Goal: Task Accomplishment & Management: Manage account settings

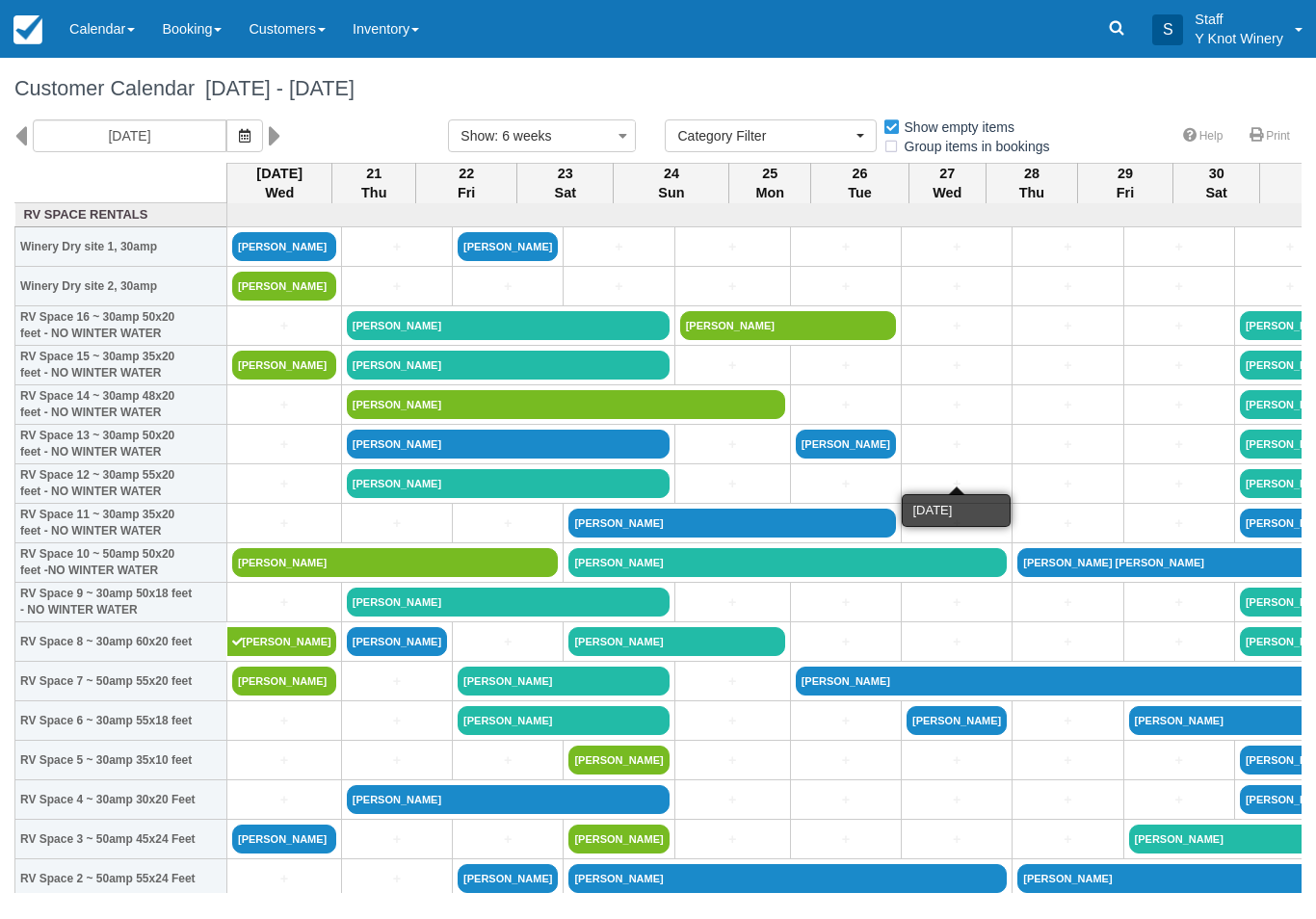
select select
click at [293, 300] on link "Nancy Willems" at bounding box center [284, 286] width 104 height 29
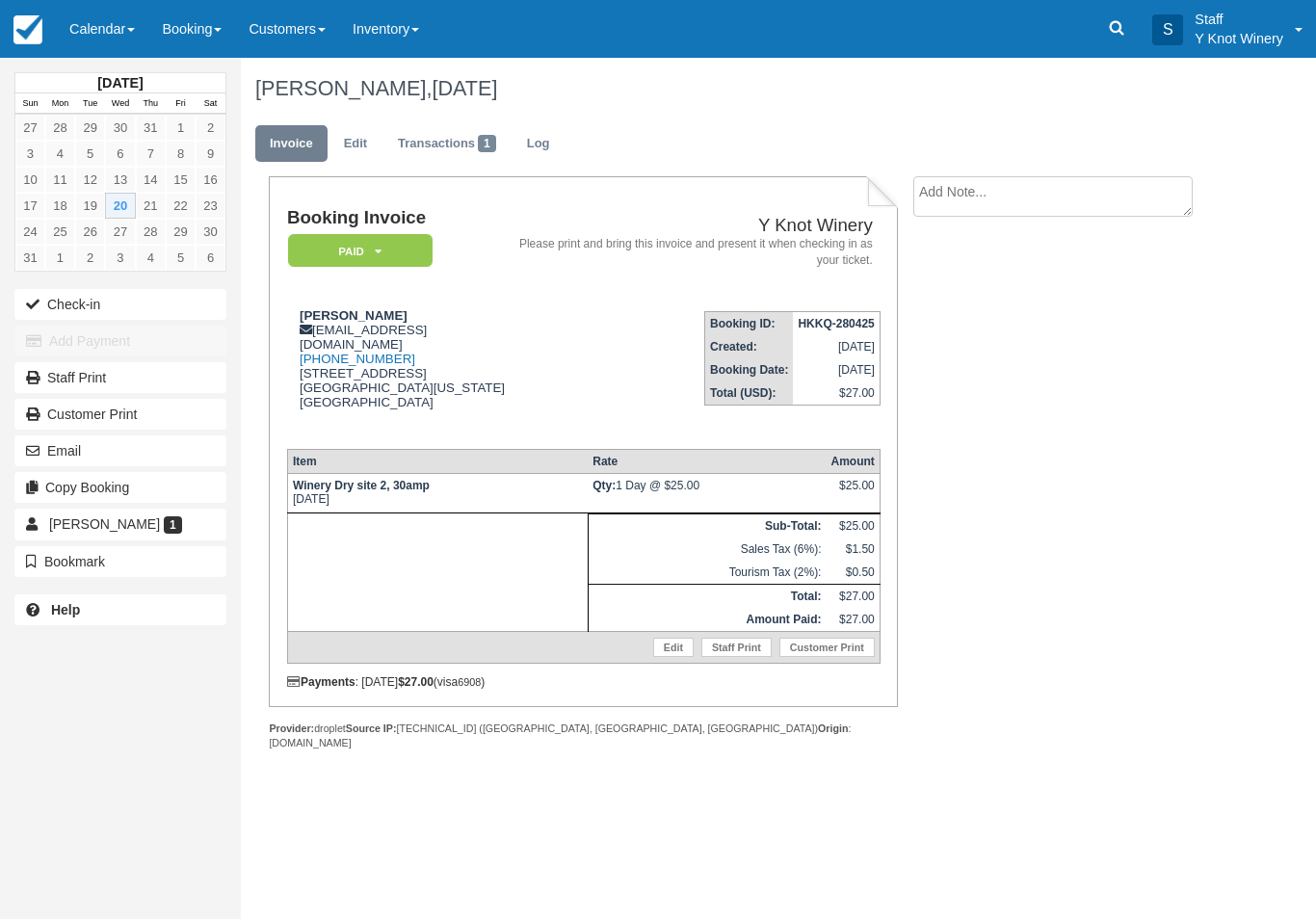
click at [675, 657] on link "Edit" at bounding box center [673, 647] width 40 height 19
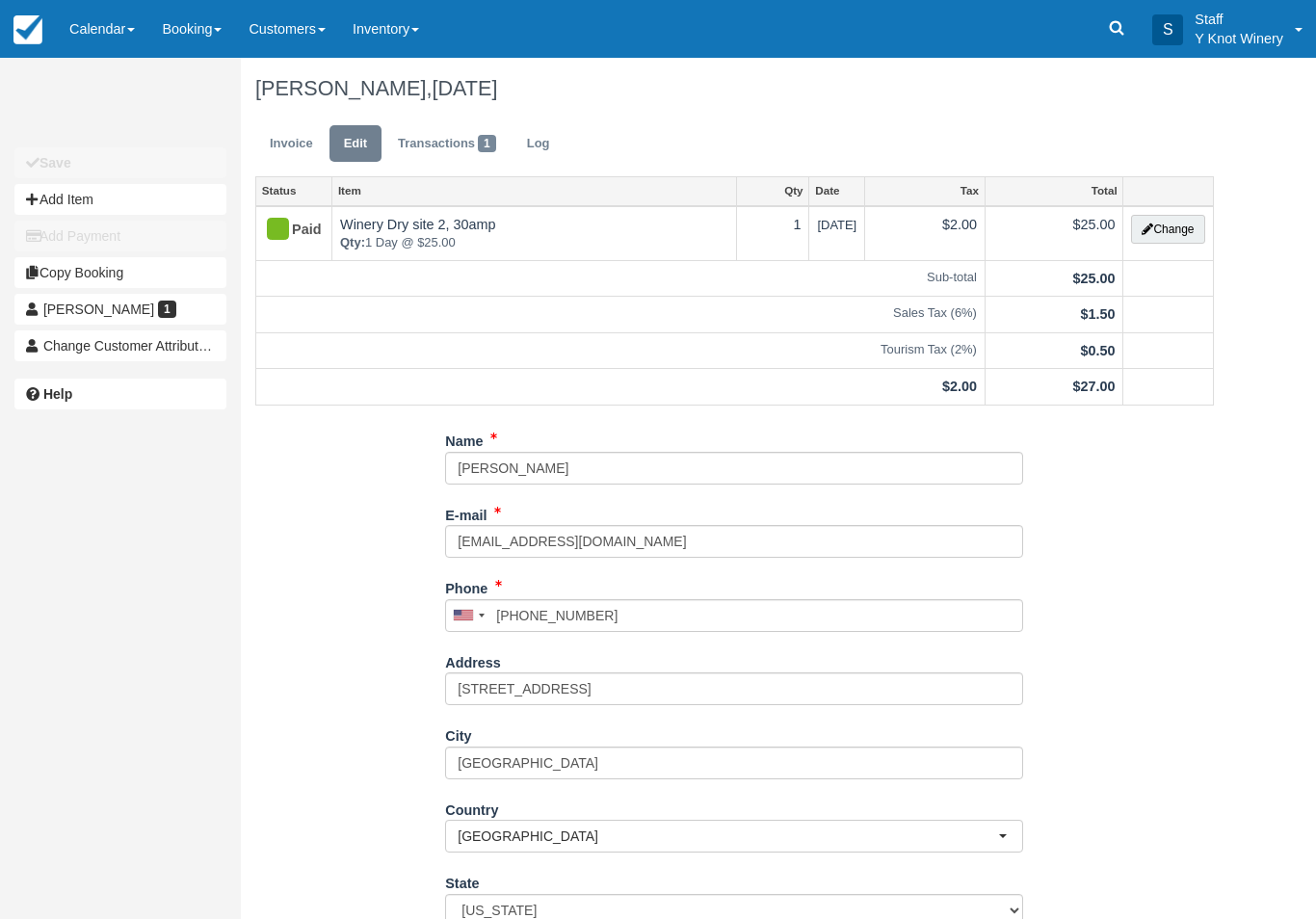
click at [1167, 244] on button "Change" at bounding box center [1167, 229] width 73 height 29
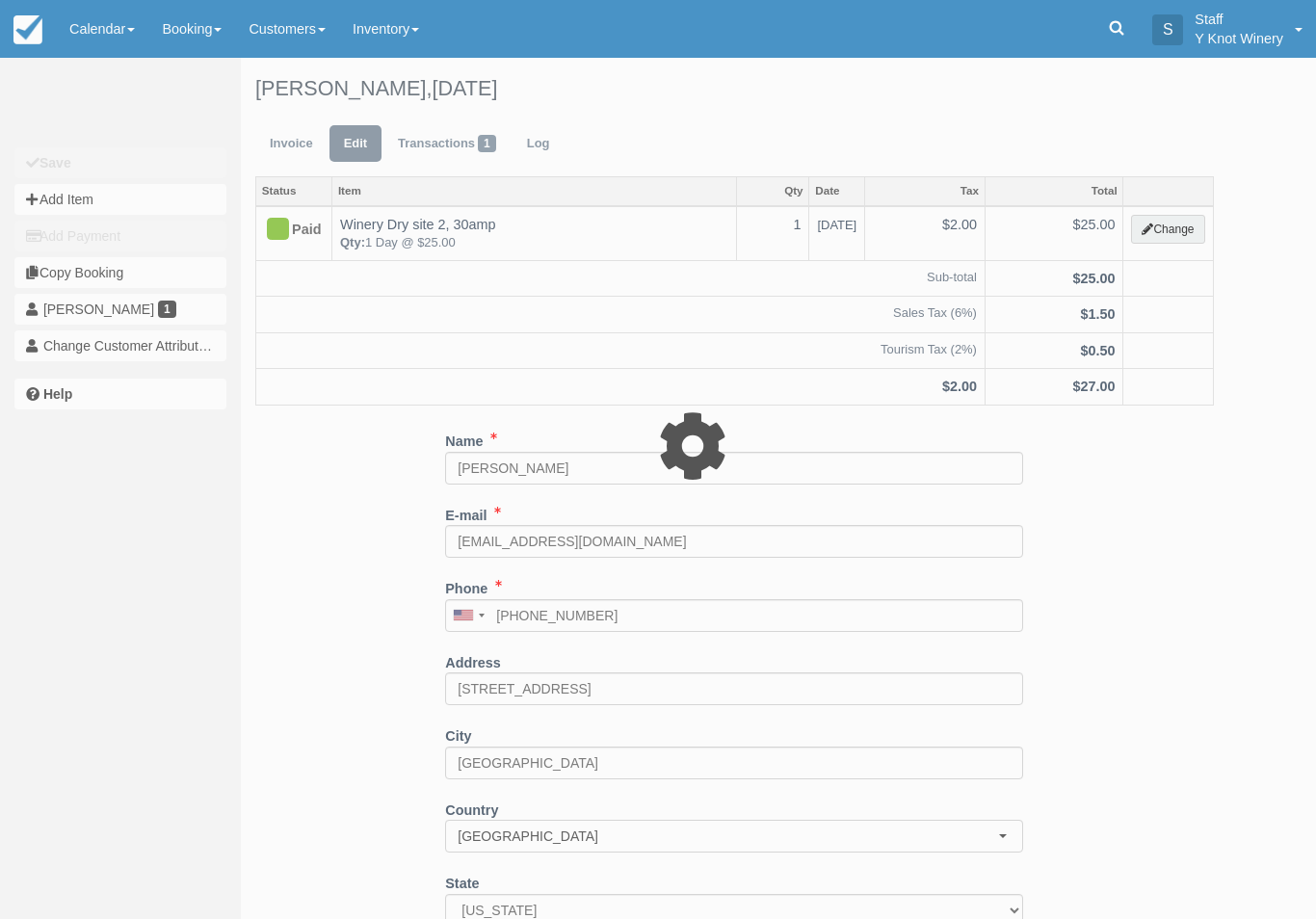
type input "25.00"
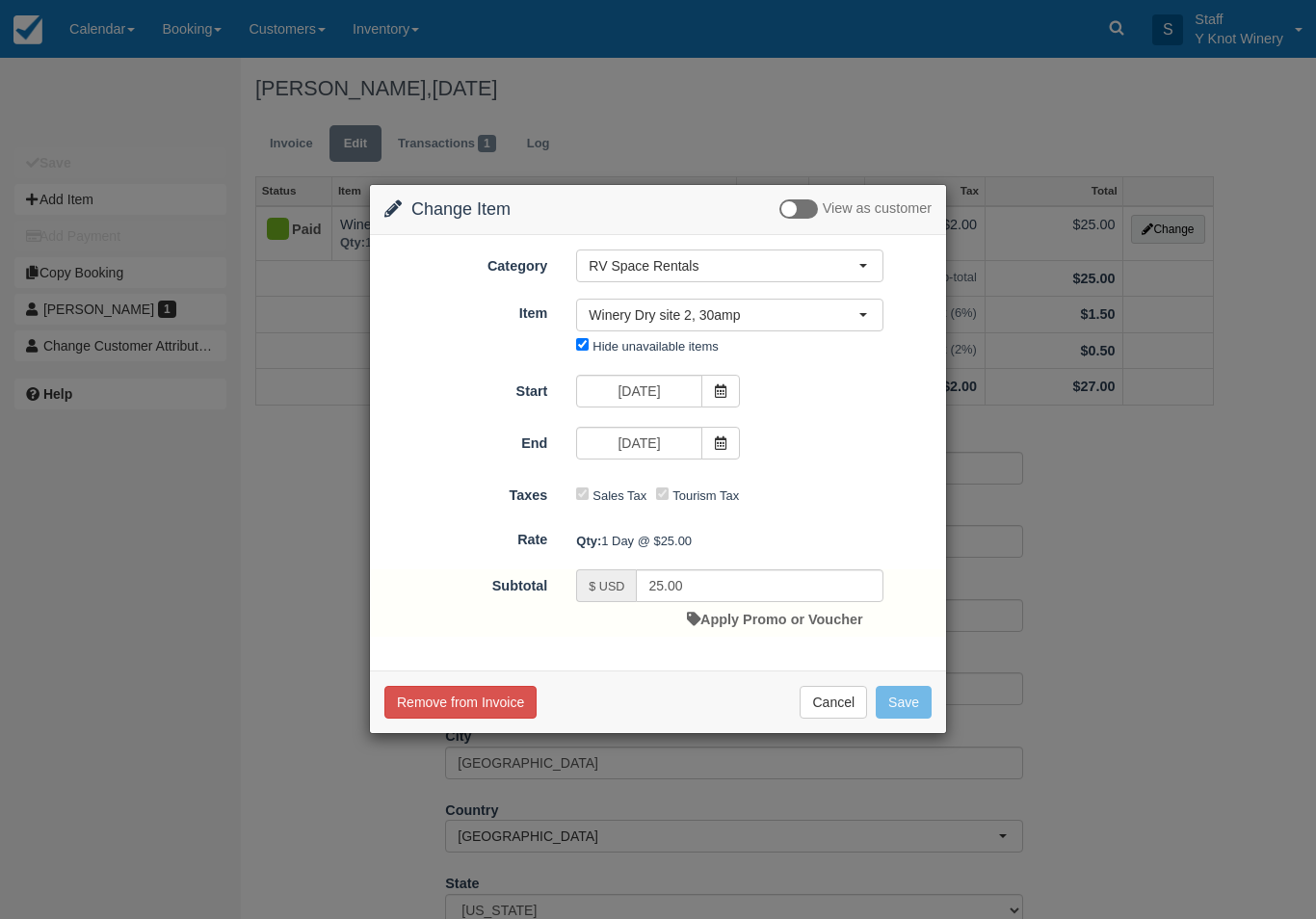
click at [1101, 658] on div "Change Item Add Item View as customer Category RV Space Rentals RV Space Rental…" at bounding box center [658, 459] width 1316 height 919
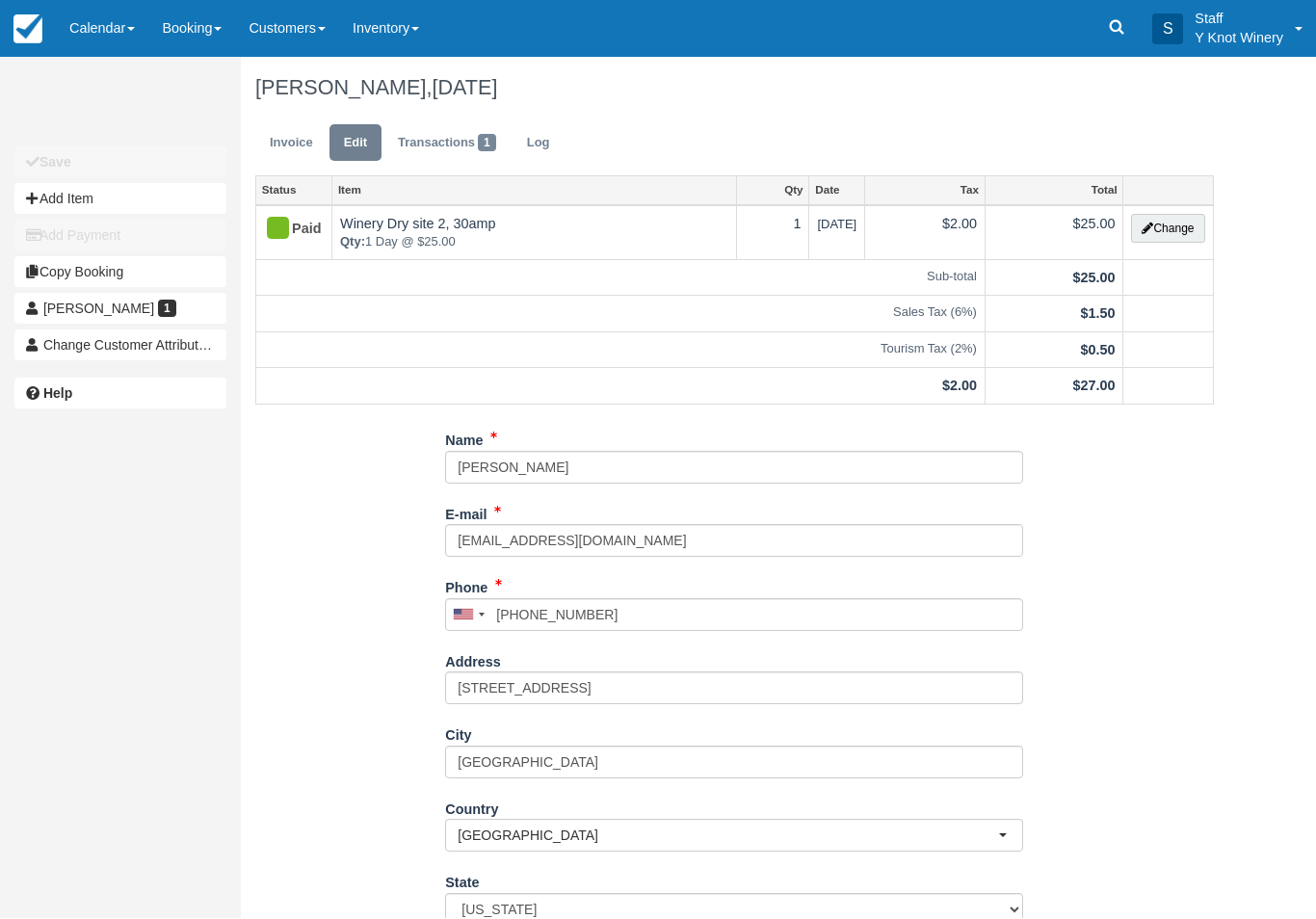
scroll to position [2, 0]
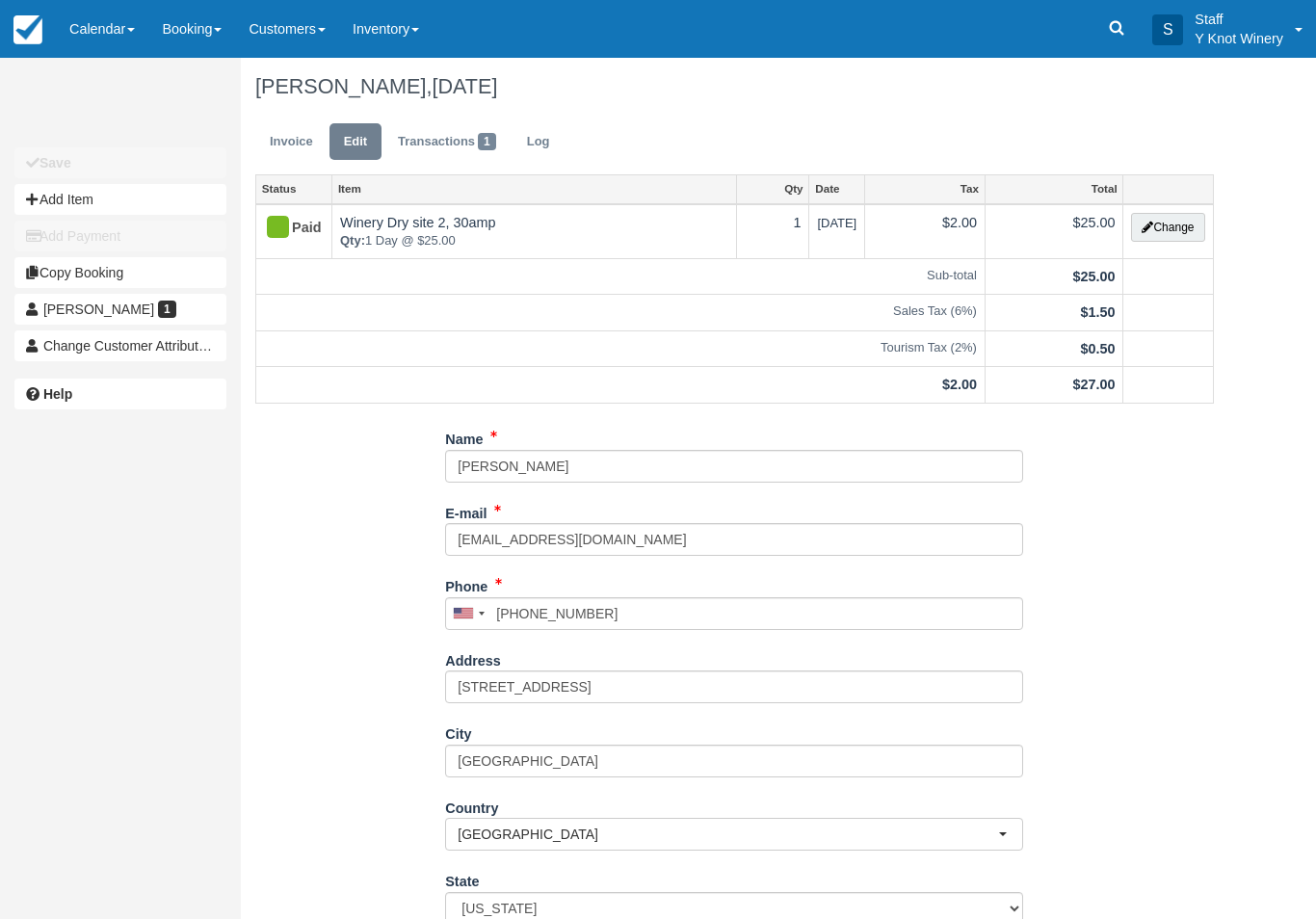
click at [1177, 233] on button "Change" at bounding box center [1167, 227] width 73 height 29
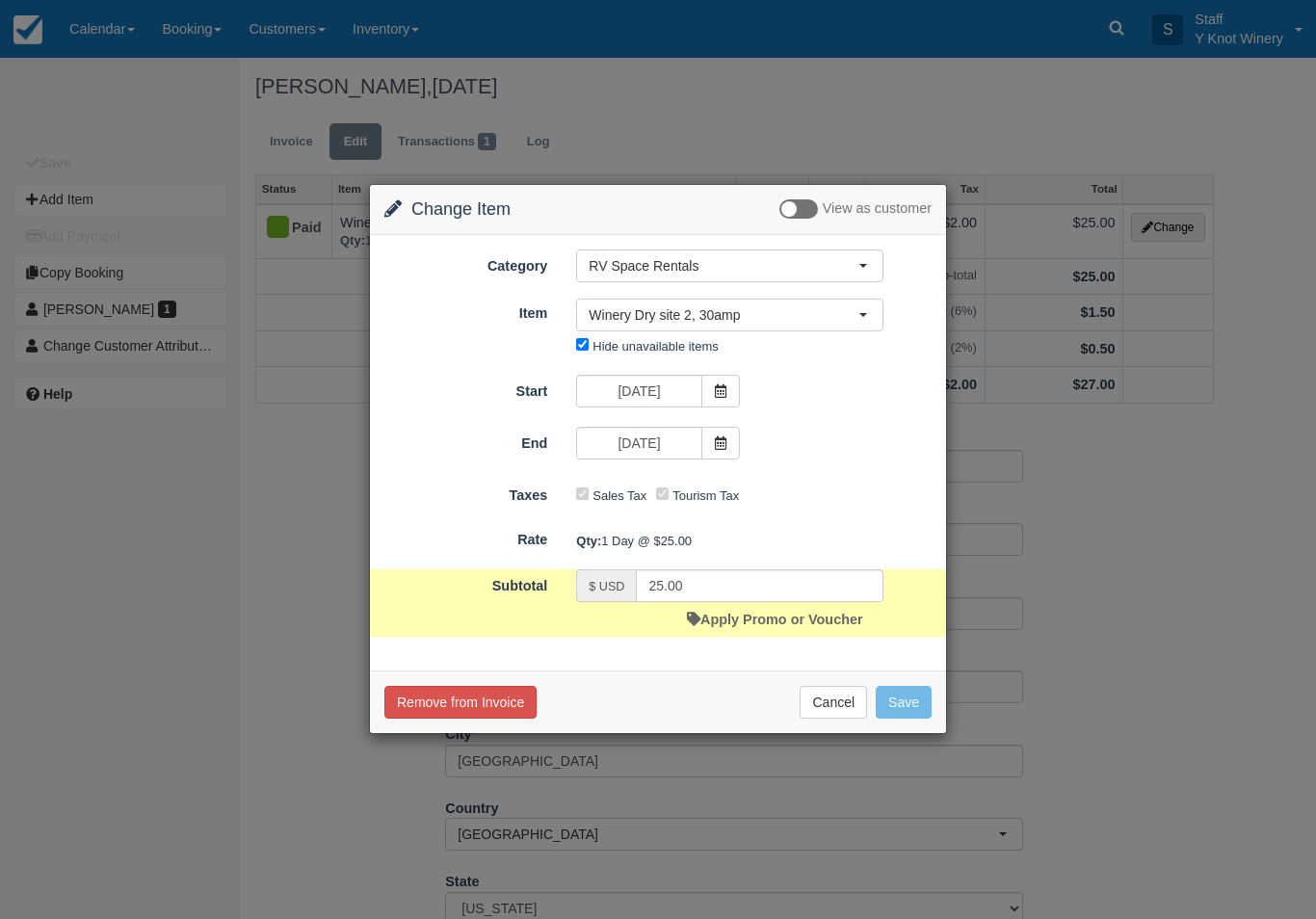
click at [869, 319] on button "Winery Dry site 2, 30amp" at bounding box center [729, 315] width 307 height 33
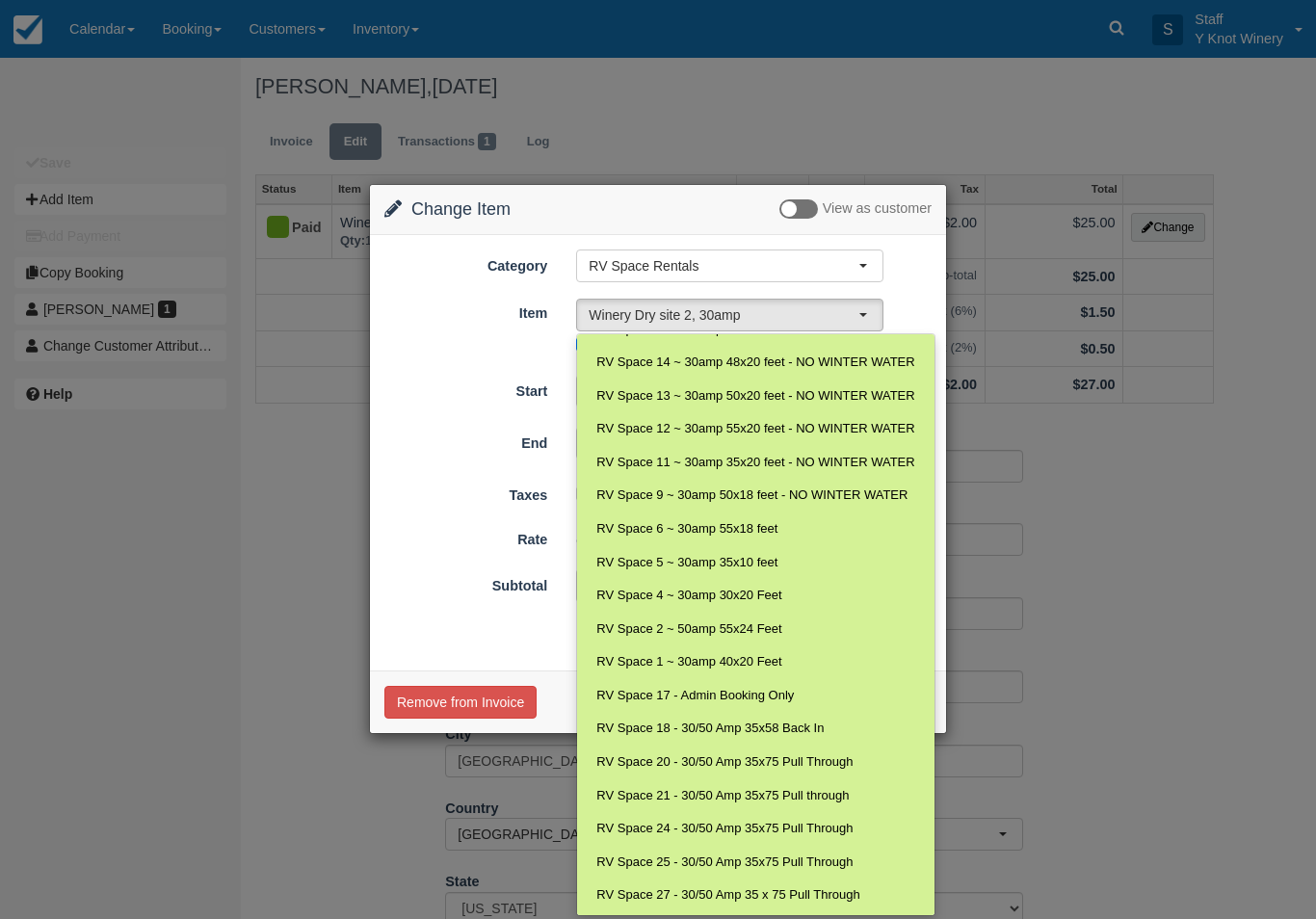
scroll to position [58, 0]
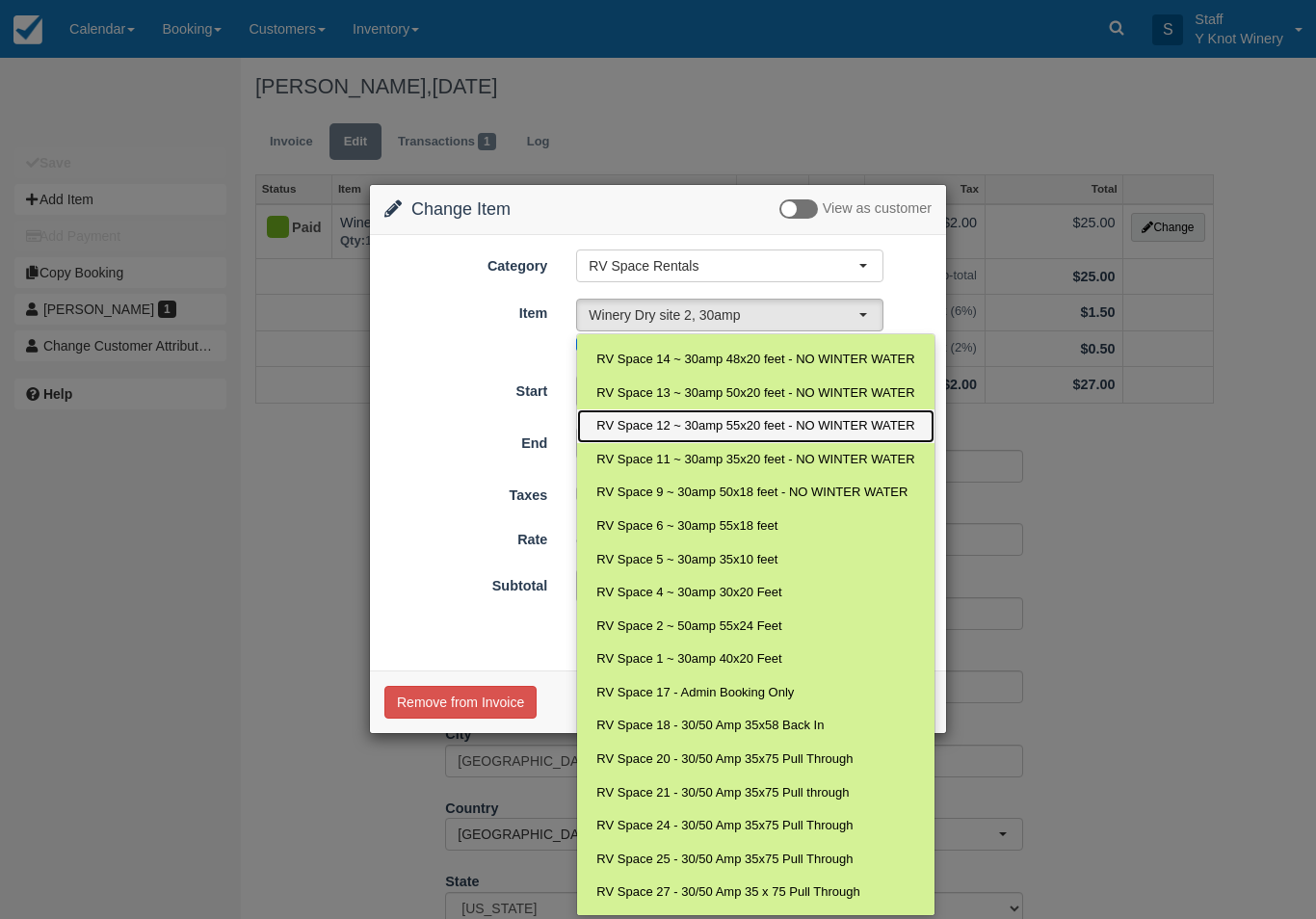
click at [840, 417] on span "RV Space 12 ~ 30amp 55x20 feet - NO WINTER WATER" at bounding box center [755, 426] width 318 height 18
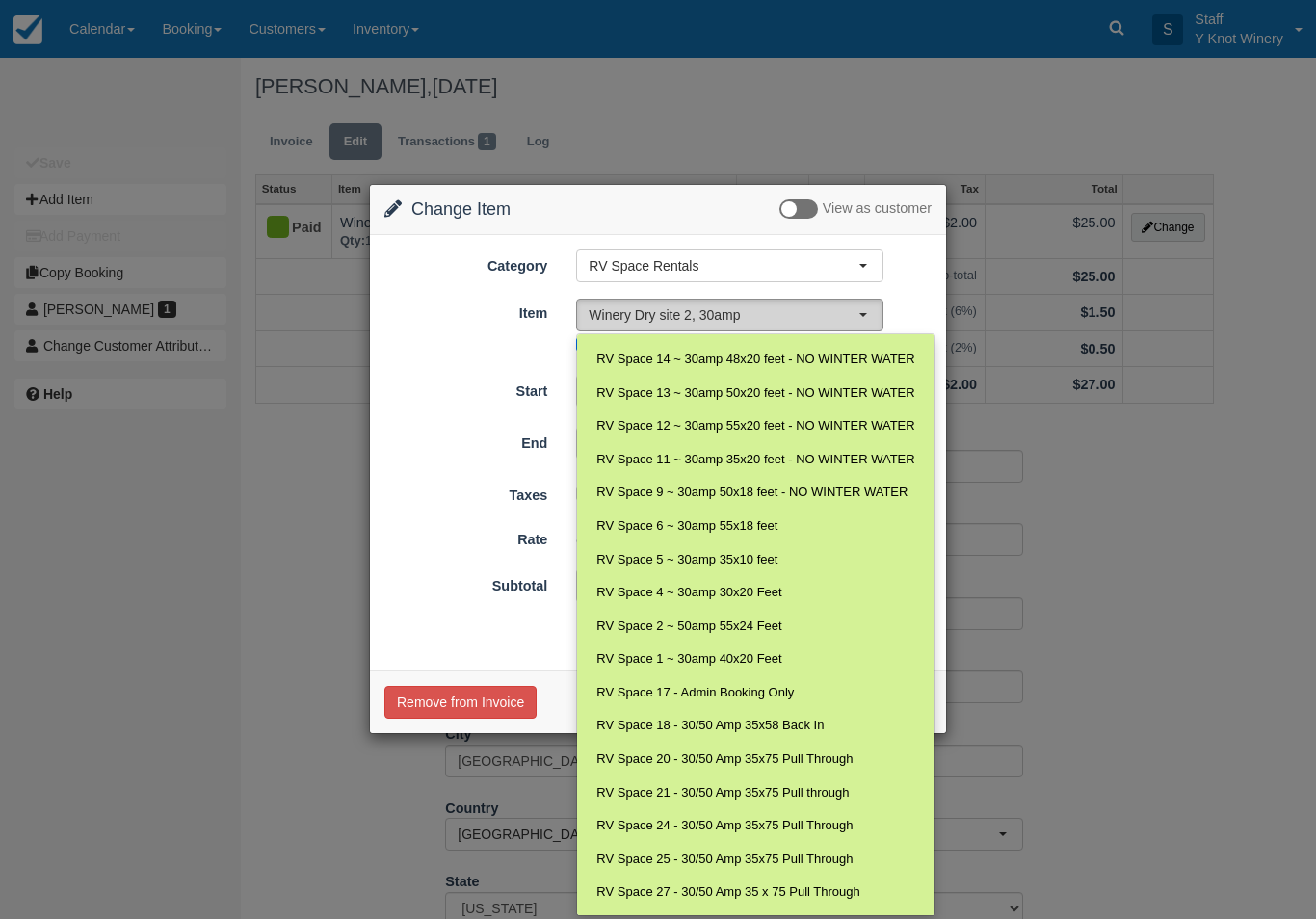
select select "24"
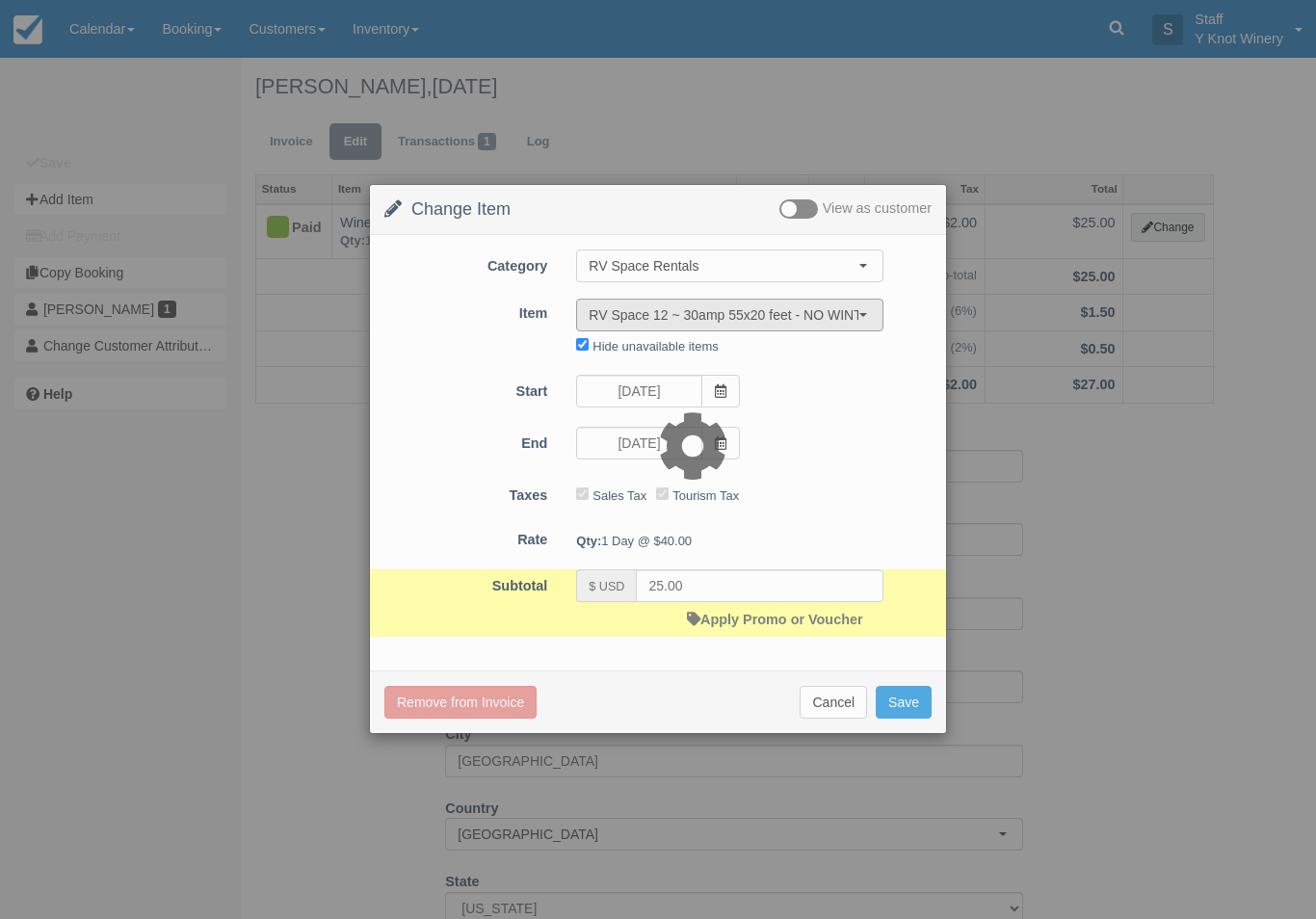
type input "40.00"
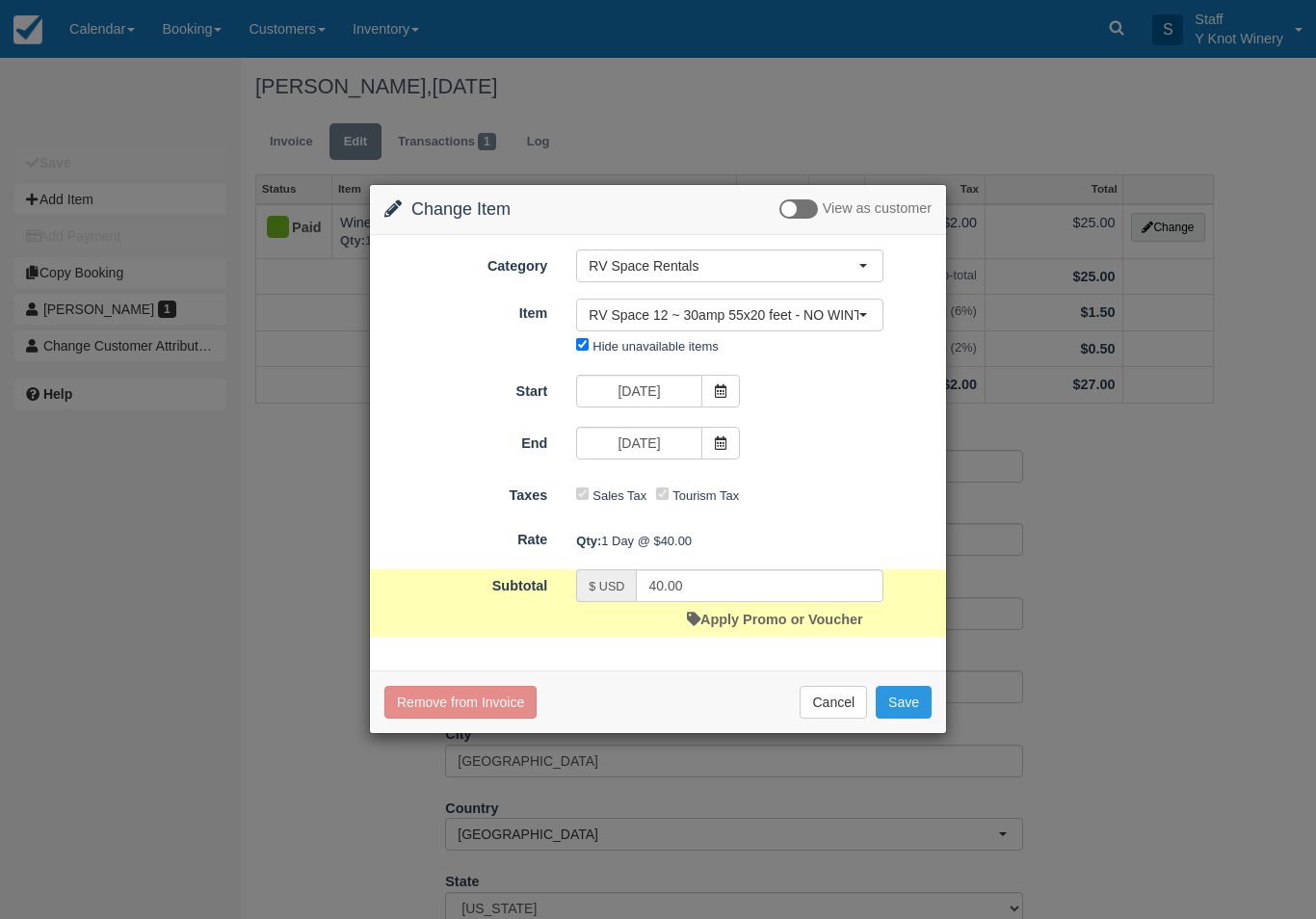
click at [908, 709] on button "Save" at bounding box center [904, 702] width 56 height 33
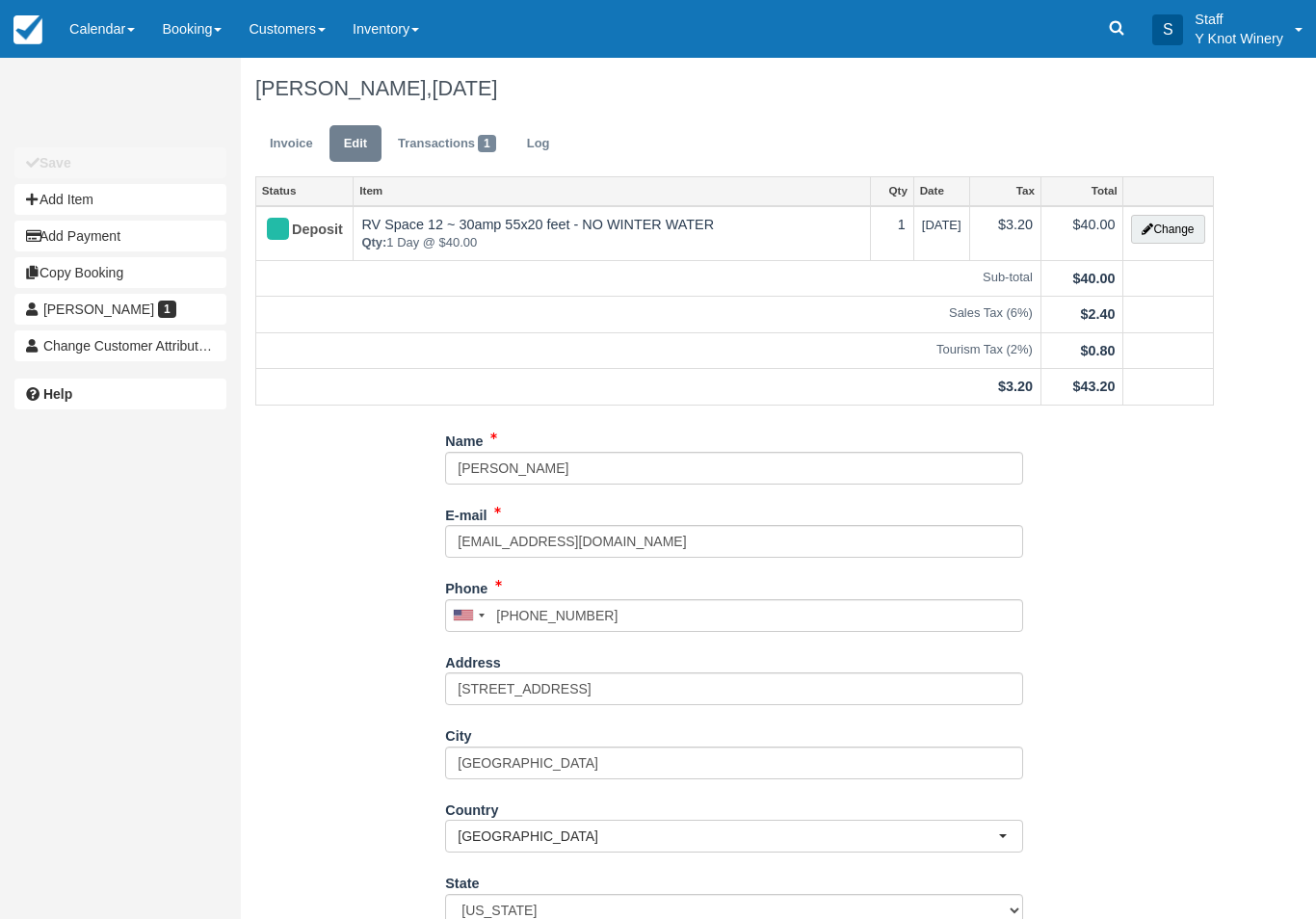
click at [298, 147] on link "Invoice" at bounding box center [291, 144] width 72 height 38
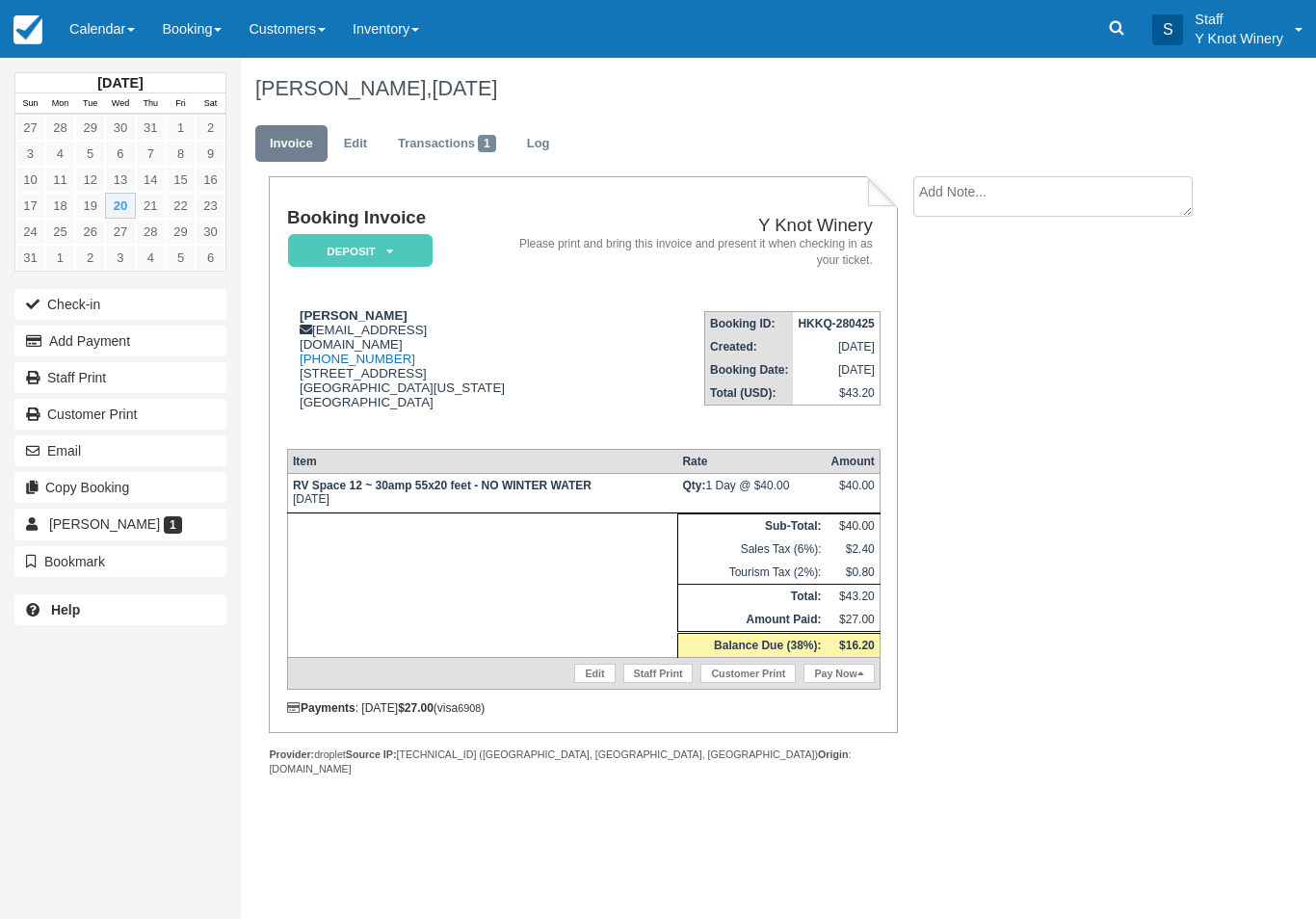
click at [93, 23] on link "Calendar" at bounding box center [102, 29] width 92 height 58
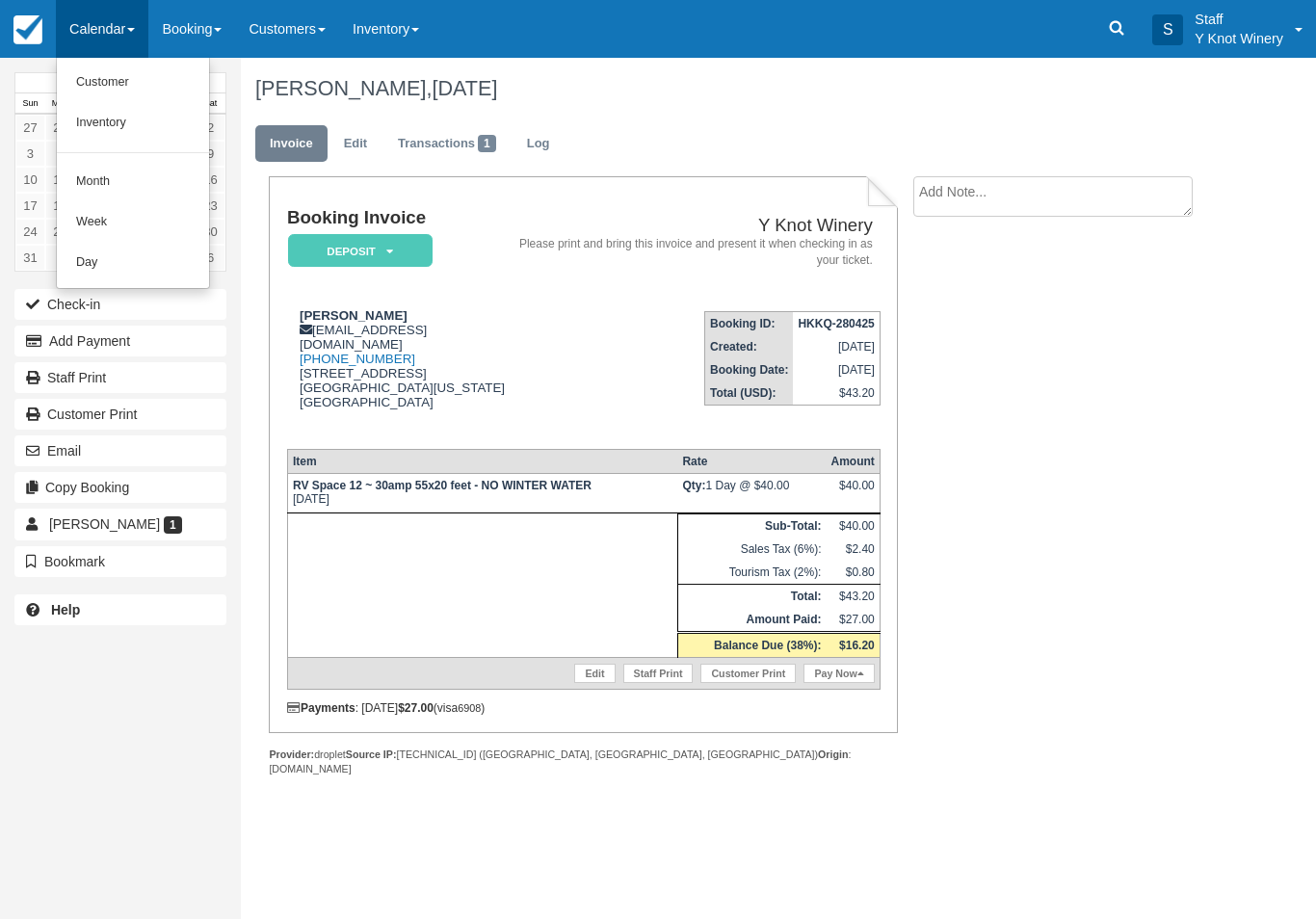
click at [103, 70] on link "Customer" at bounding box center [133, 83] width 152 height 40
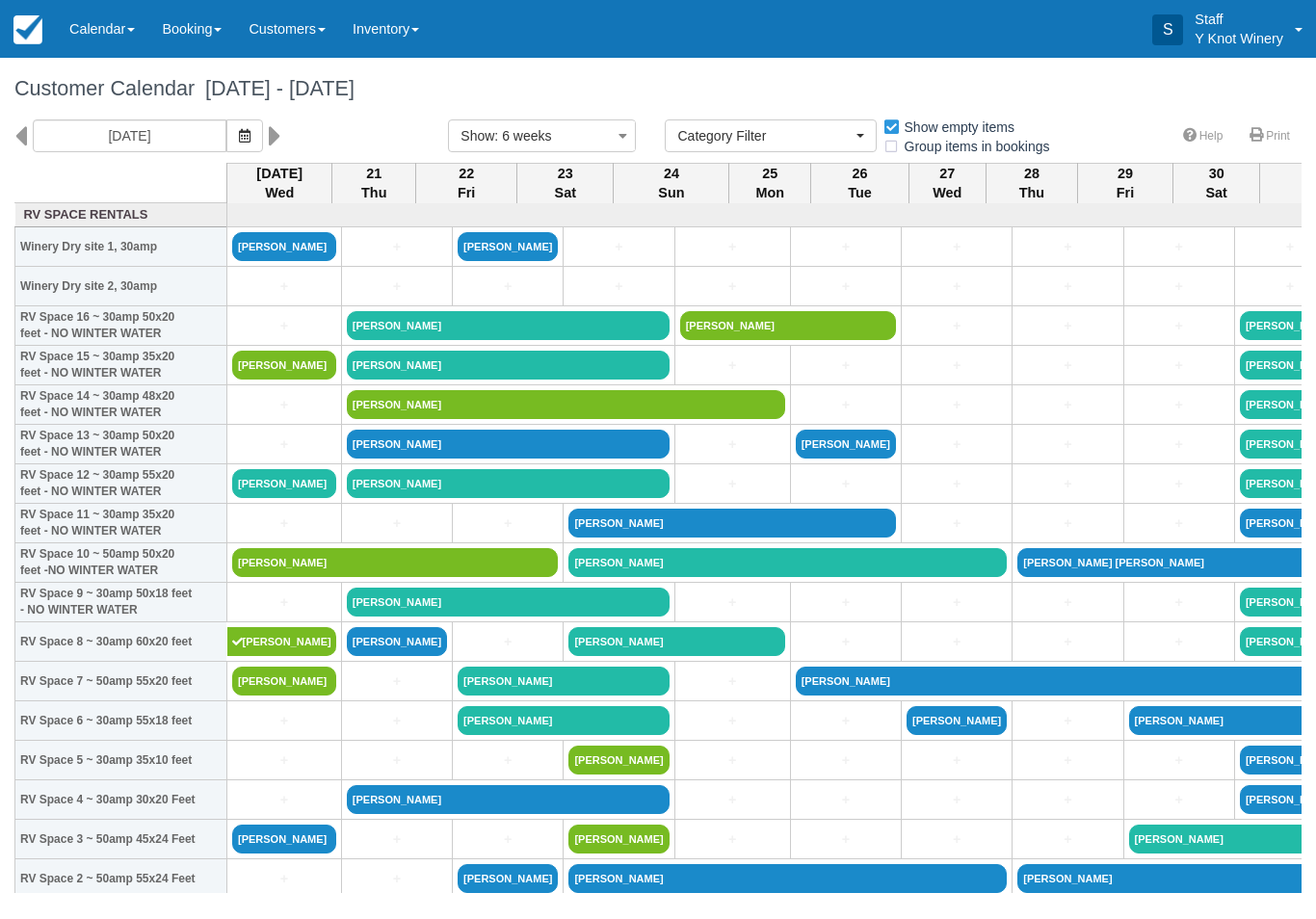
select select
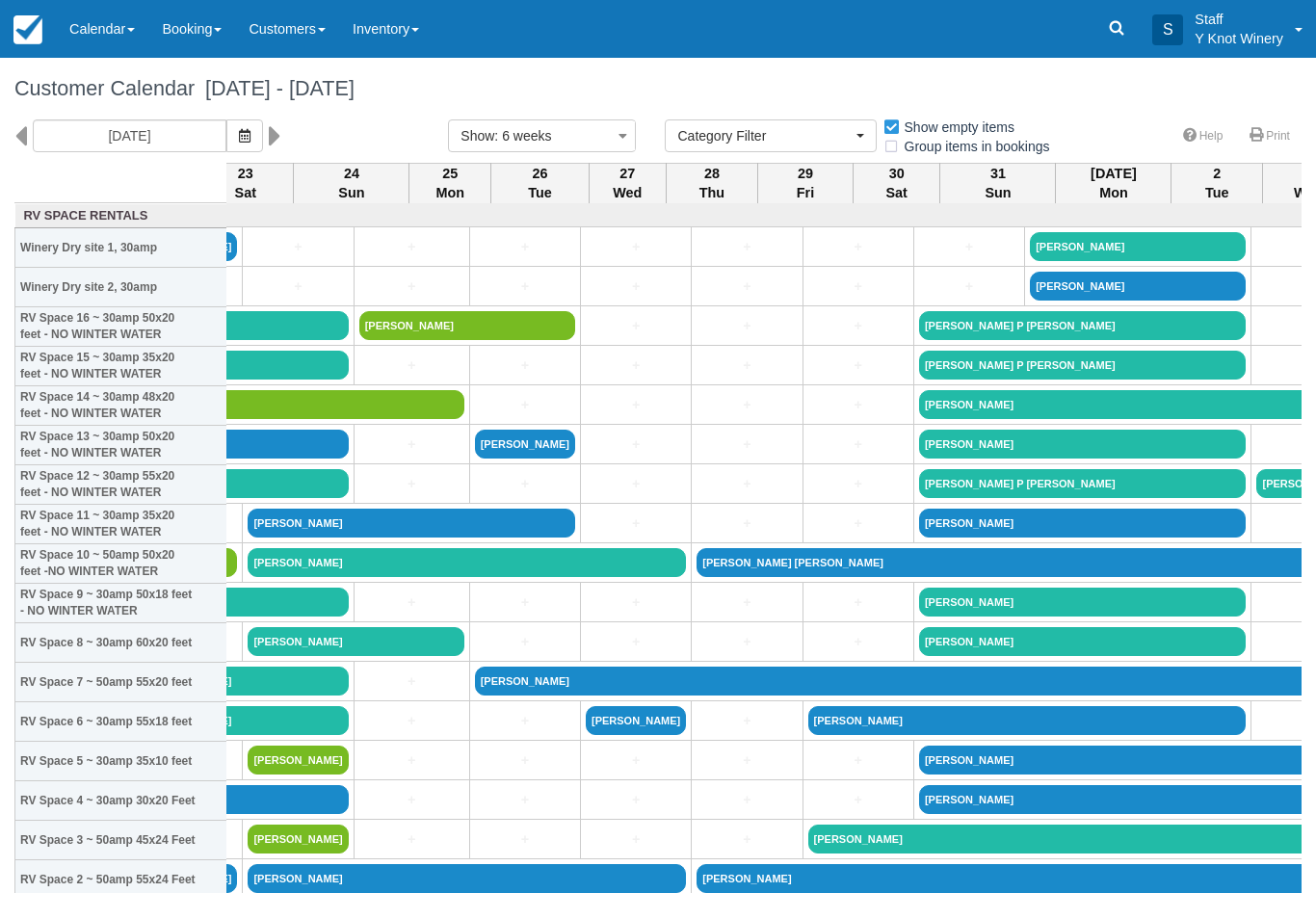
scroll to position [0, 320]
click at [587, 257] on link "+" at bounding box center [637, 247] width 100 height 20
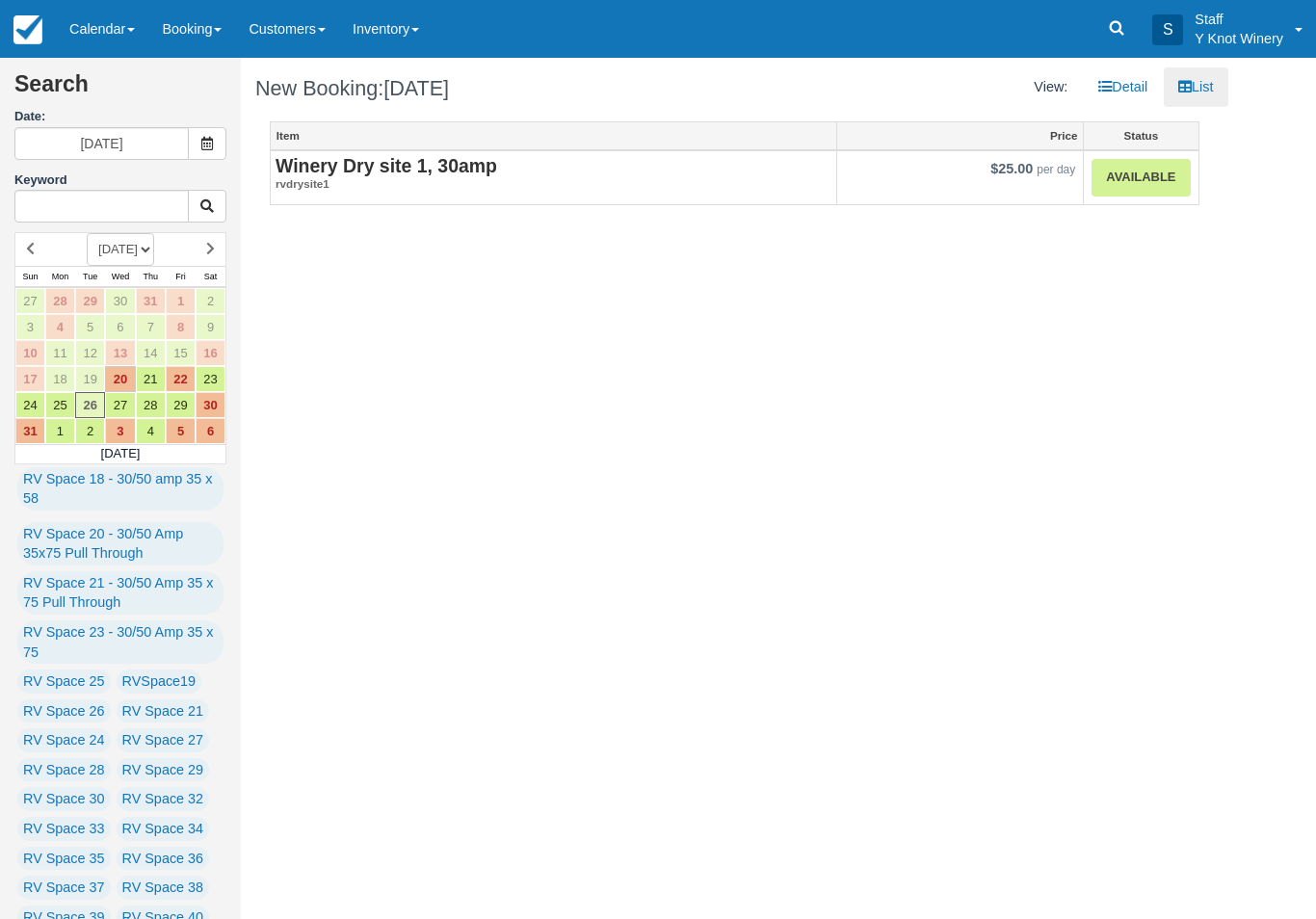
click at [1144, 177] on link "Available" at bounding box center [1141, 178] width 98 height 38
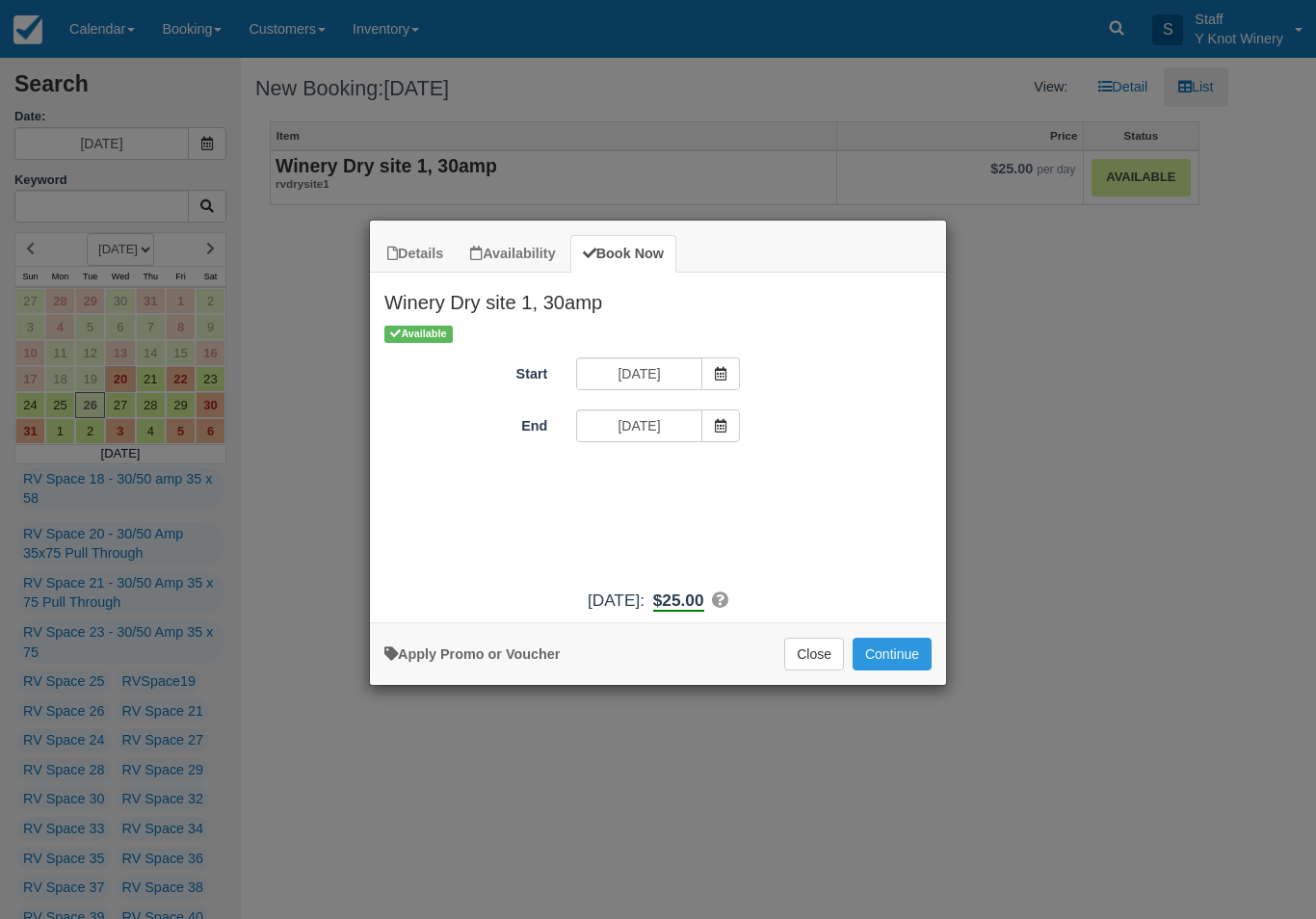
click at [902, 665] on button "Continue" at bounding box center [892, 654] width 79 height 33
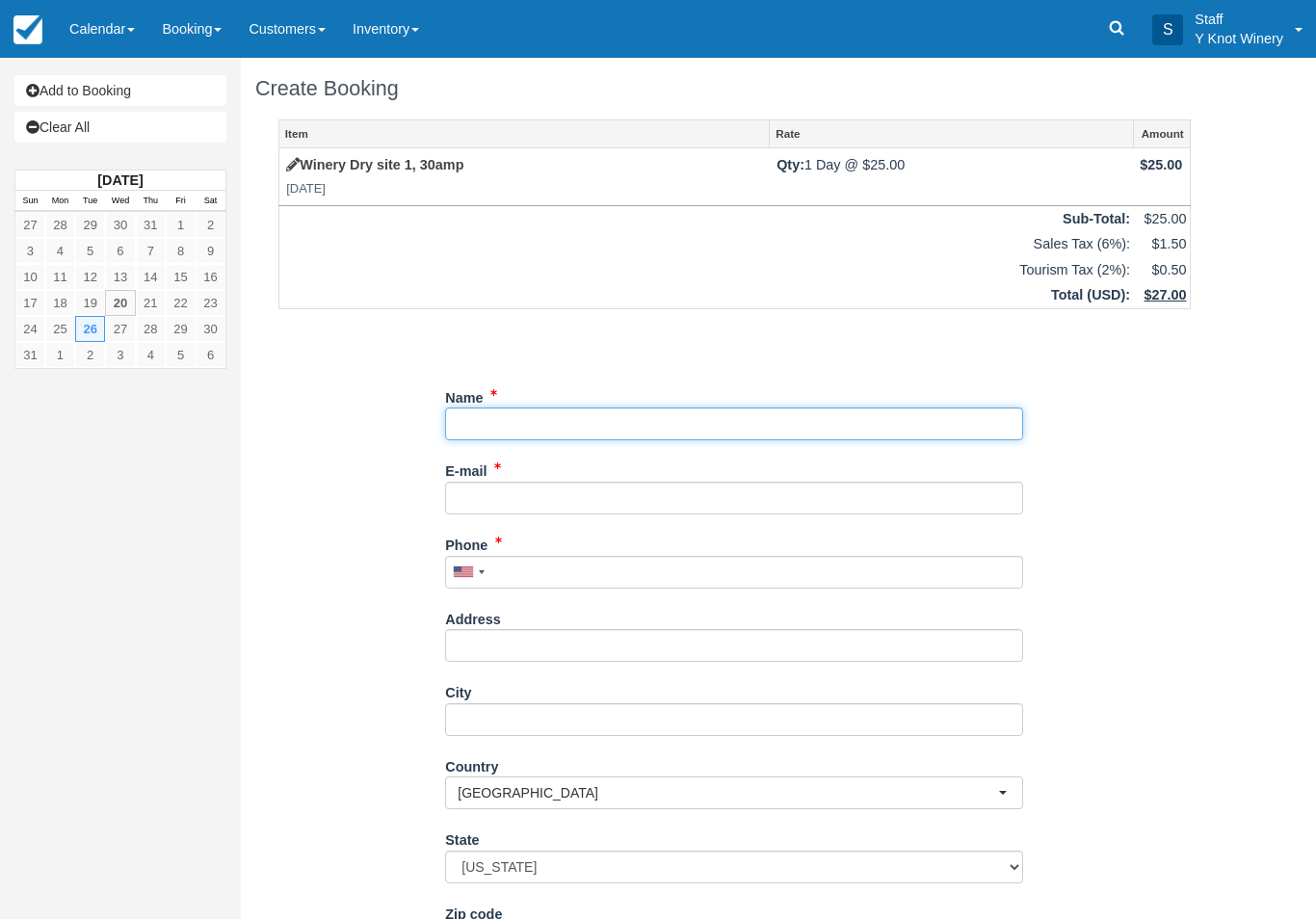
click at [508, 420] on input "Name" at bounding box center [734, 424] width 578 height 33
type input "[PERSON_NAME]"
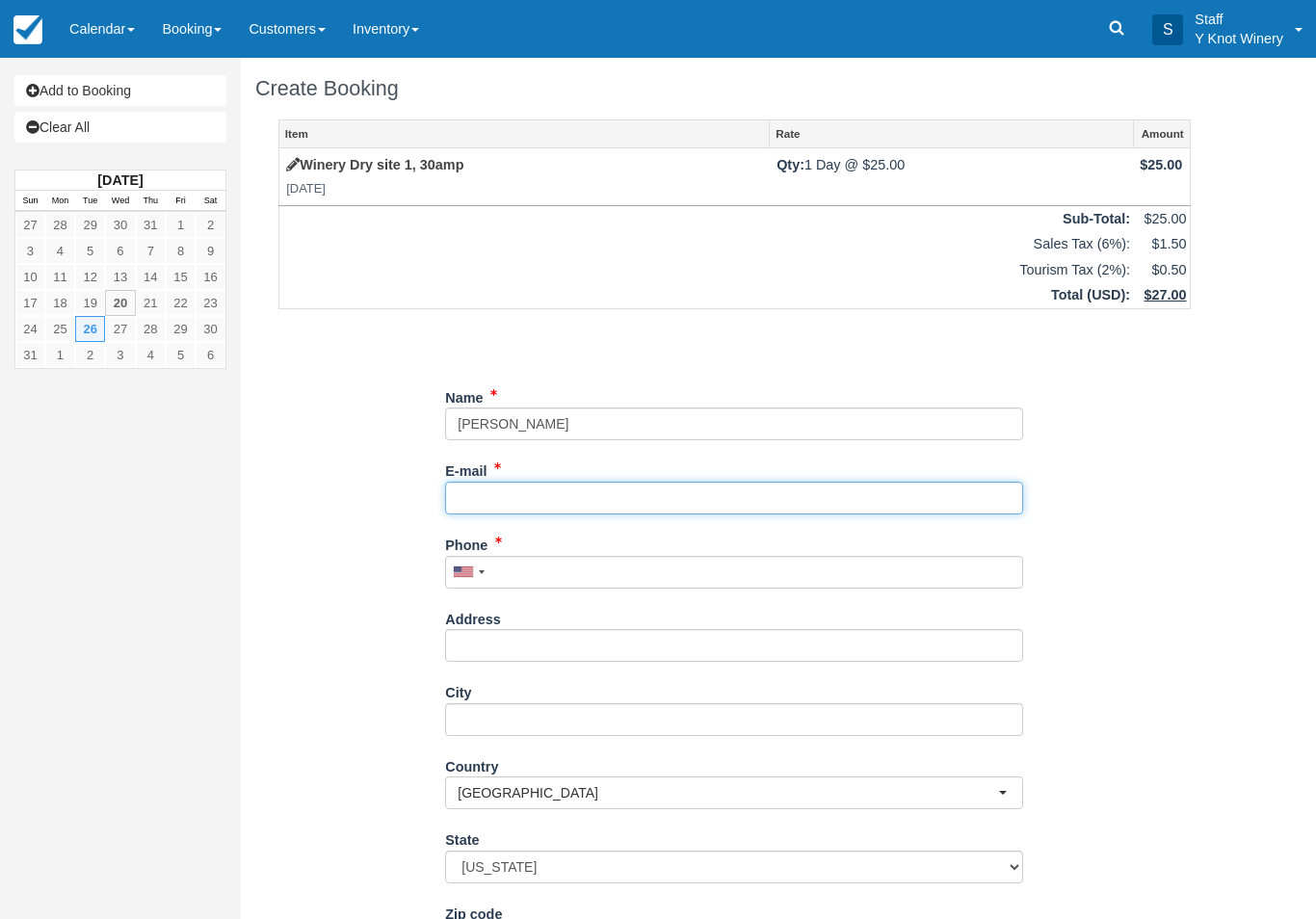
click at [603, 487] on input "E-mail" at bounding box center [734, 498] width 578 height 33
type input "[EMAIL_ADDRESS][DOMAIN_NAME]"
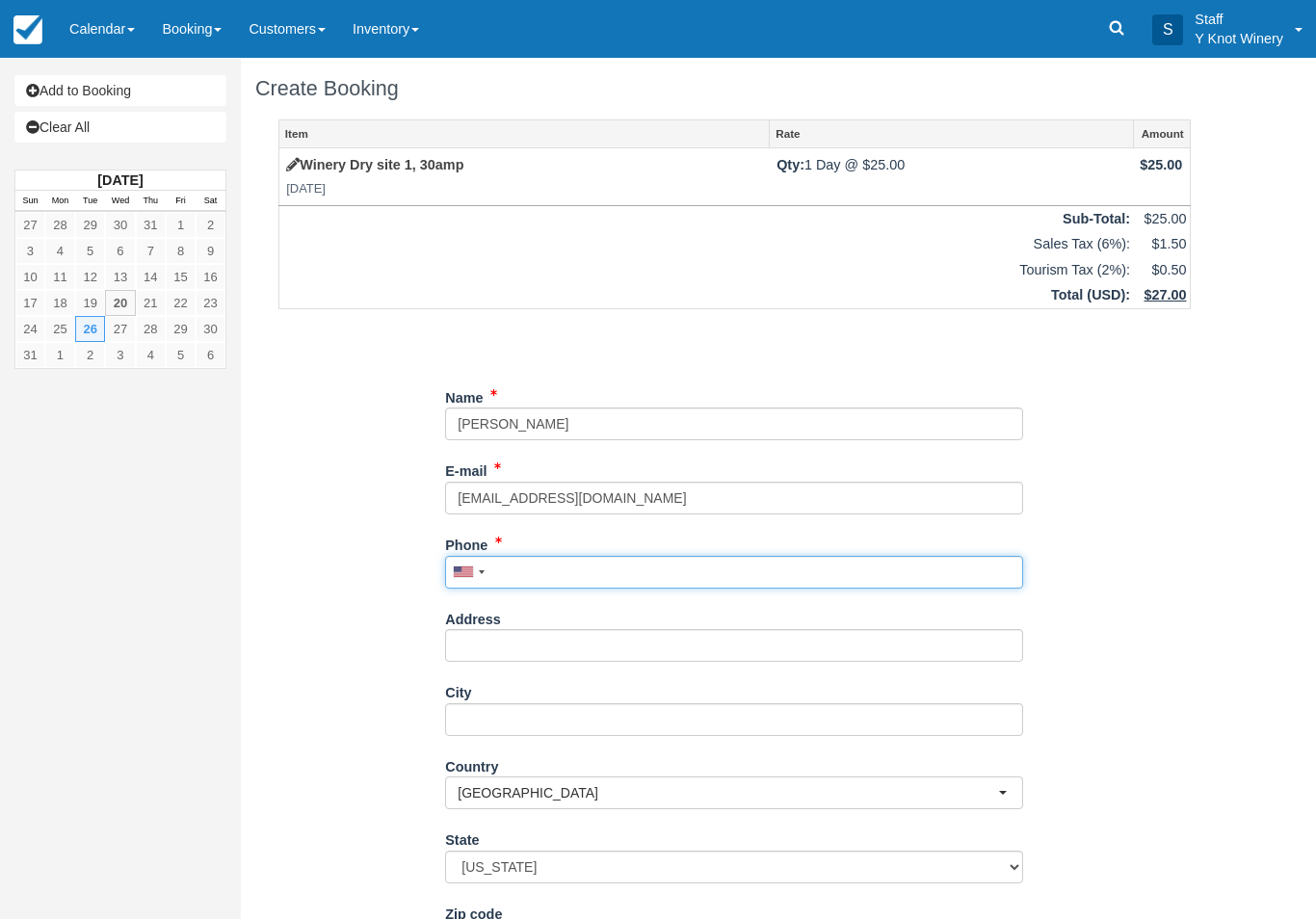
click at [562, 584] on input "Phone" at bounding box center [734, 572] width 578 height 33
type input "2"
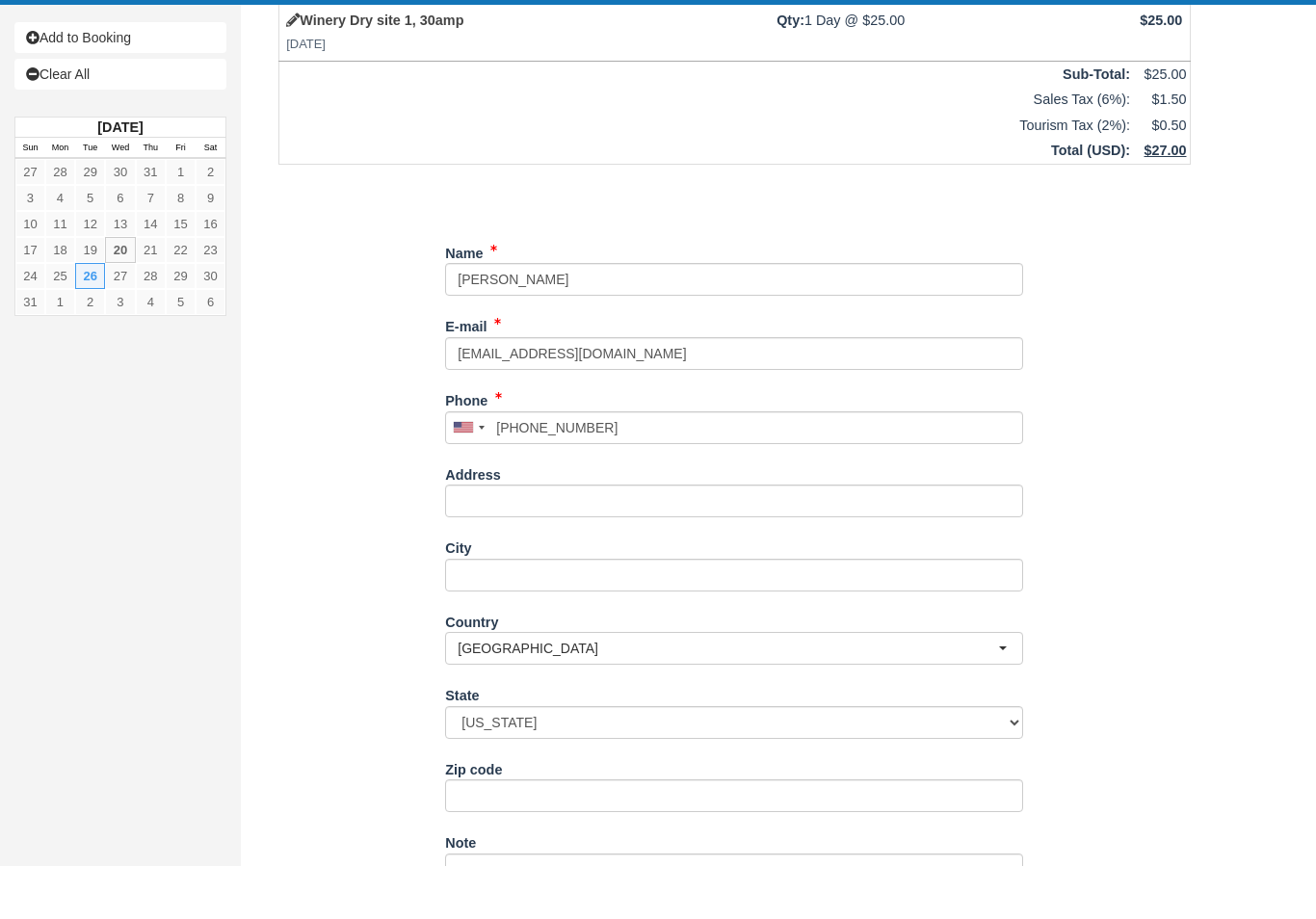
type input "+13604809117"
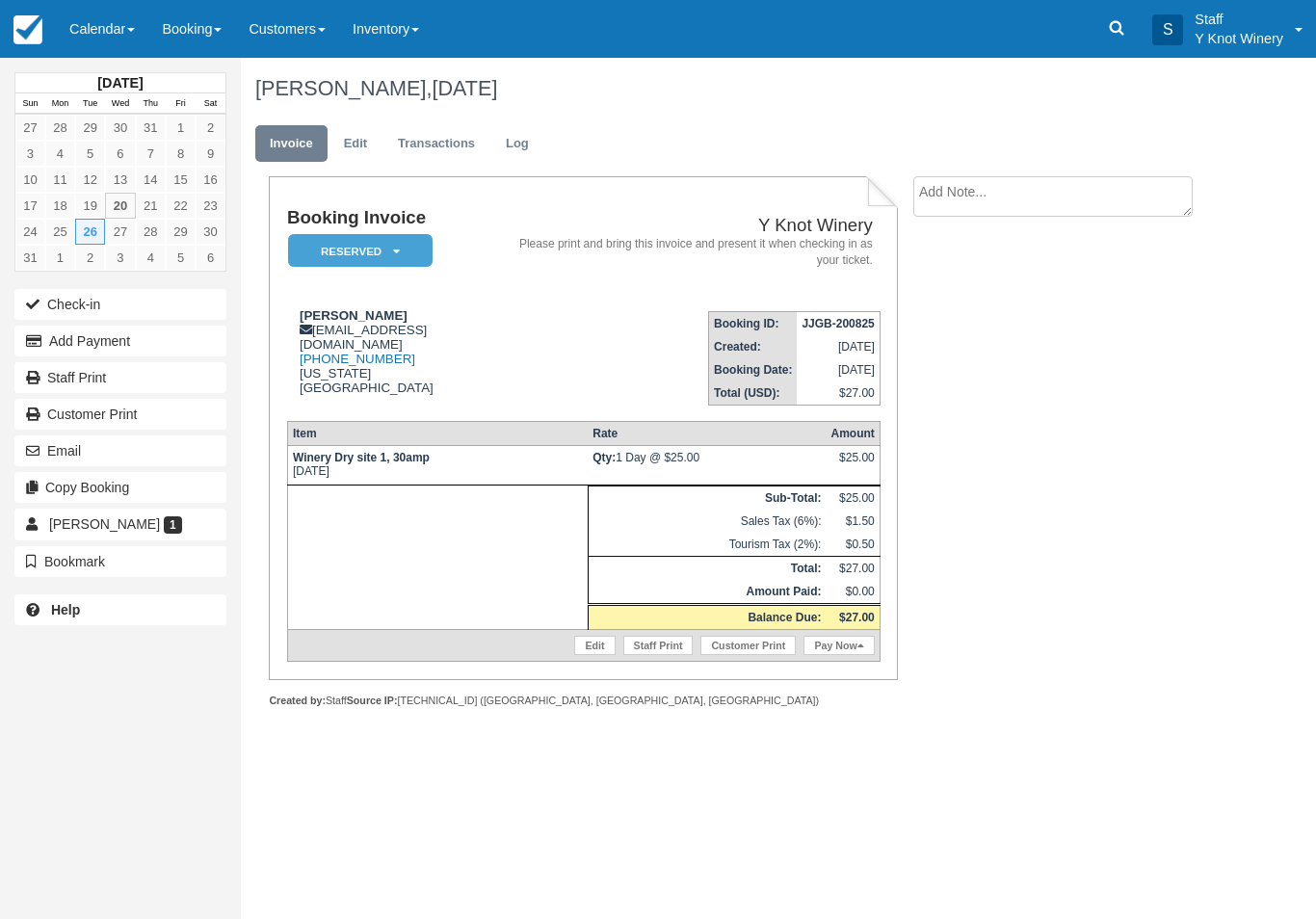
click at [574, 655] on link "Edit" at bounding box center [594, 645] width 40 height 19
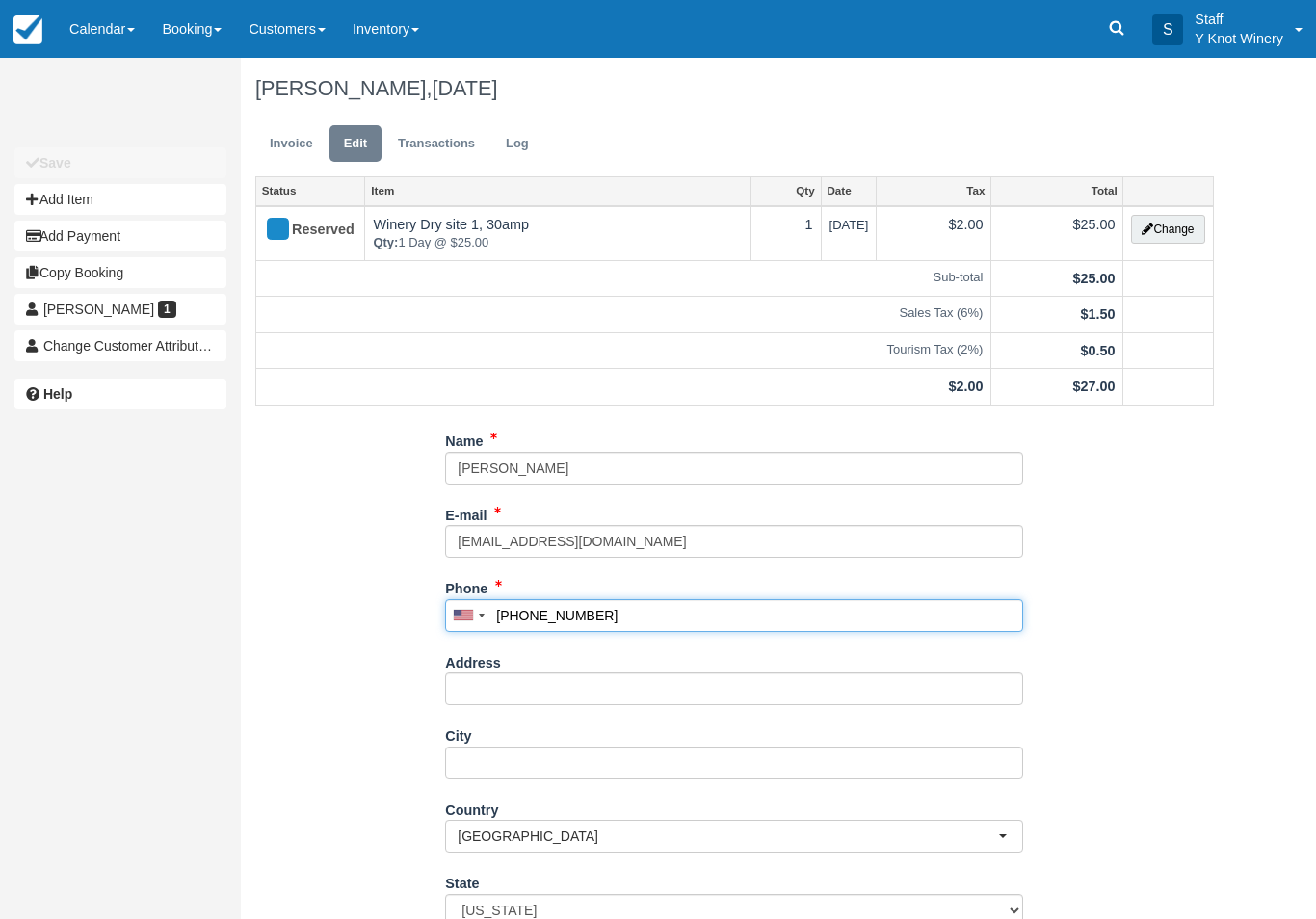
click at [629, 618] on input "[PHONE_NUMBER]" at bounding box center [734, 615] width 578 height 33
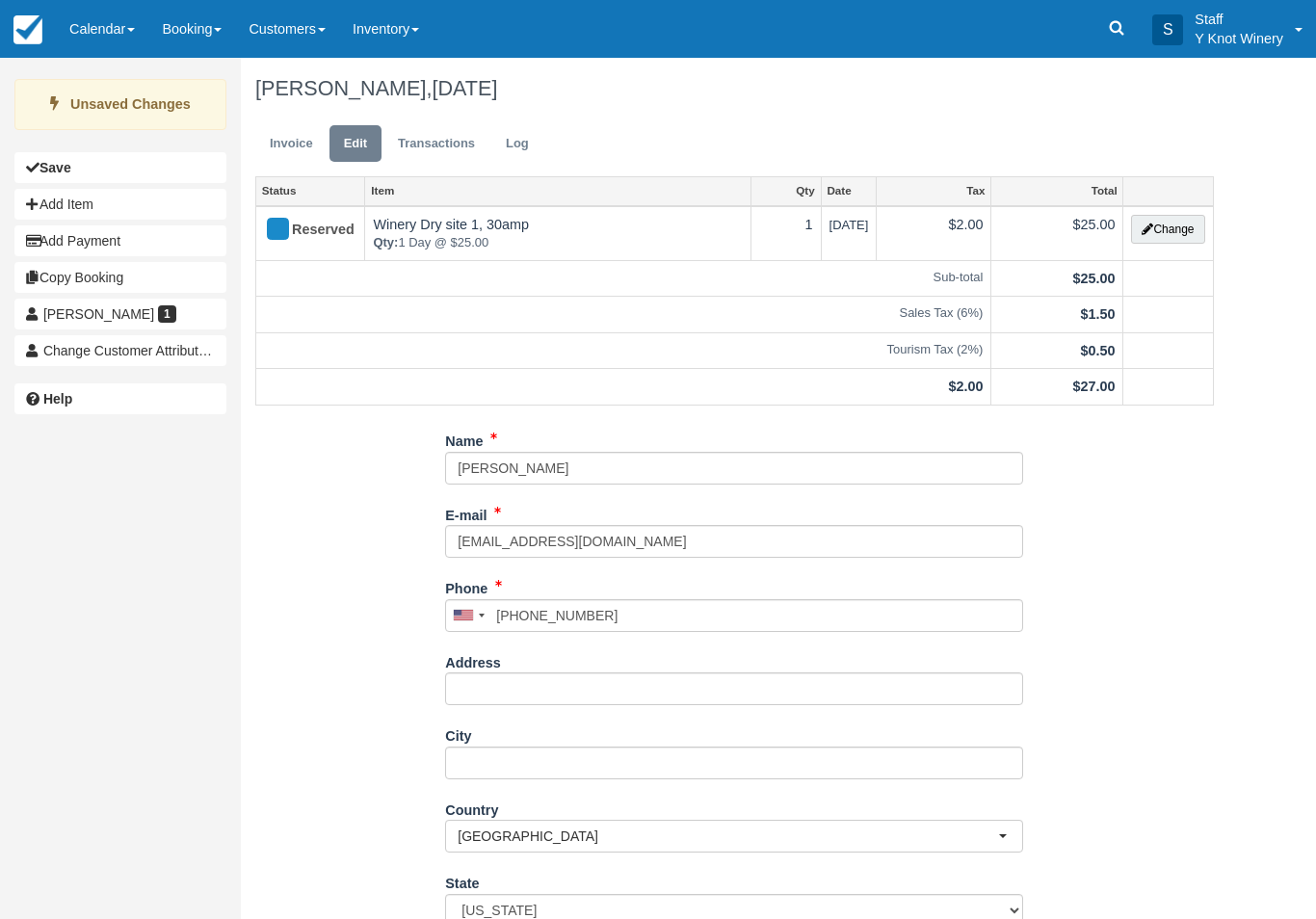
type input "[PHONE_NUMBER]"
click at [284, 139] on link "Invoice" at bounding box center [291, 144] width 72 height 38
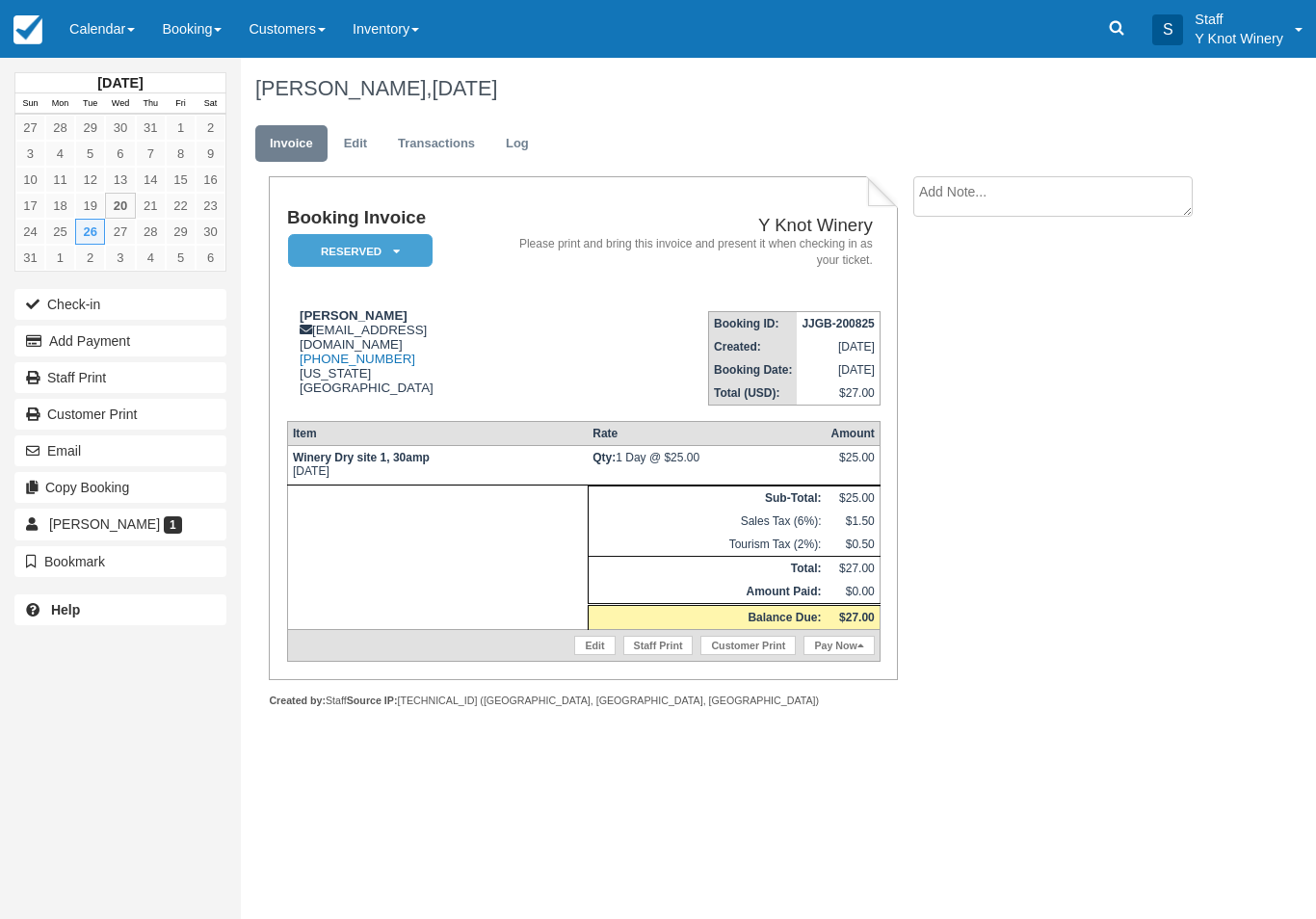
click at [92, 32] on link "Calendar" at bounding box center [102, 29] width 92 height 58
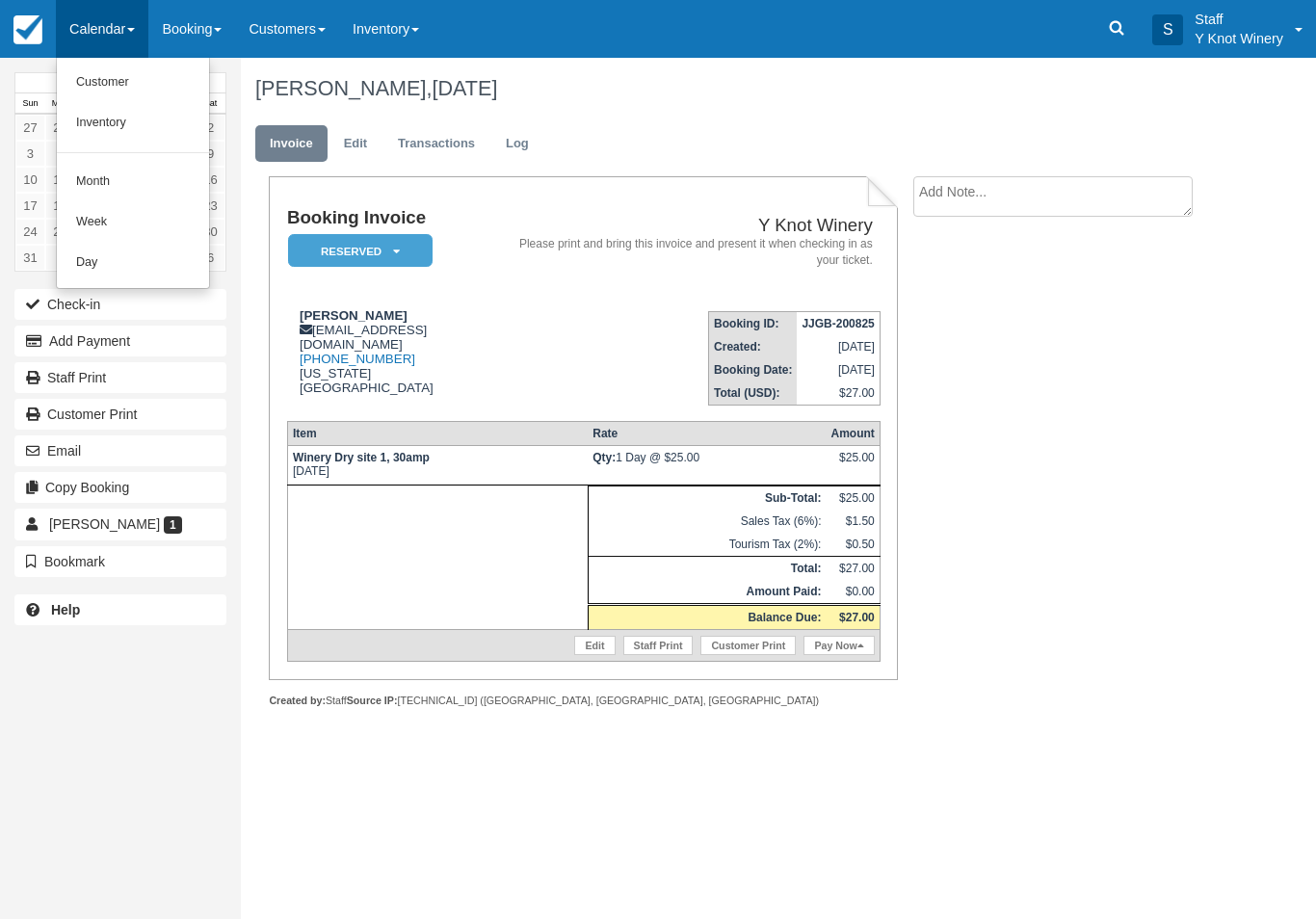
click at [94, 67] on link "Customer" at bounding box center [133, 83] width 152 height 40
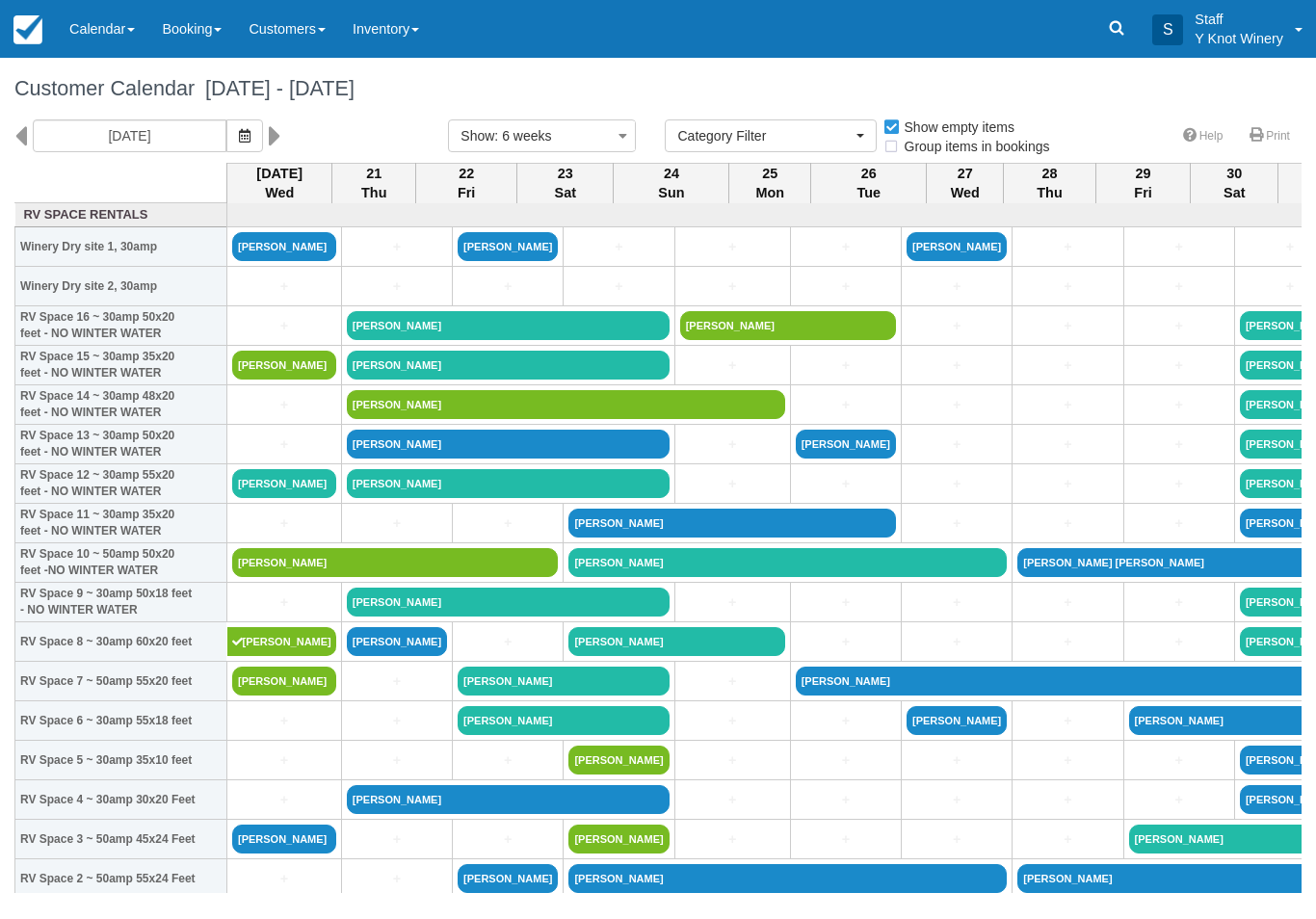
select select
click at [226, 145] on button "button" at bounding box center [244, 135] width 37 height 33
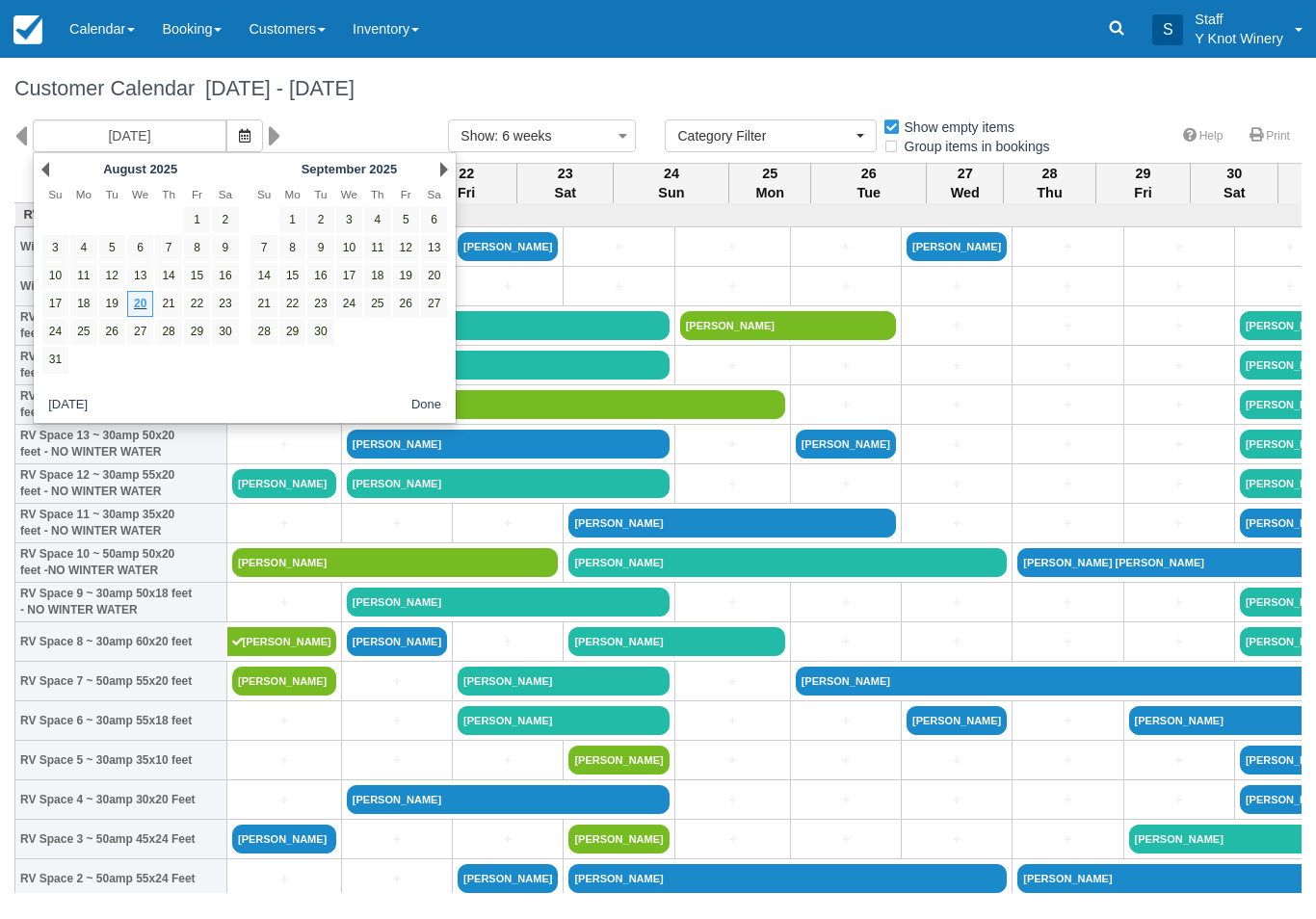
click at [291, 214] on link "1" at bounding box center [292, 220] width 26 height 26
type input "09/01/25"
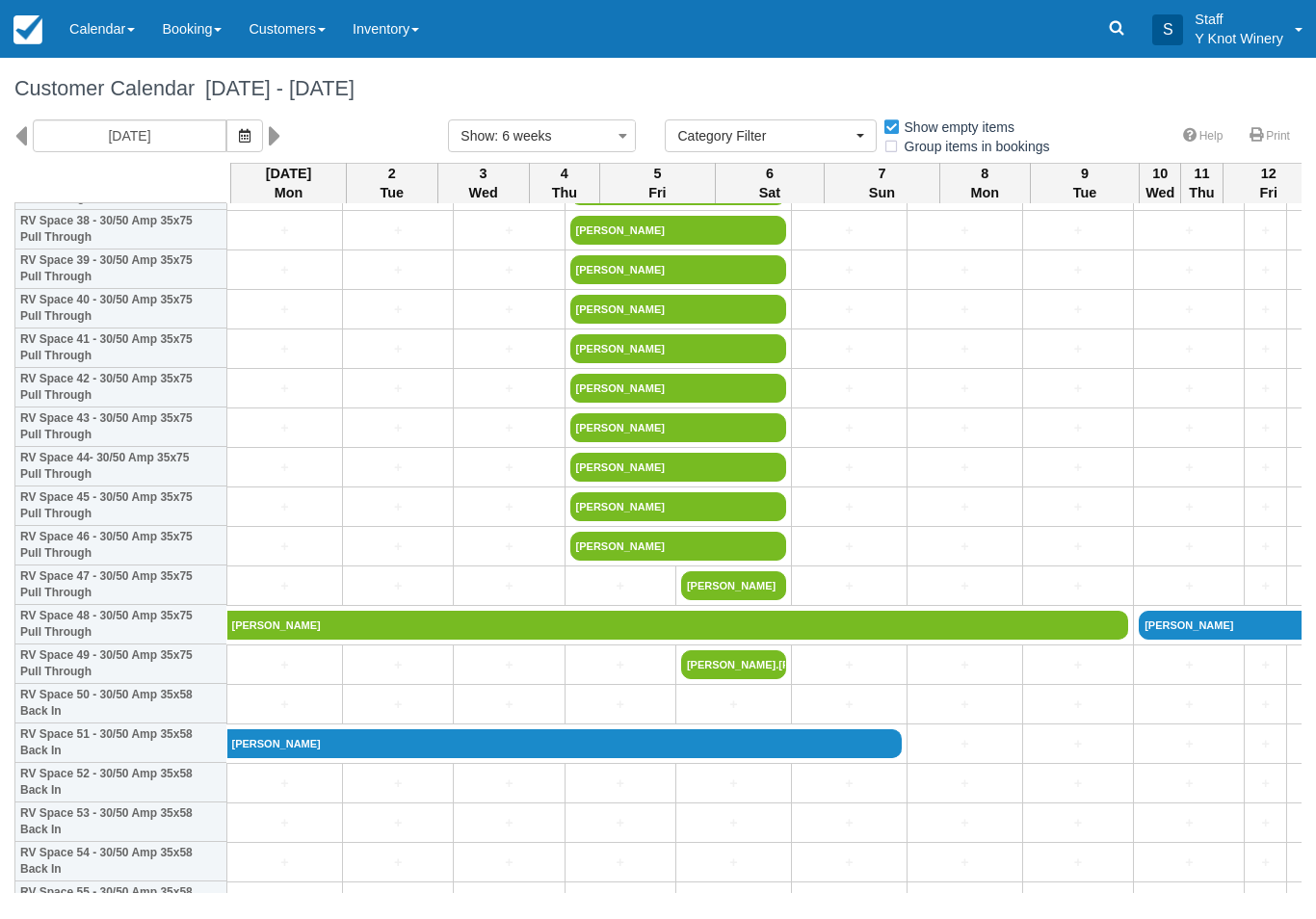
scroll to position [1558, 0]
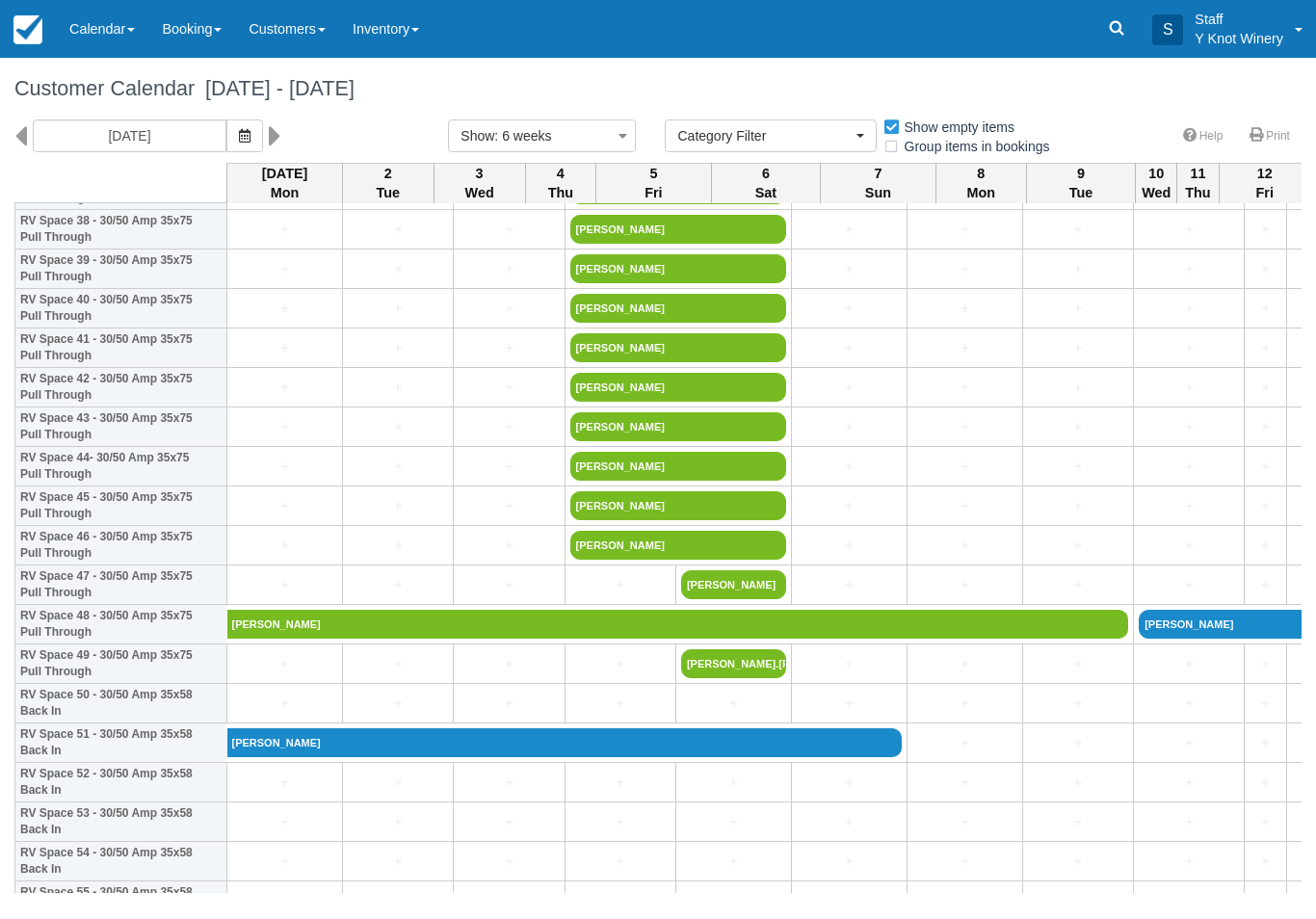
click at [75, 25] on link "Calendar" at bounding box center [102, 29] width 92 height 58
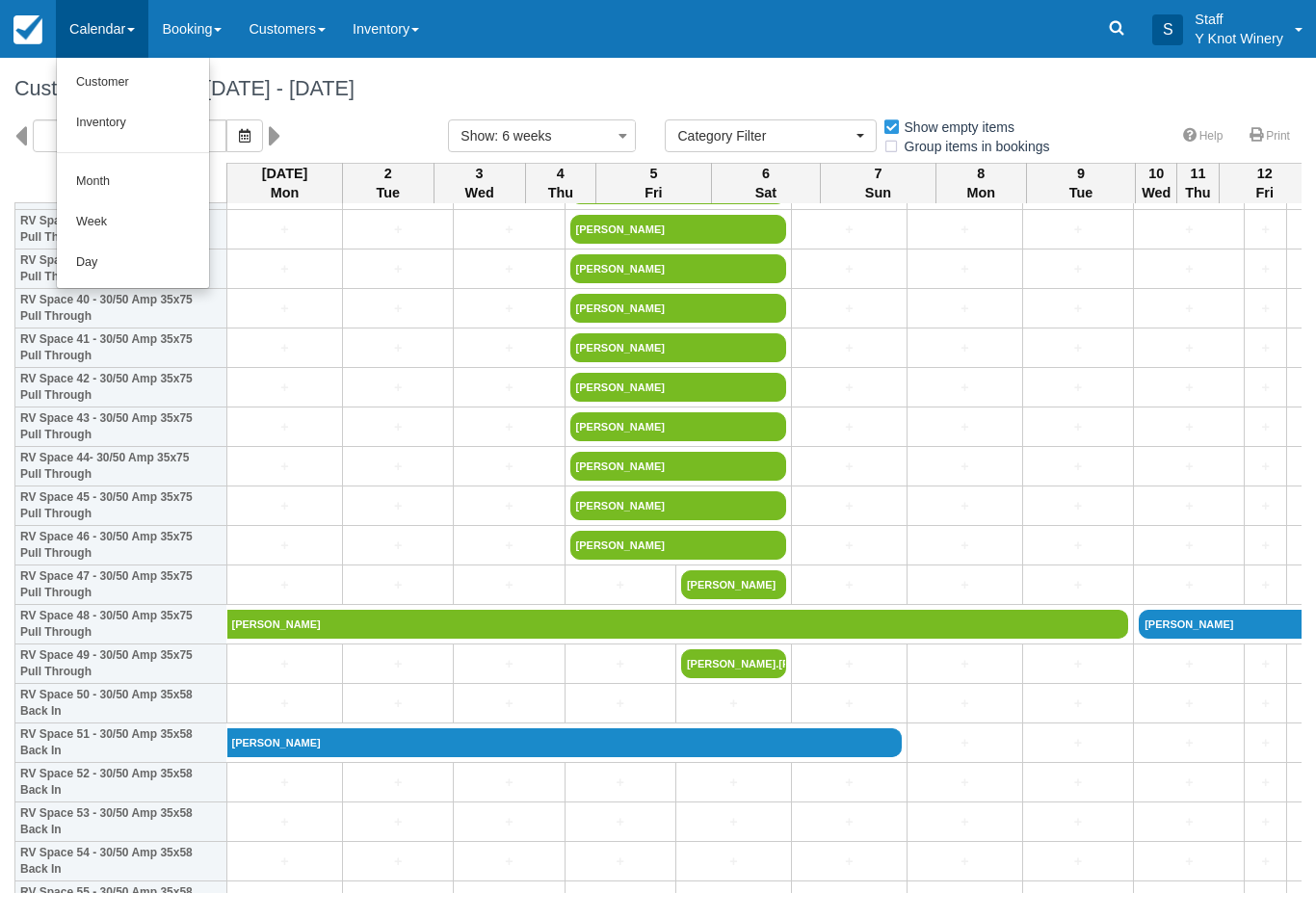
click at [158, 75] on link "Customer" at bounding box center [133, 83] width 152 height 40
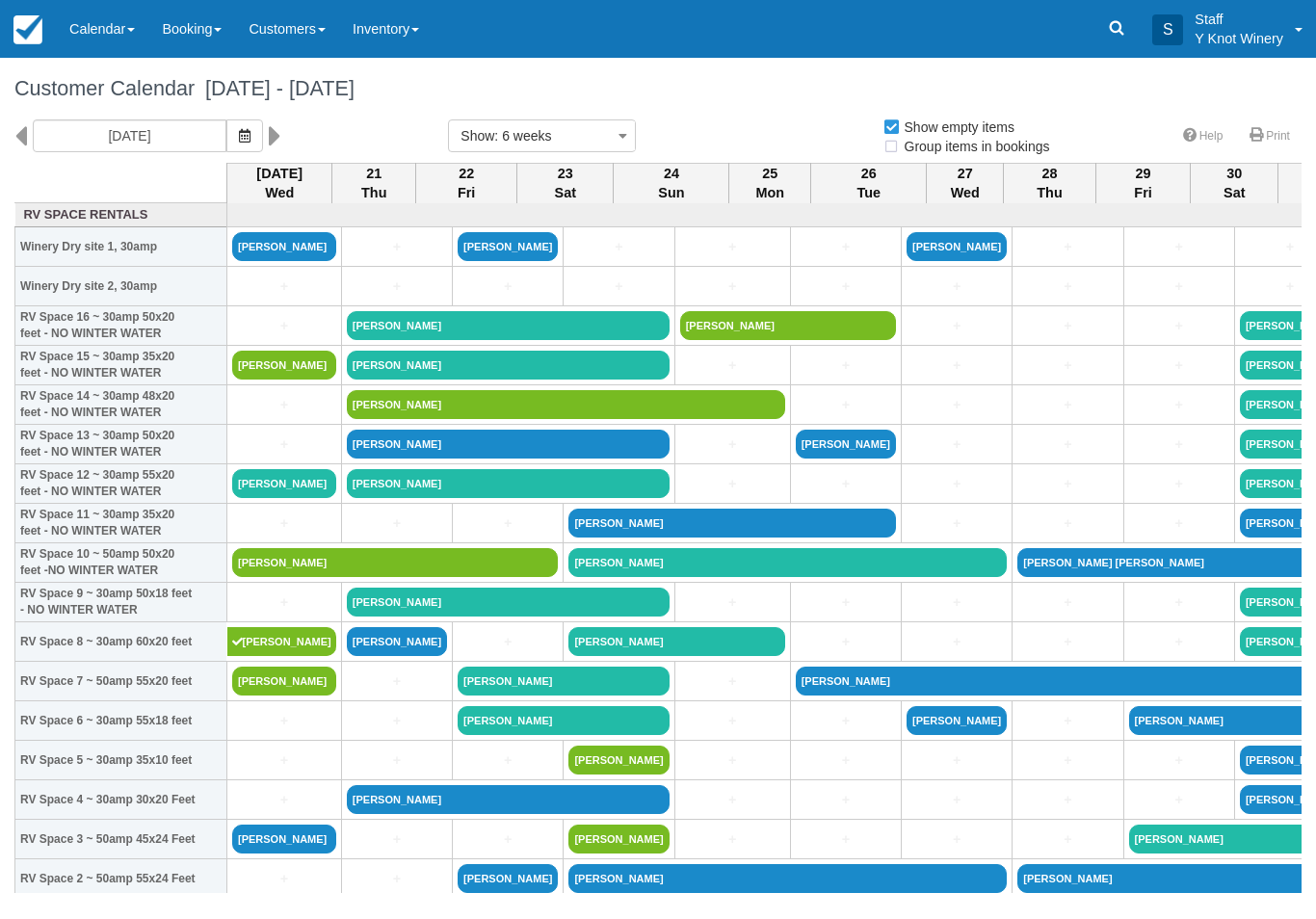
select select
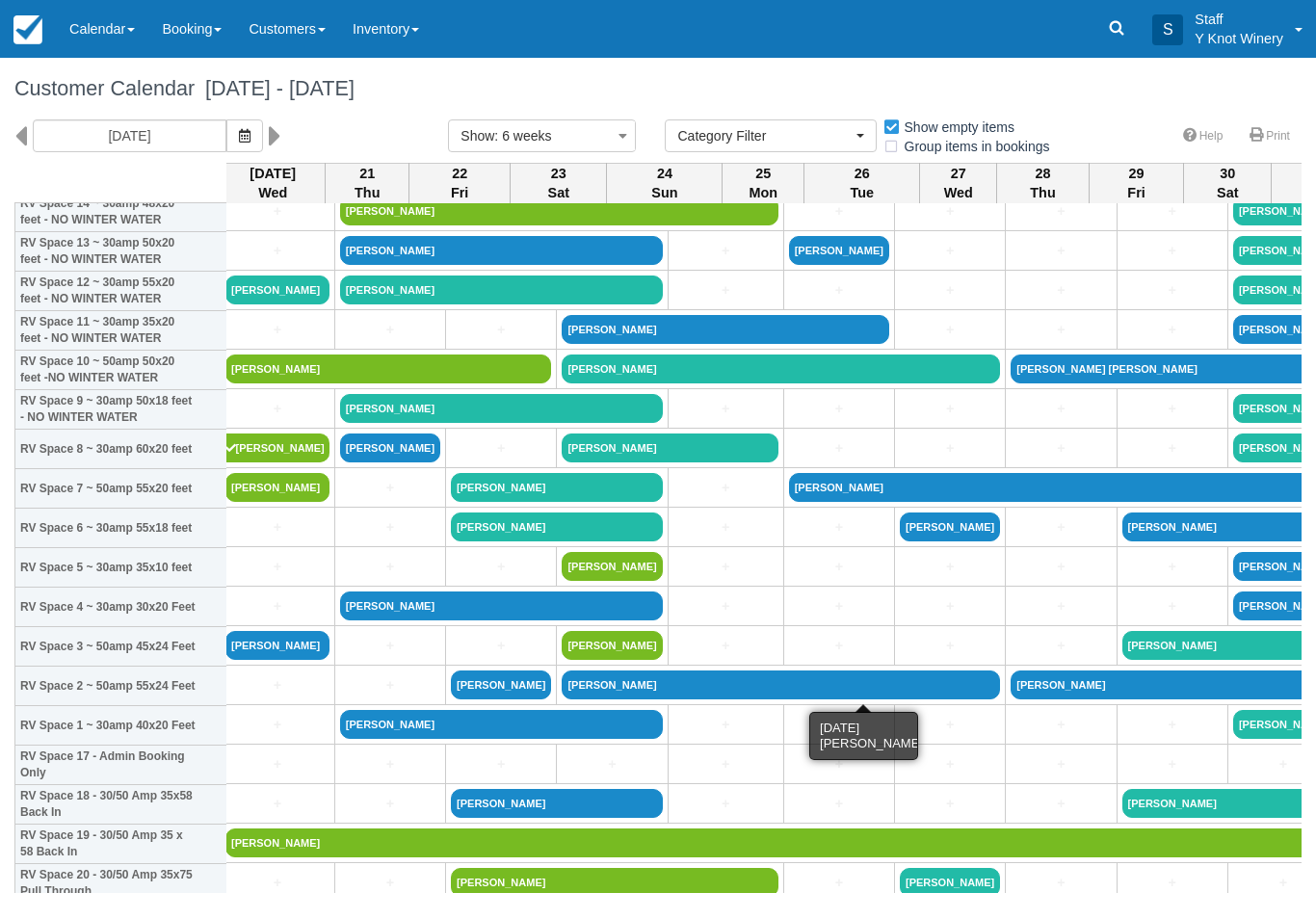
scroll to position [192, 6]
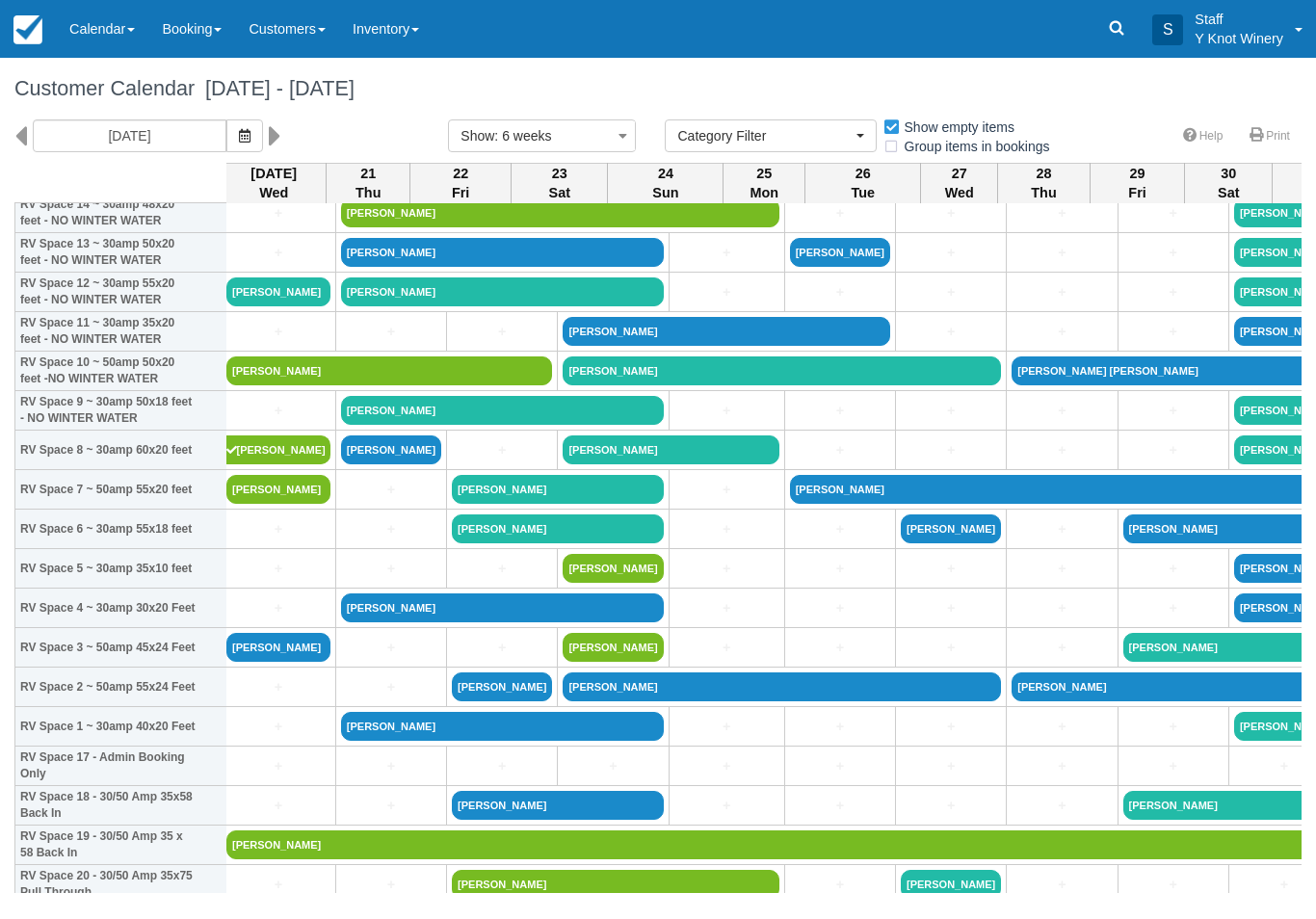
click at [286, 504] on link "[PERSON_NAME]" at bounding box center [278, 489] width 104 height 29
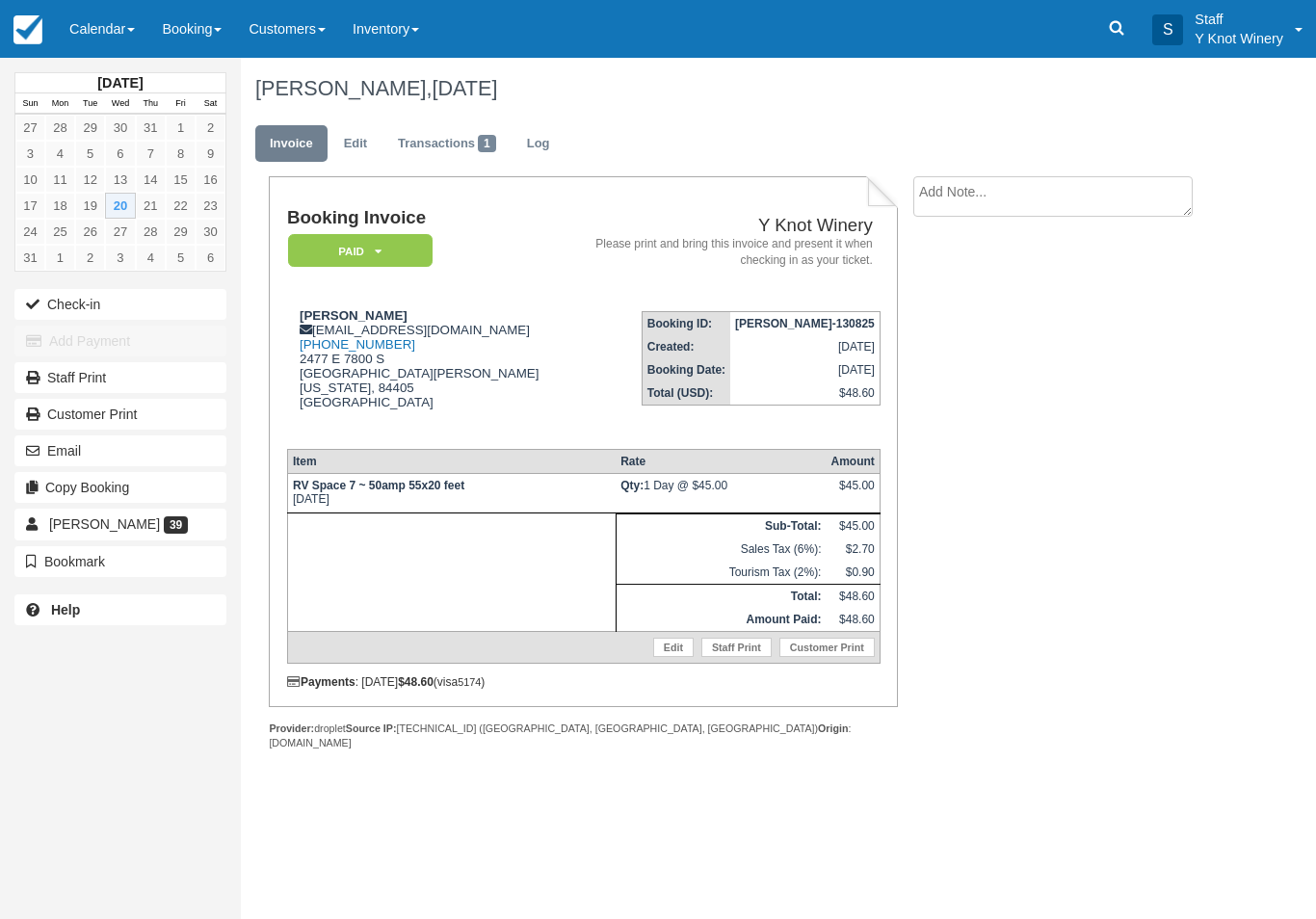
click at [165, 294] on button "Check-in" at bounding box center [120, 304] width 212 height 31
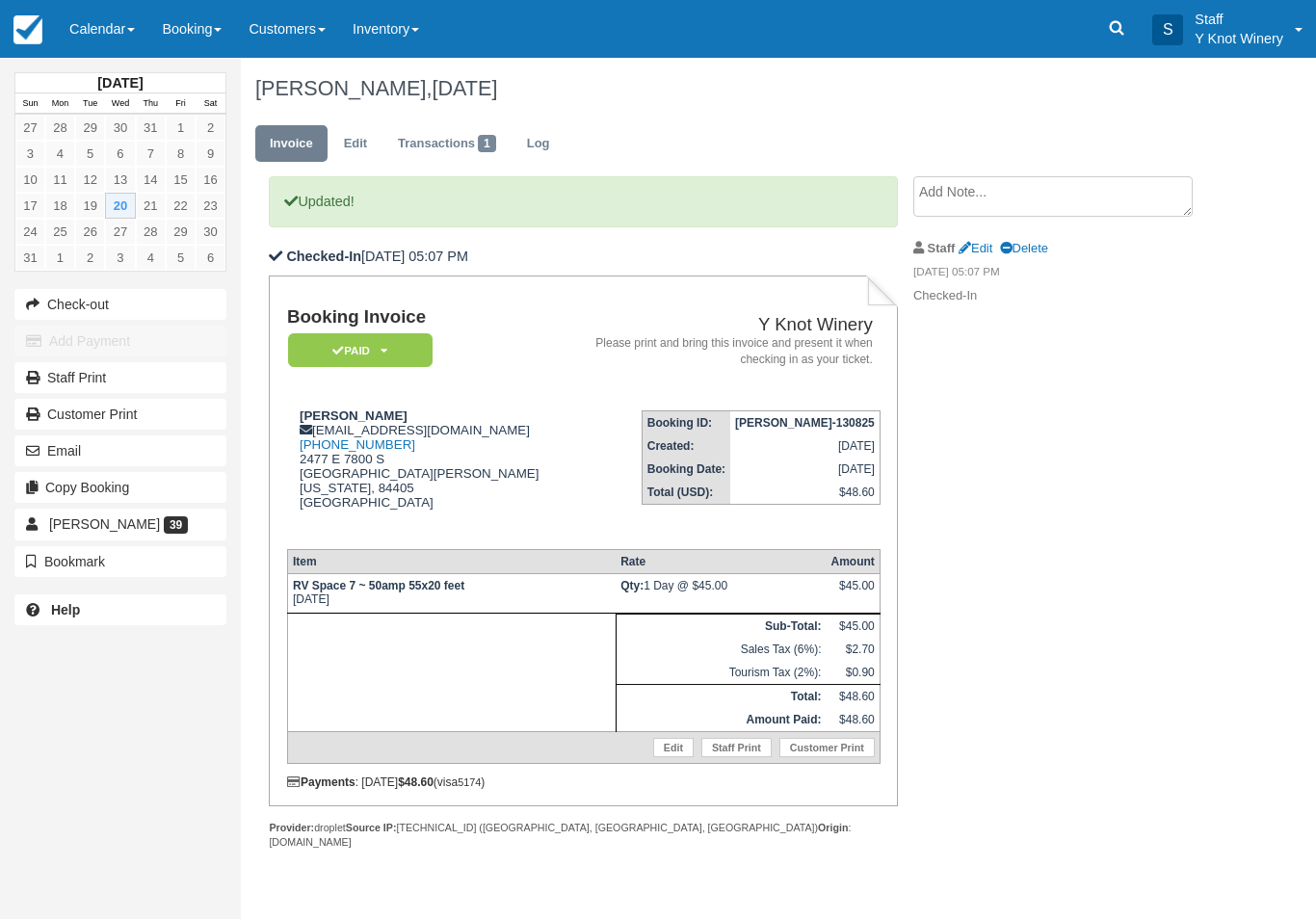
click at [107, 5] on link "Calendar" at bounding box center [102, 29] width 92 height 58
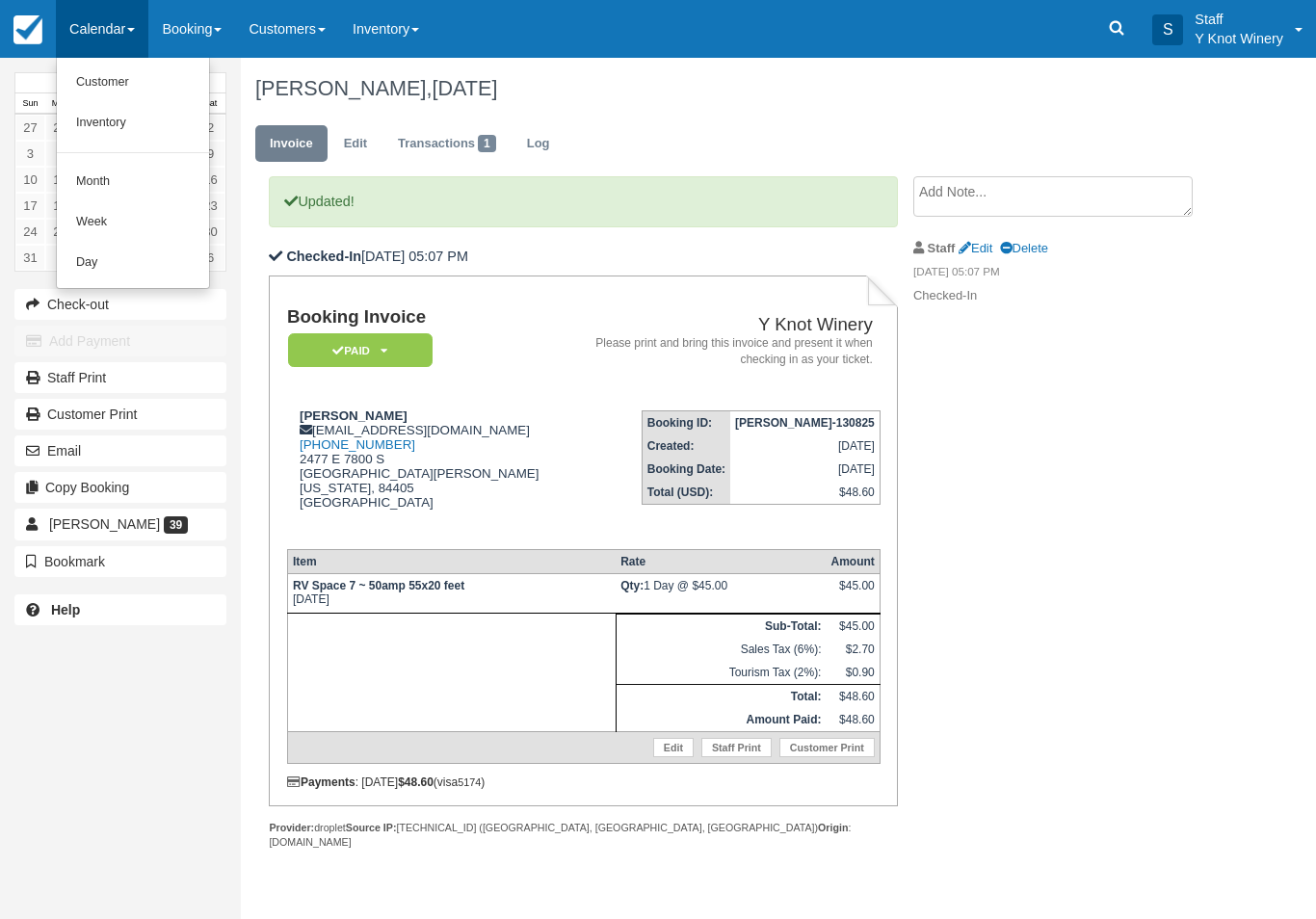
click at [132, 83] on link "Customer" at bounding box center [133, 83] width 152 height 40
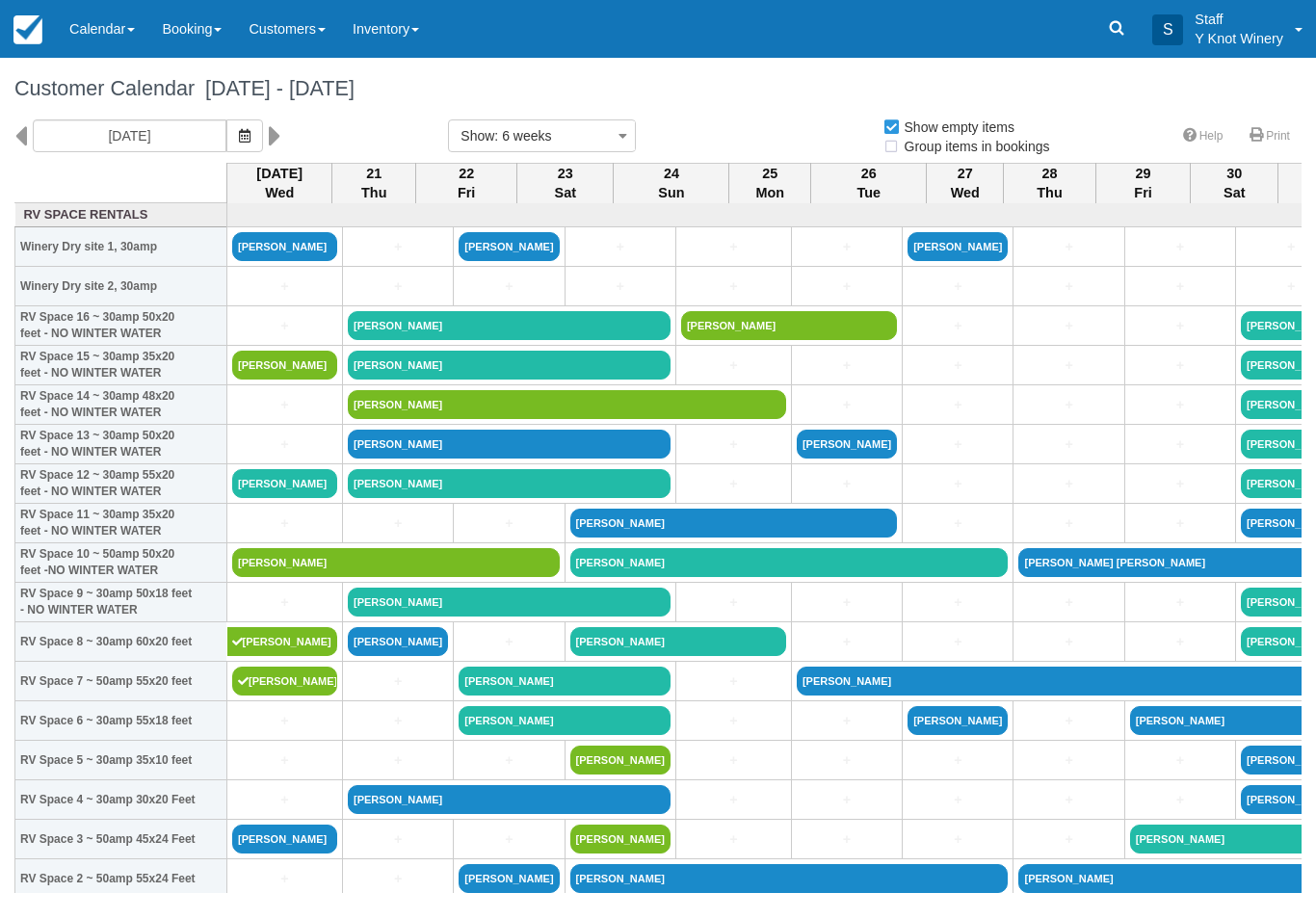
select select
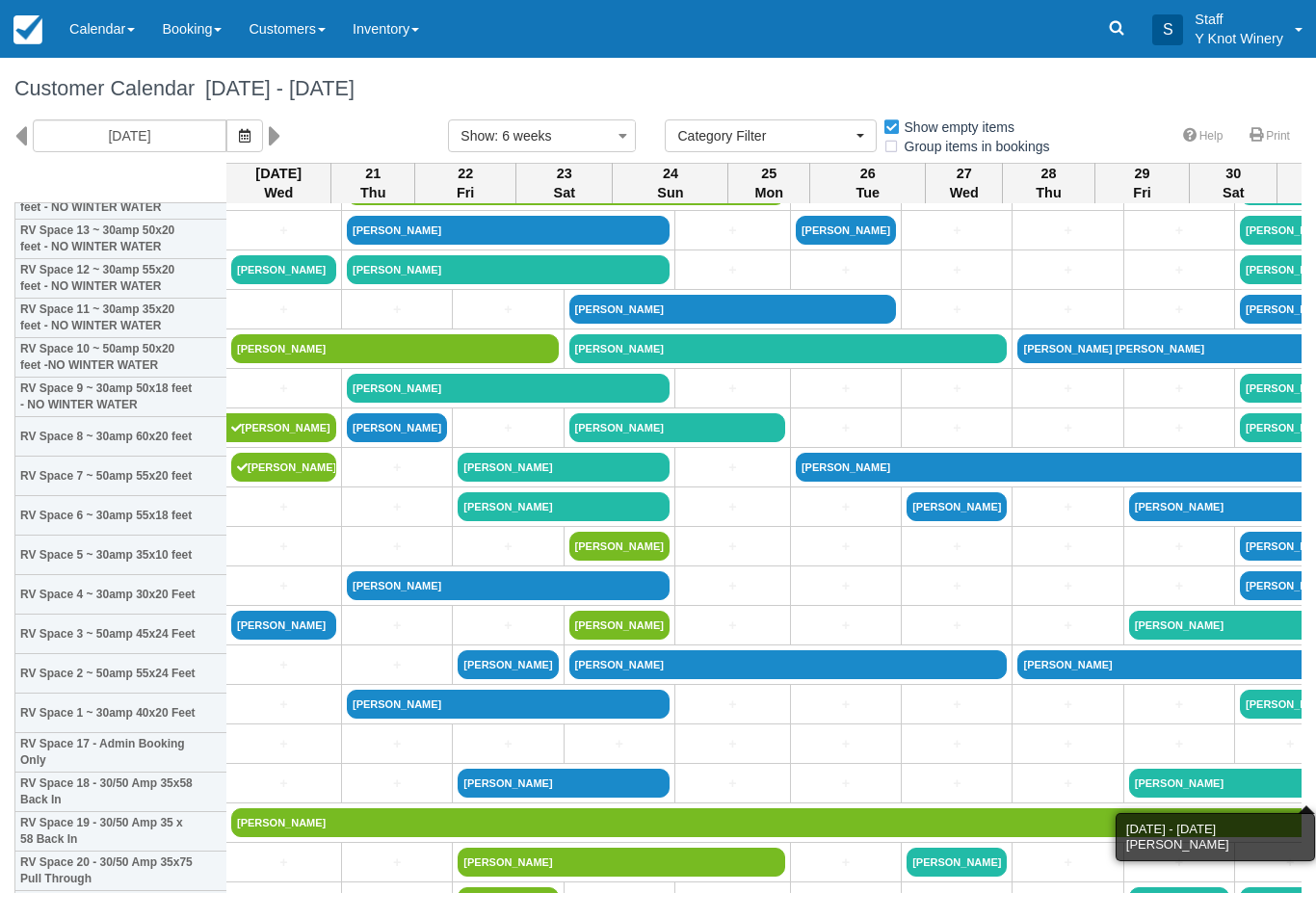
scroll to position [205, 1]
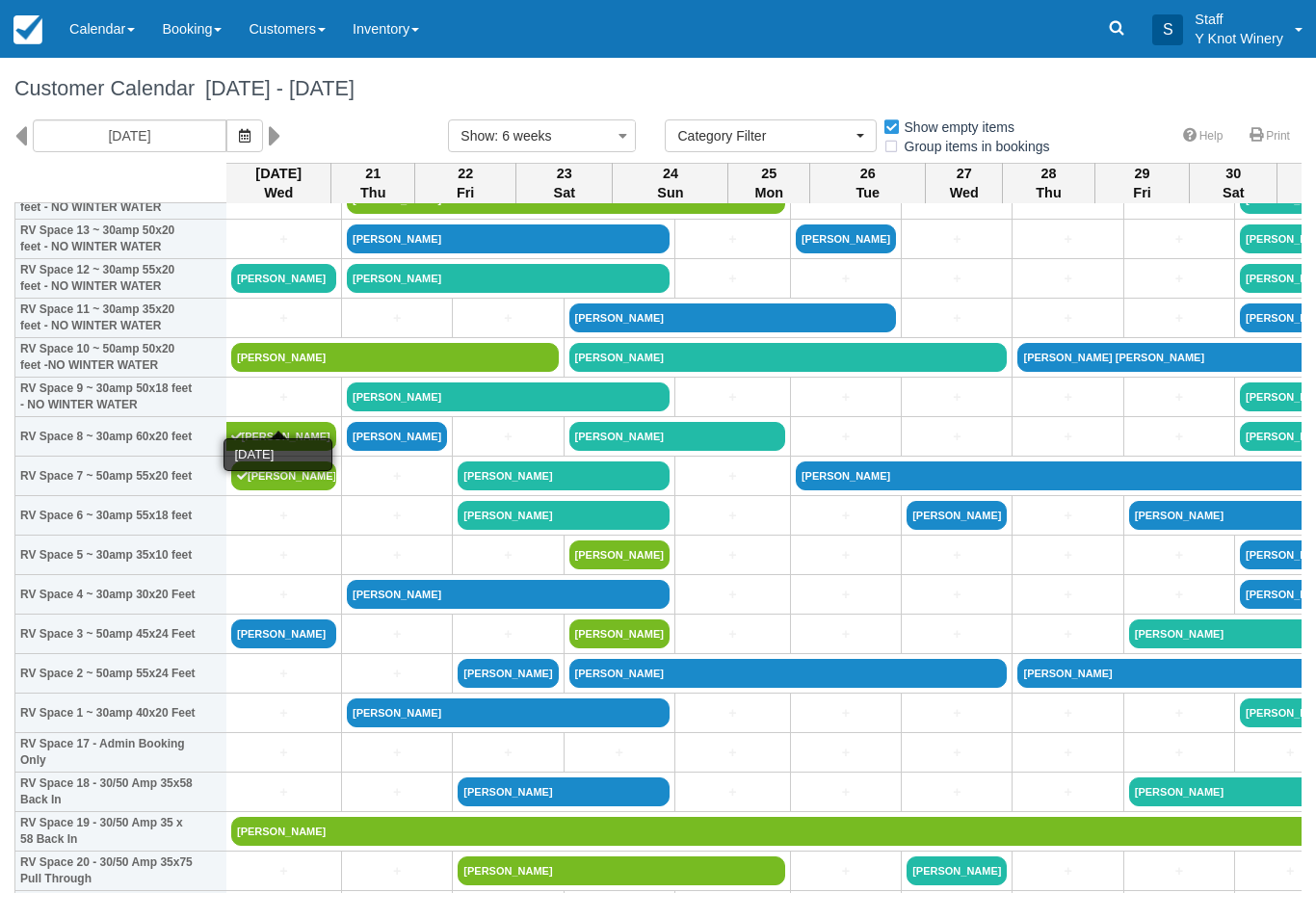
click at [286, 408] on link "+" at bounding box center [283, 397] width 105 height 20
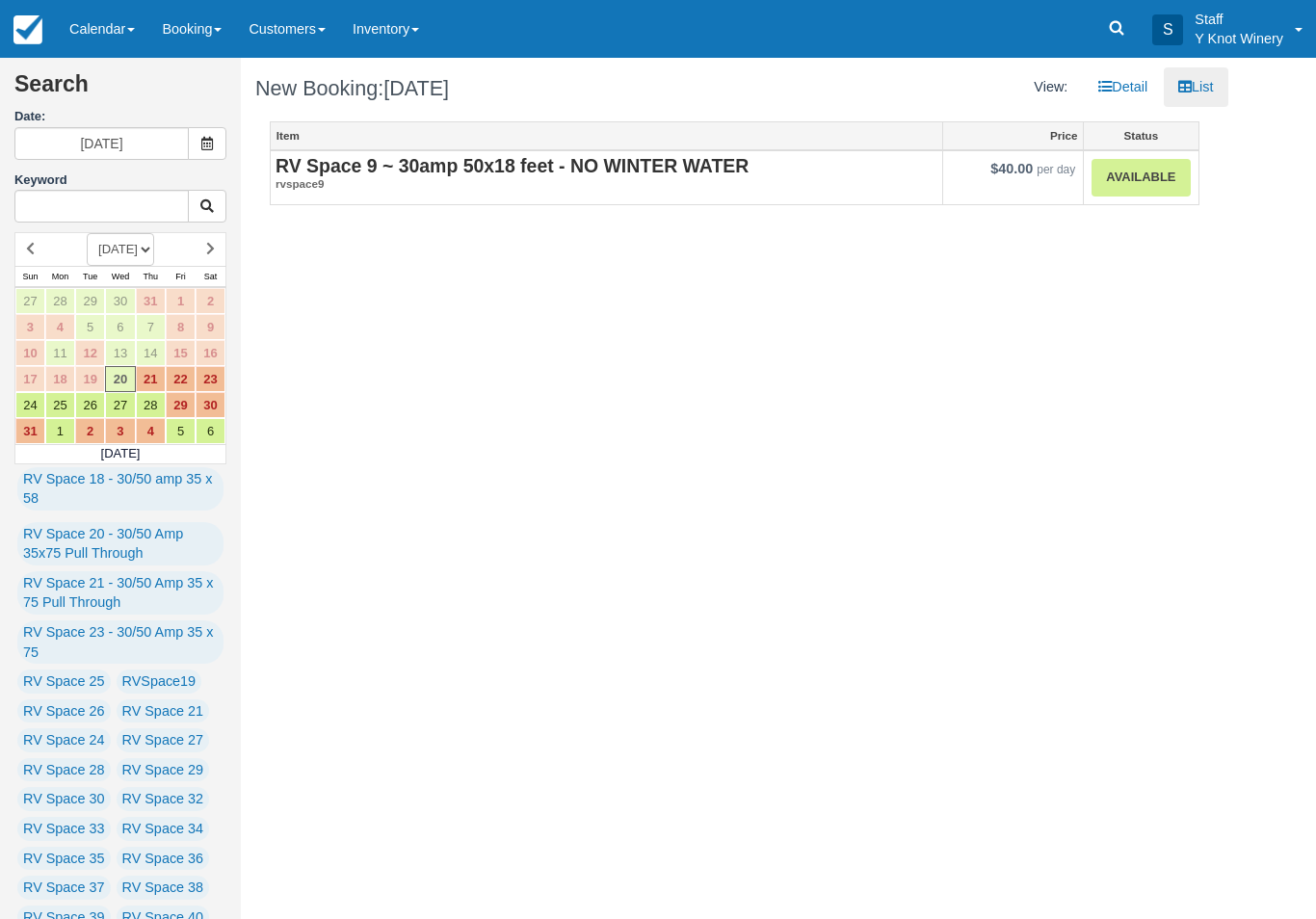
click at [1131, 194] on link "Available" at bounding box center [1141, 178] width 98 height 38
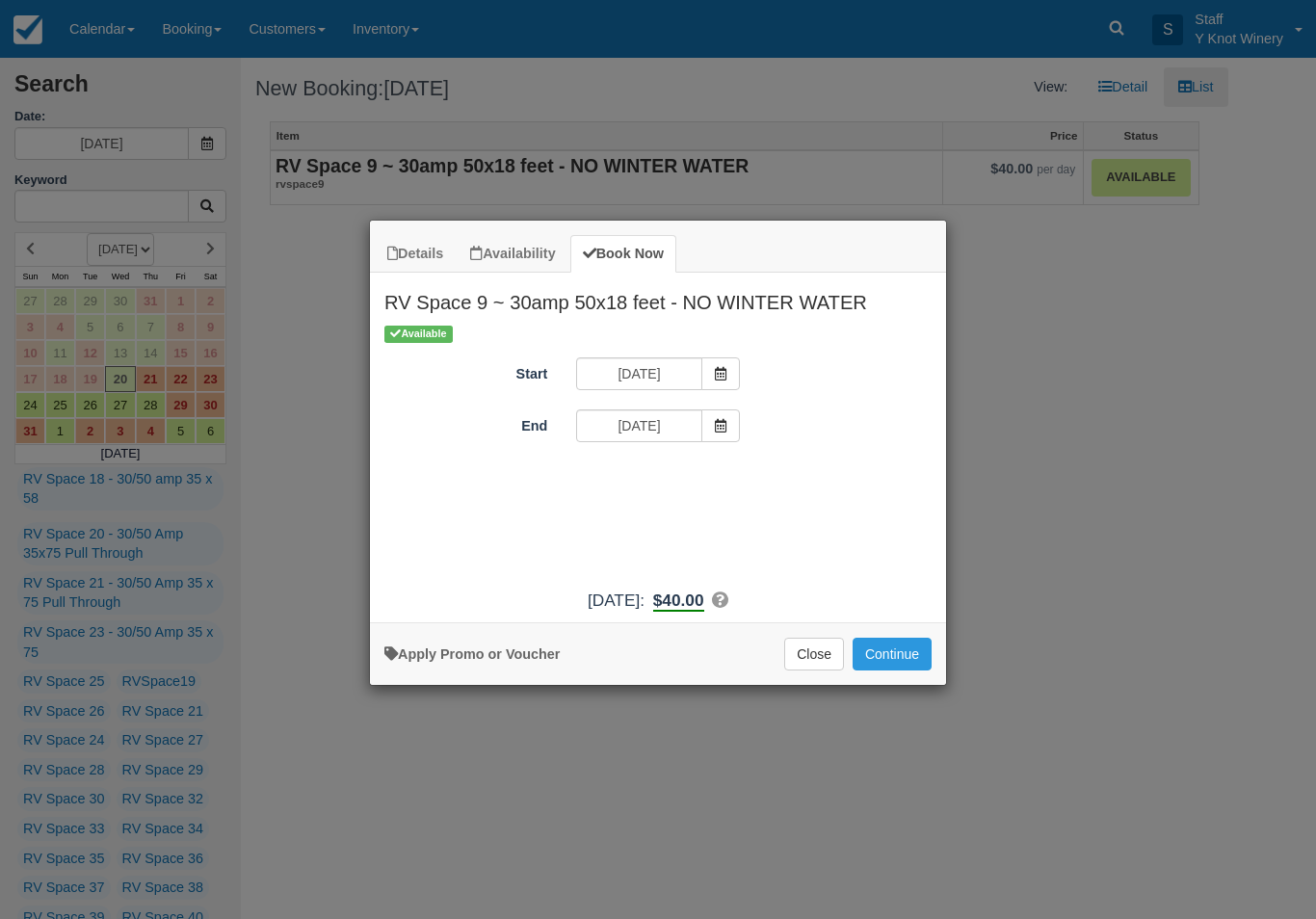
click at [897, 667] on button "Continue" at bounding box center [892, 654] width 79 height 33
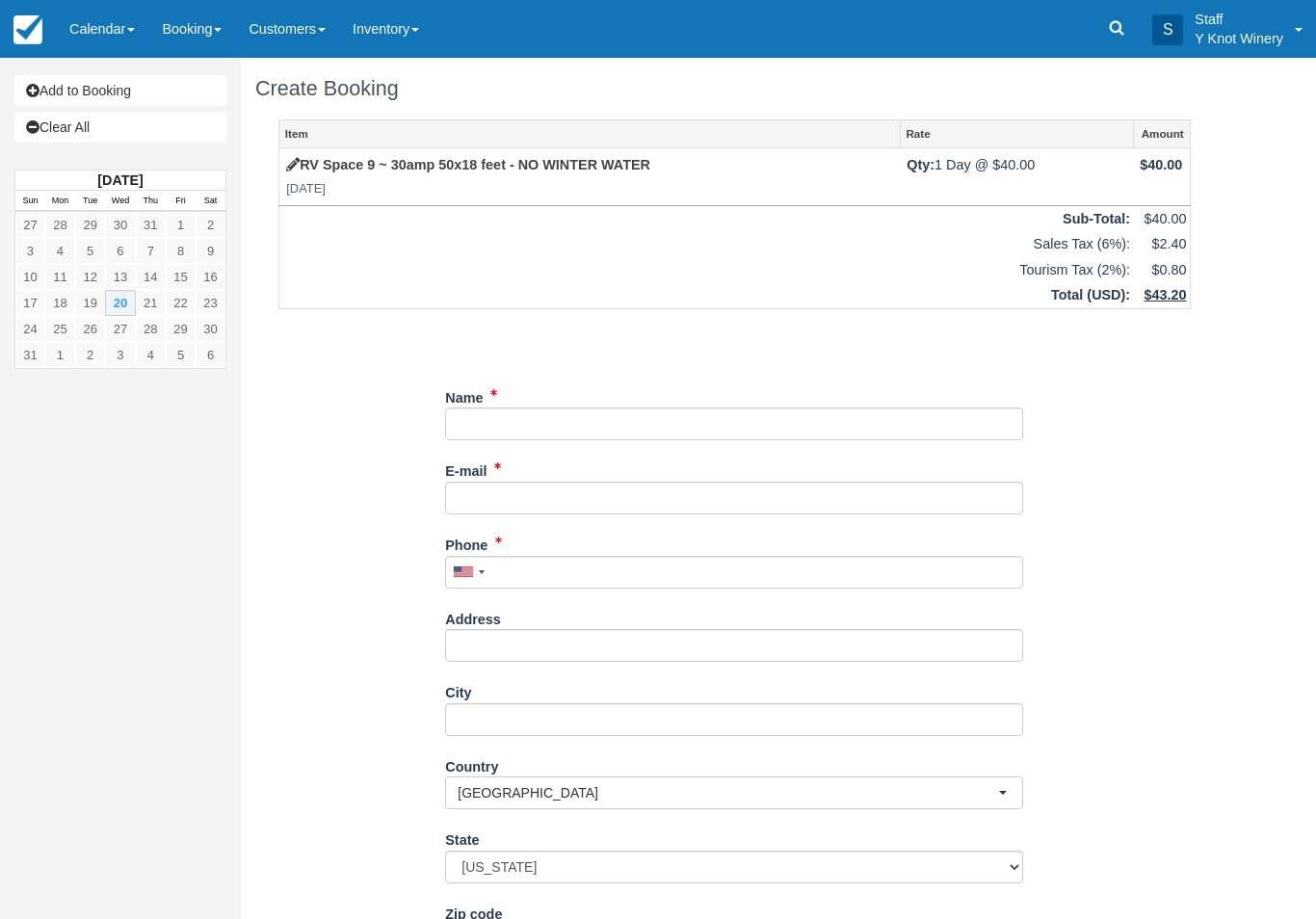
click at [80, 32] on link "Calendar" at bounding box center [102, 29] width 92 height 58
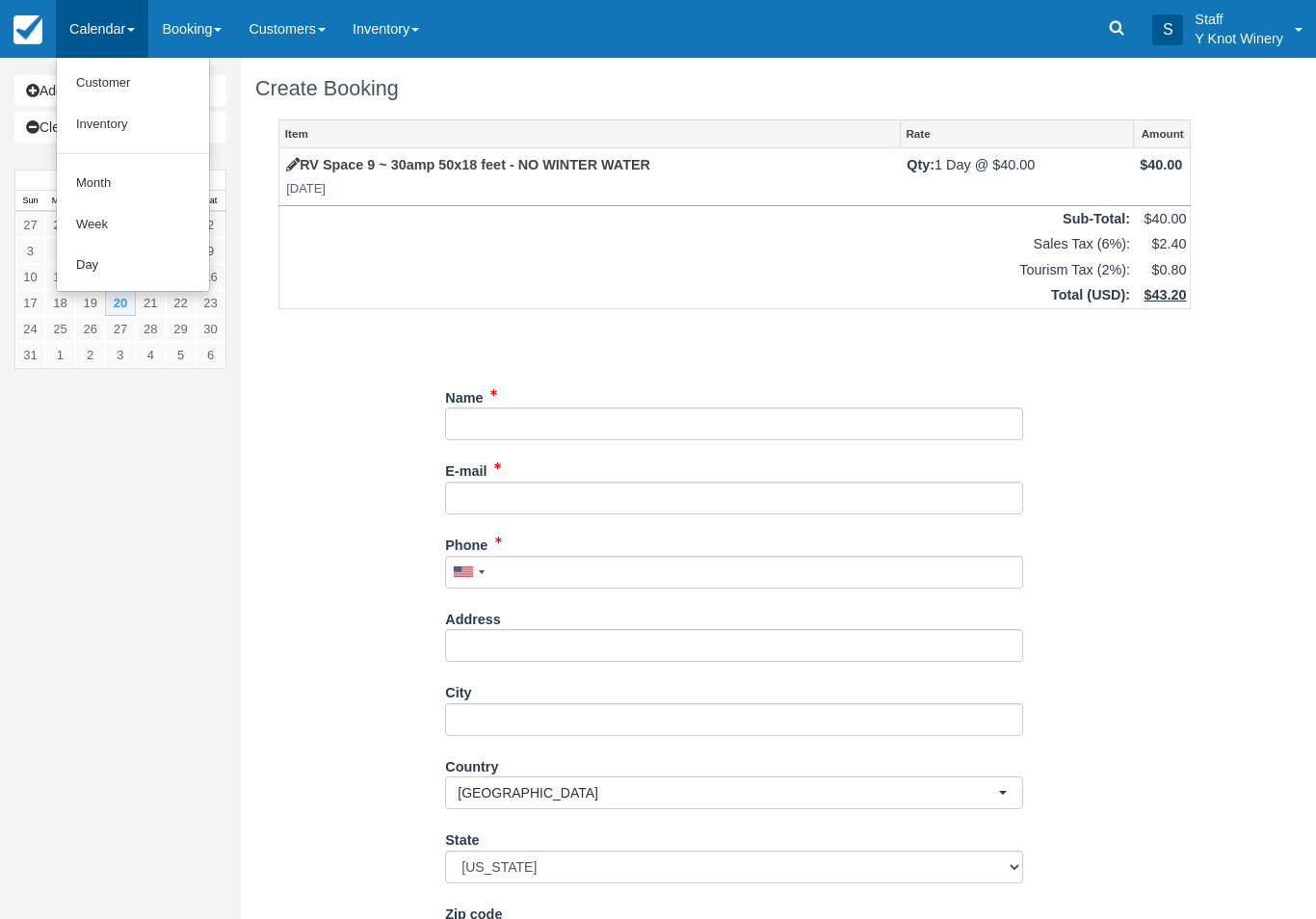
click at [93, 88] on link "Customer" at bounding box center [133, 83] width 152 height 41
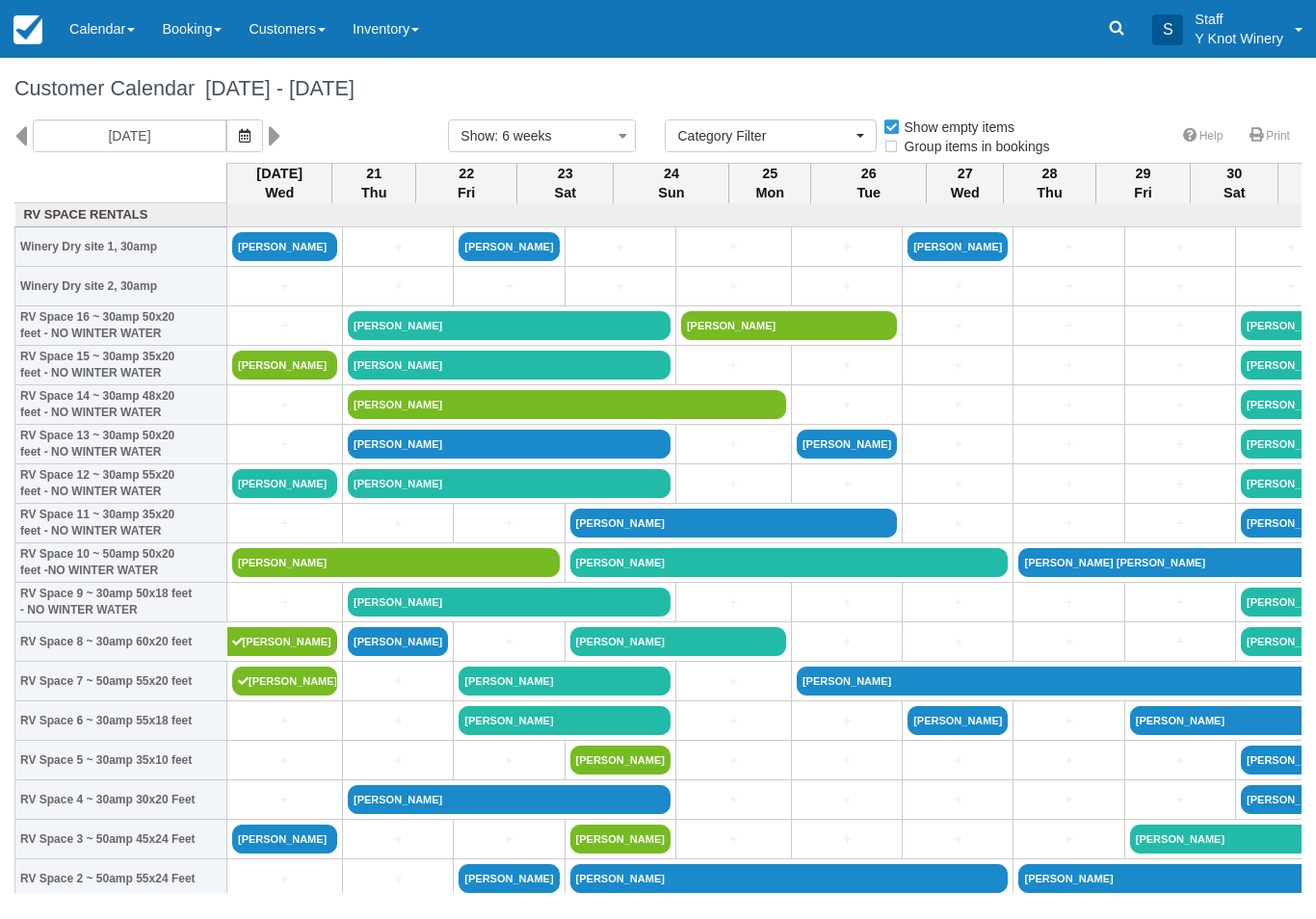
select select
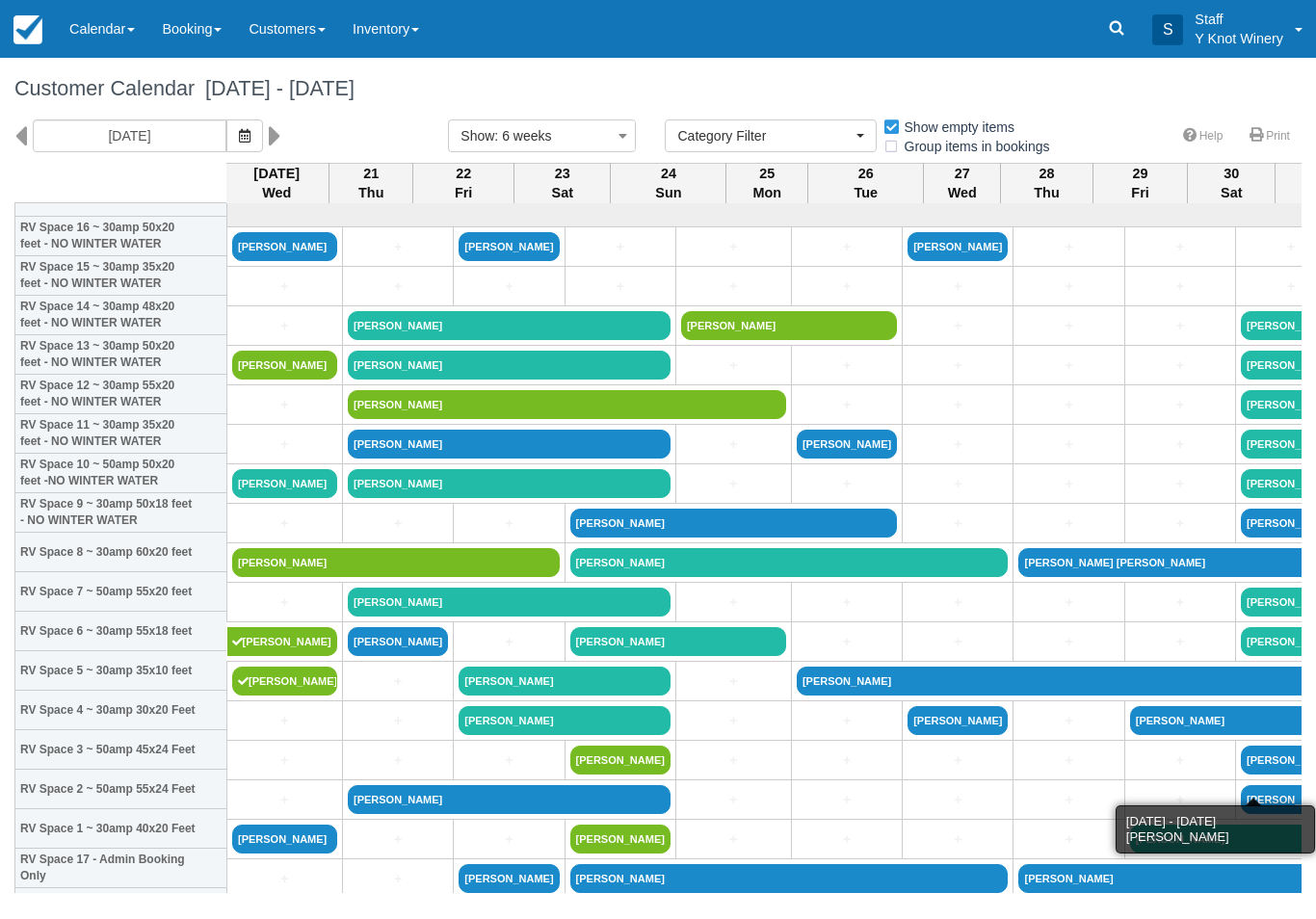
scroll to position [83, -1]
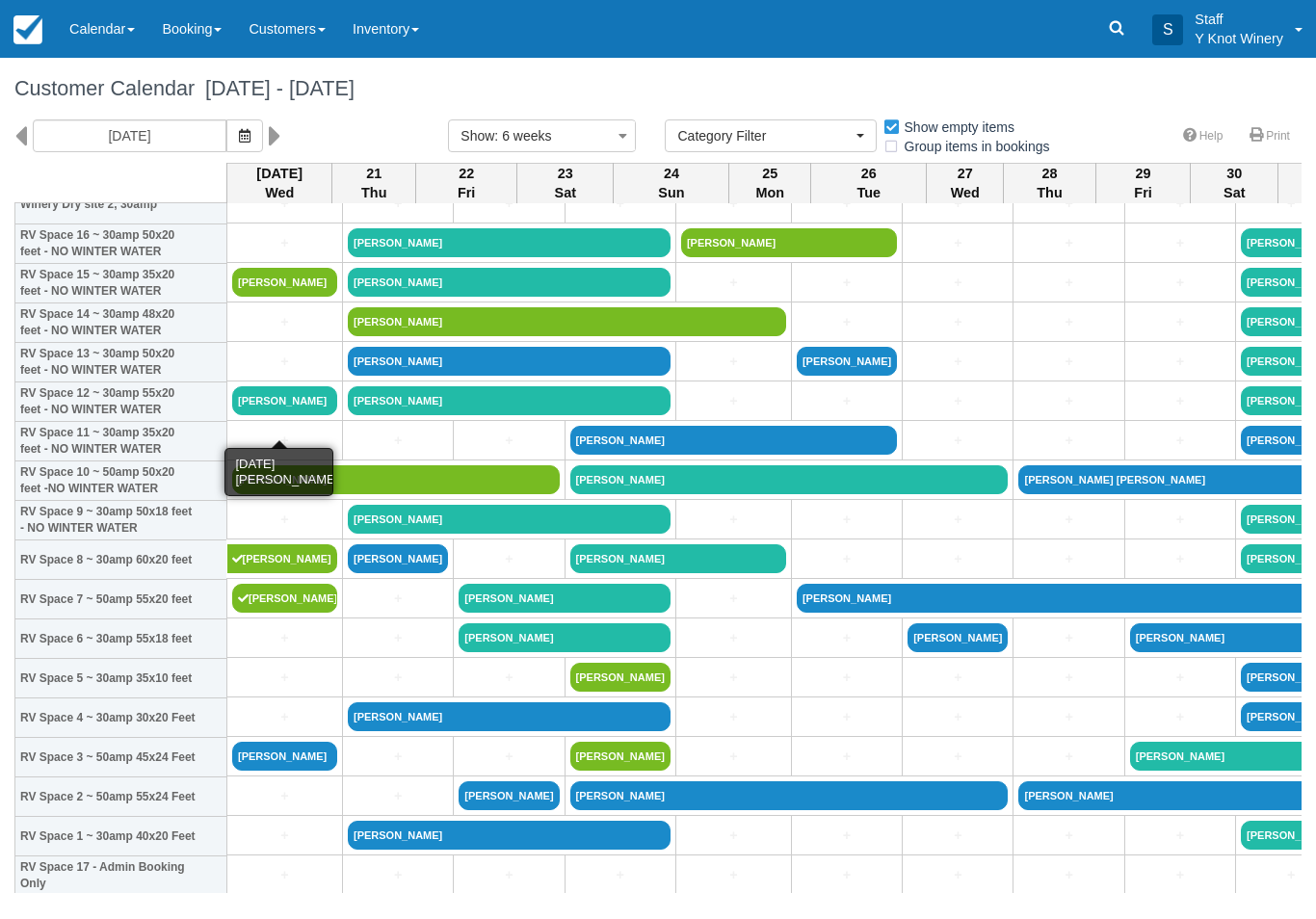
click at [256, 415] on link "[PERSON_NAME]" at bounding box center [284, 400] width 105 height 29
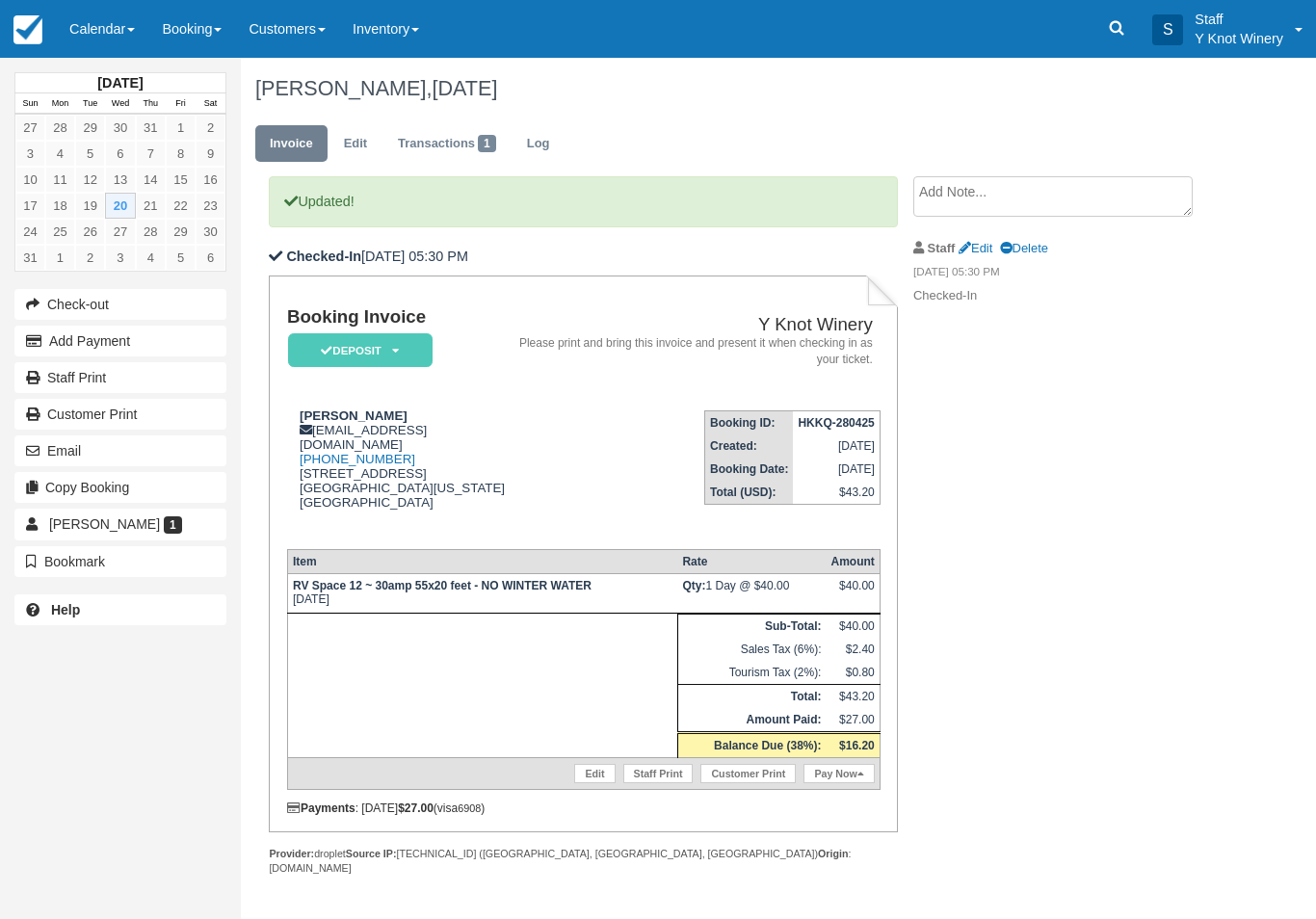
click at [851, 783] on link "Pay Now" at bounding box center [839, 773] width 70 height 19
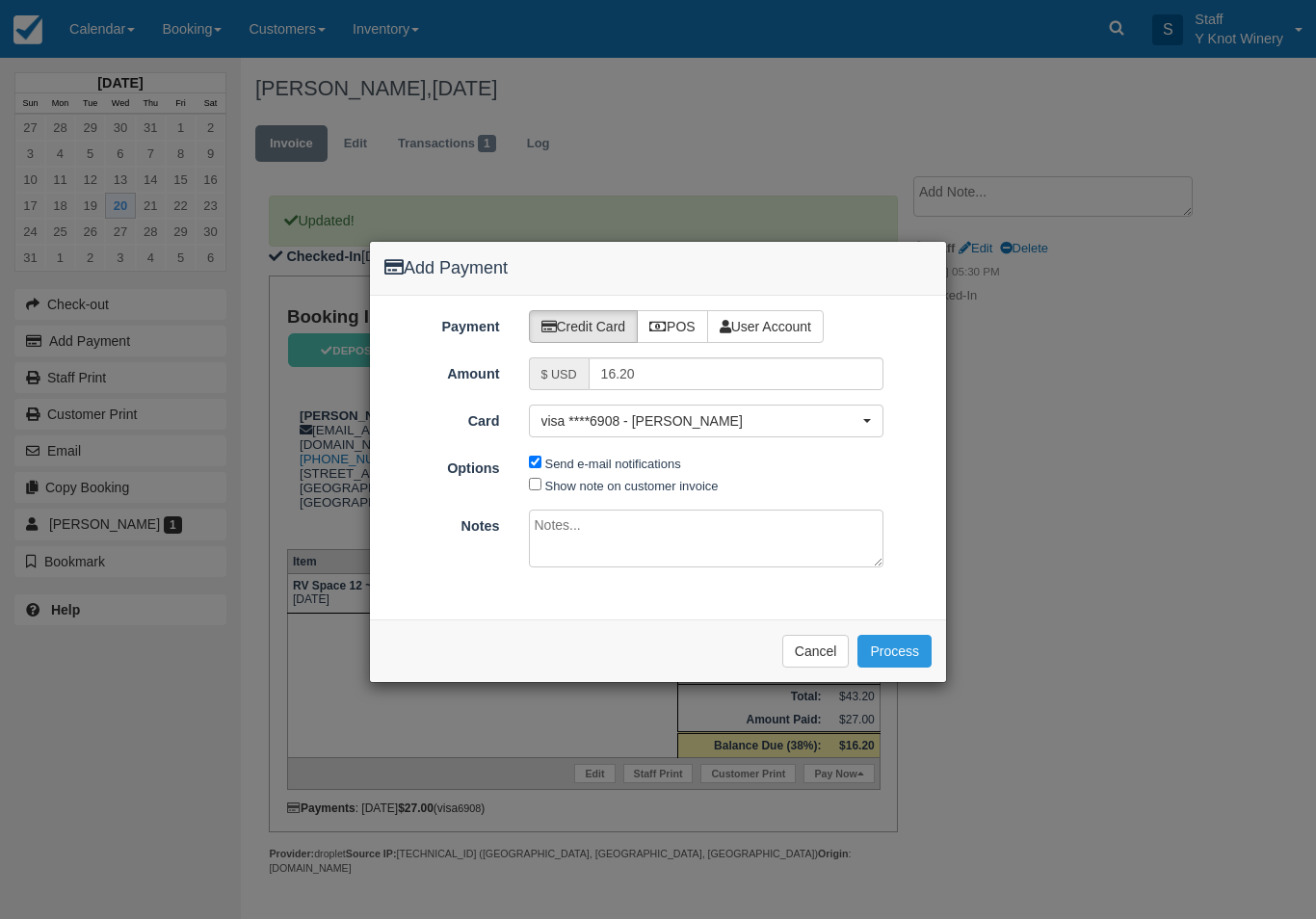
click at [791, 424] on span "visa ****6908 - Nancy Willems" at bounding box center [700, 420] width 318 height 19
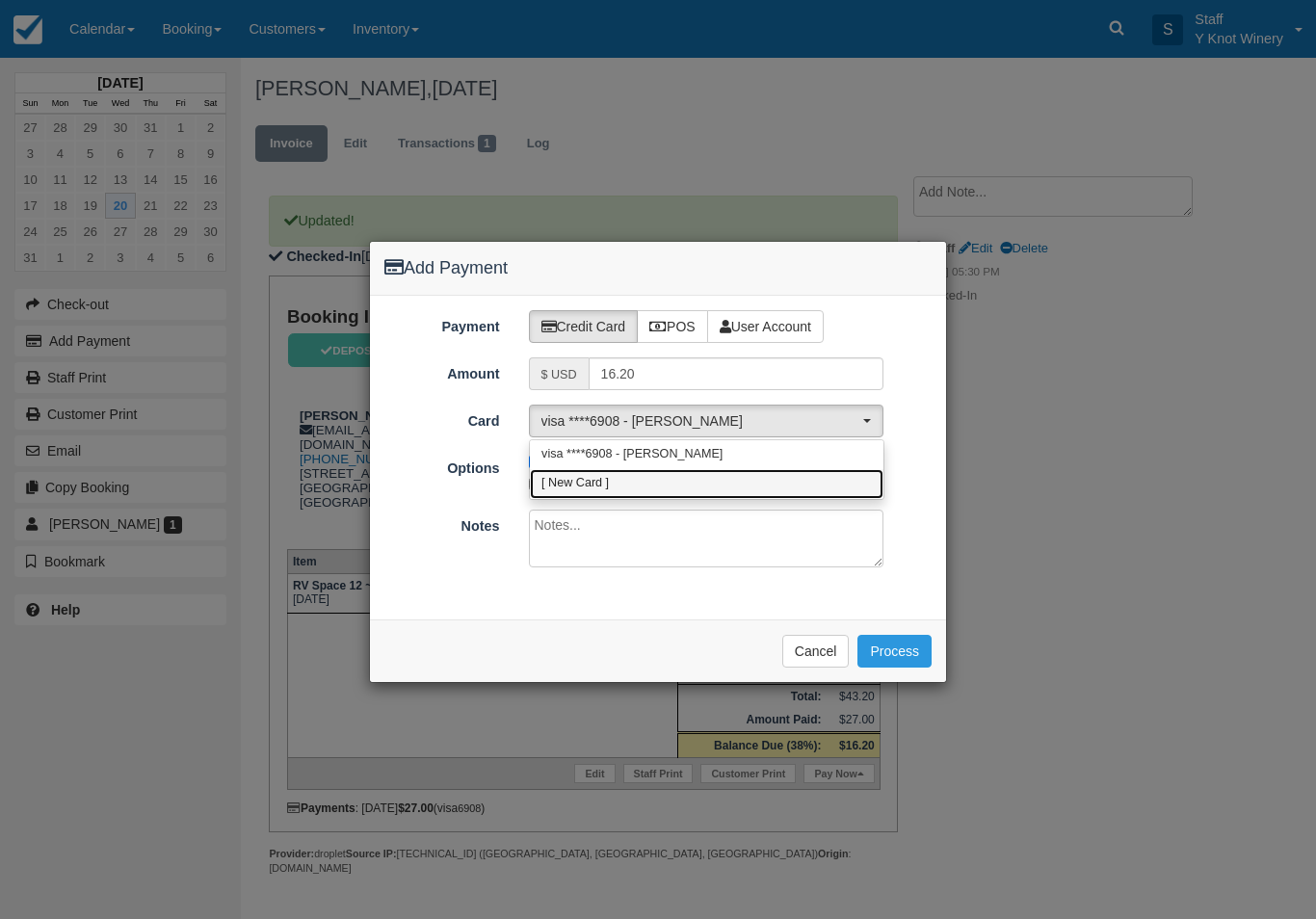
click at [692, 485] on link "[ New Card ]" at bounding box center [707, 484] width 354 height 30
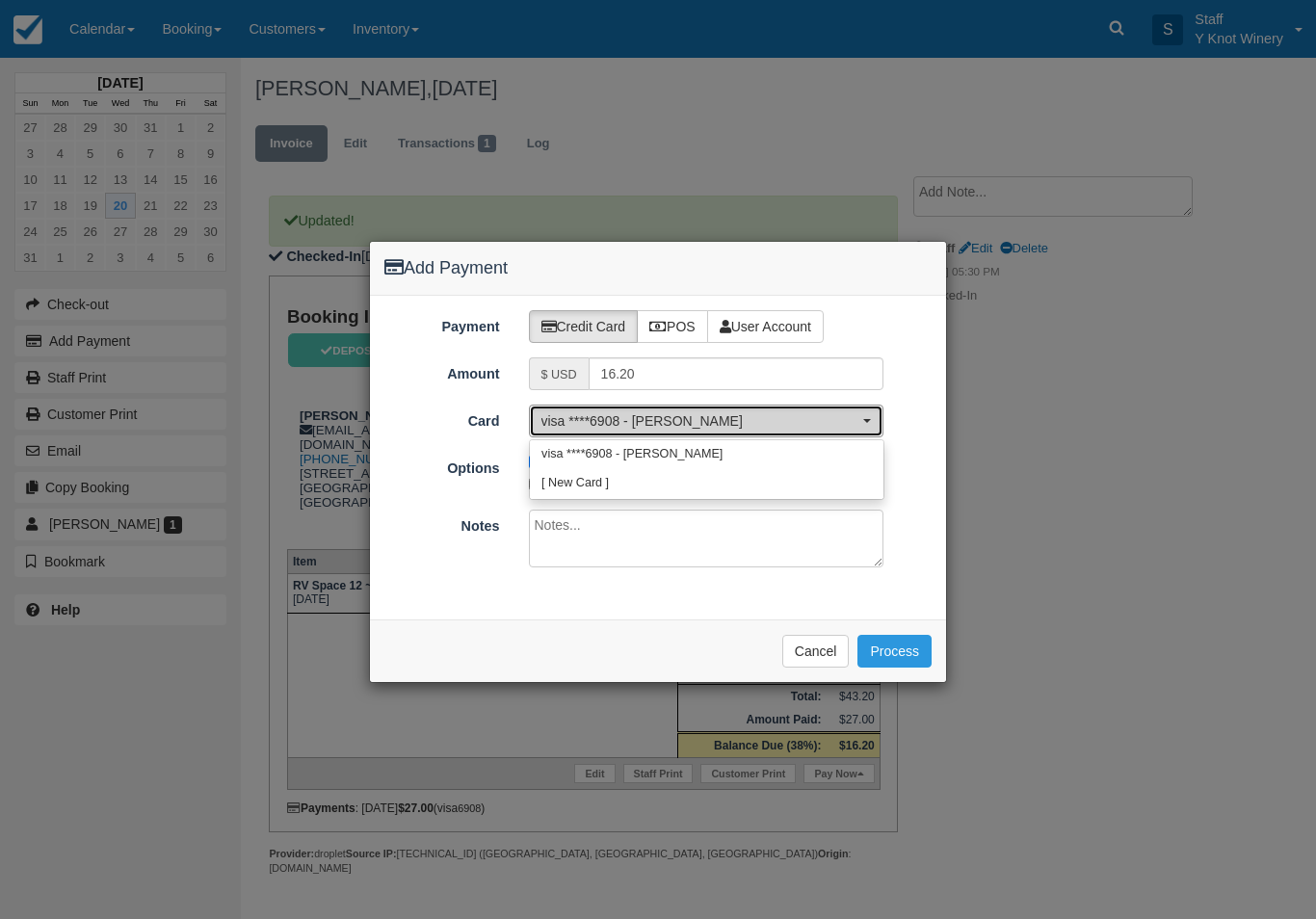
select select "0"
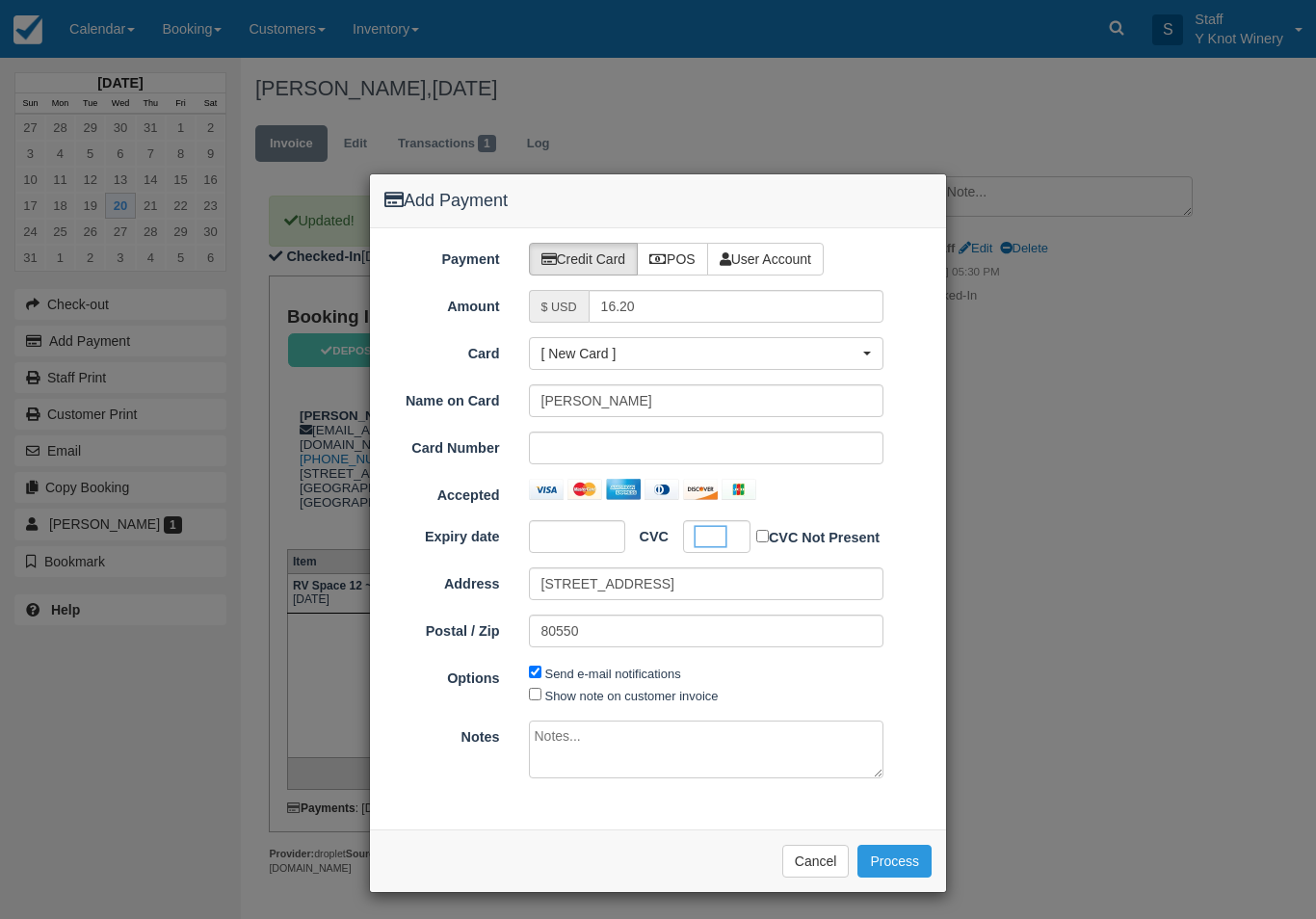
scroll to position [66, 0]
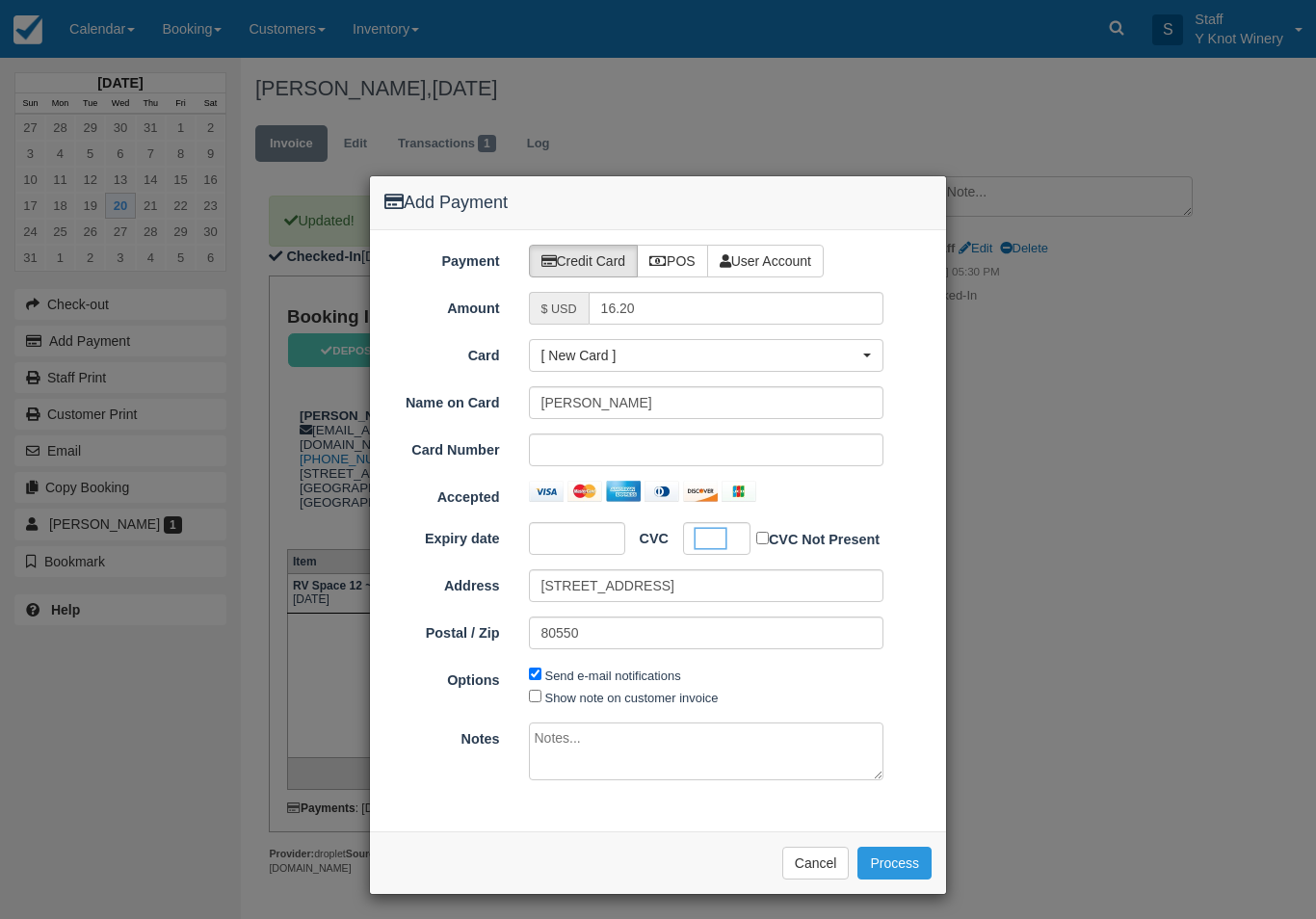
click at [899, 863] on button "Process" at bounding box center [895, 863] width 74 height 33
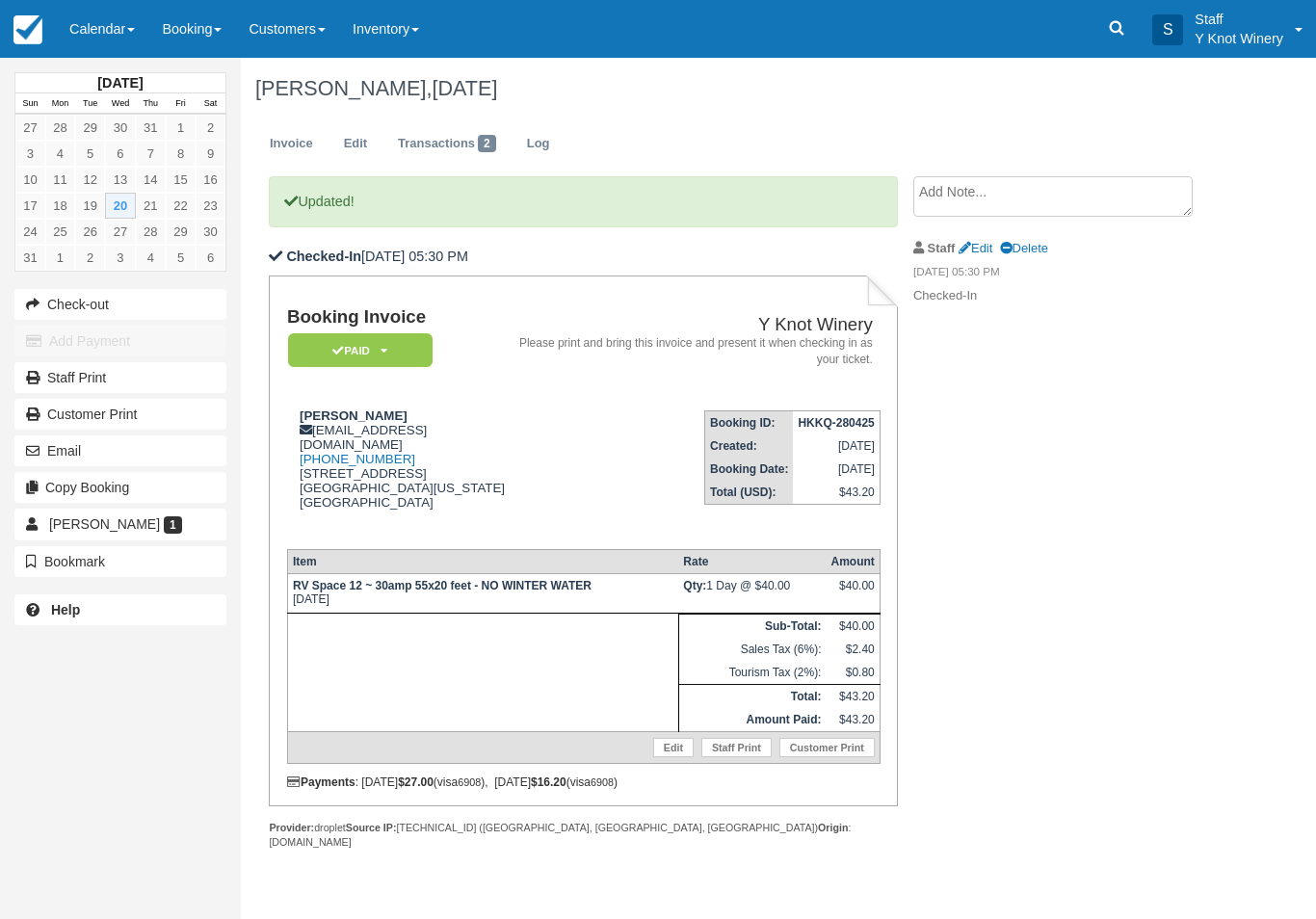
click at [92, 29] on link "Calendar" at bounding box center [102, 29] width 92 height 58
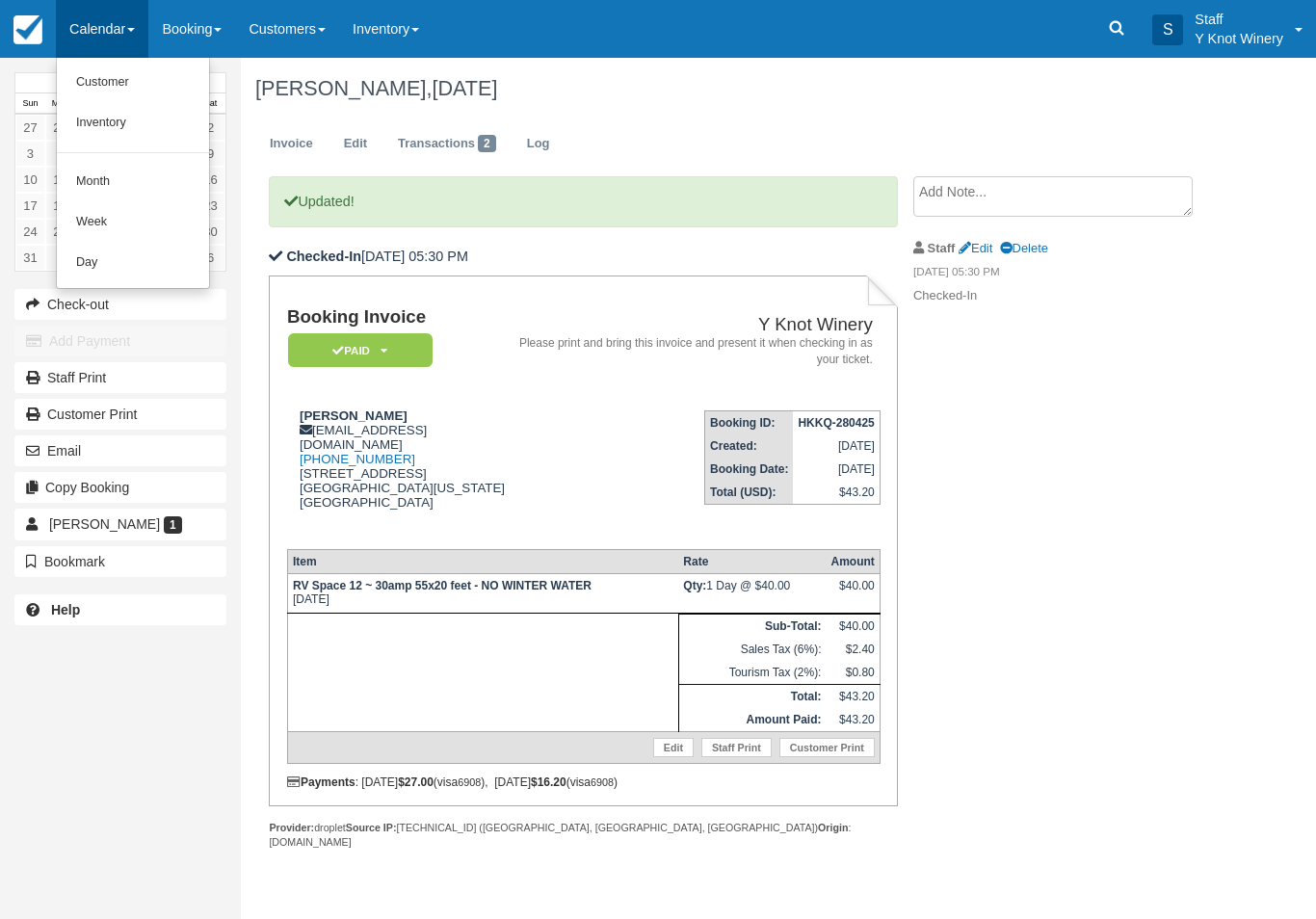
click at [109, 76] on link "Customer" at bounding box center [133, 83] width 152 height 40
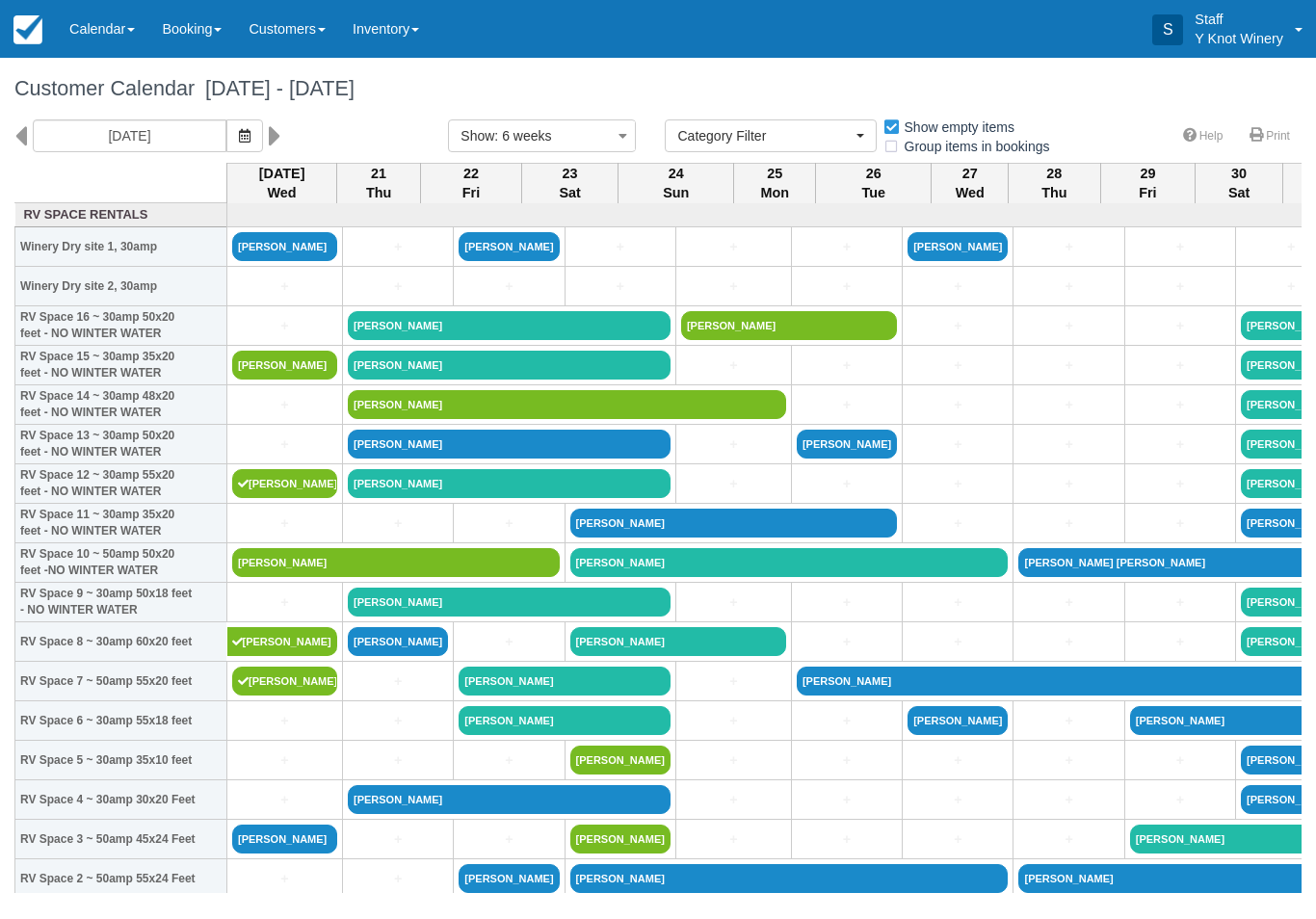
select select
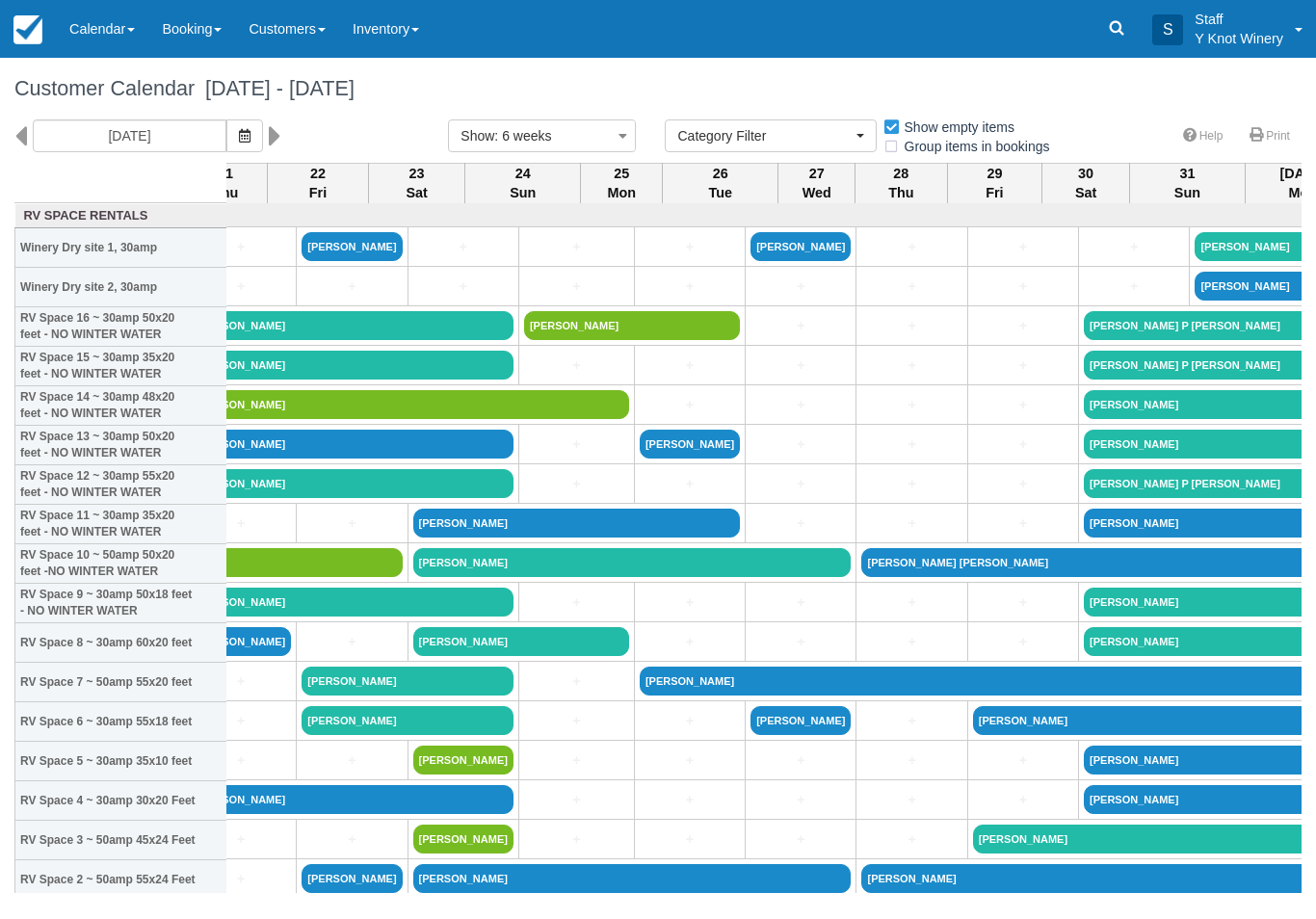
scroll to position [0, 152]
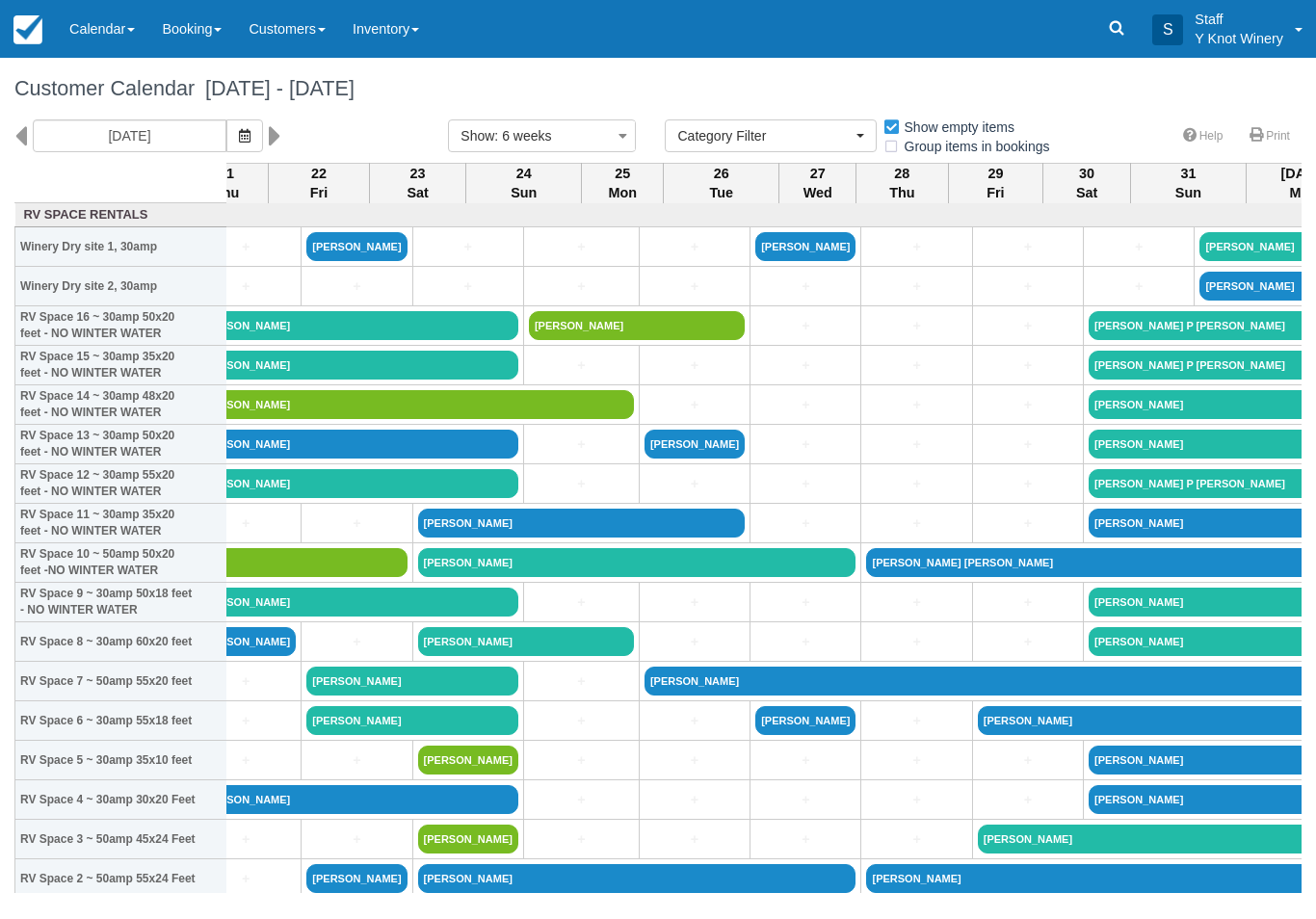
click at [437, 257] on link "+" at bounding box center [468, 247] width 100 height 20
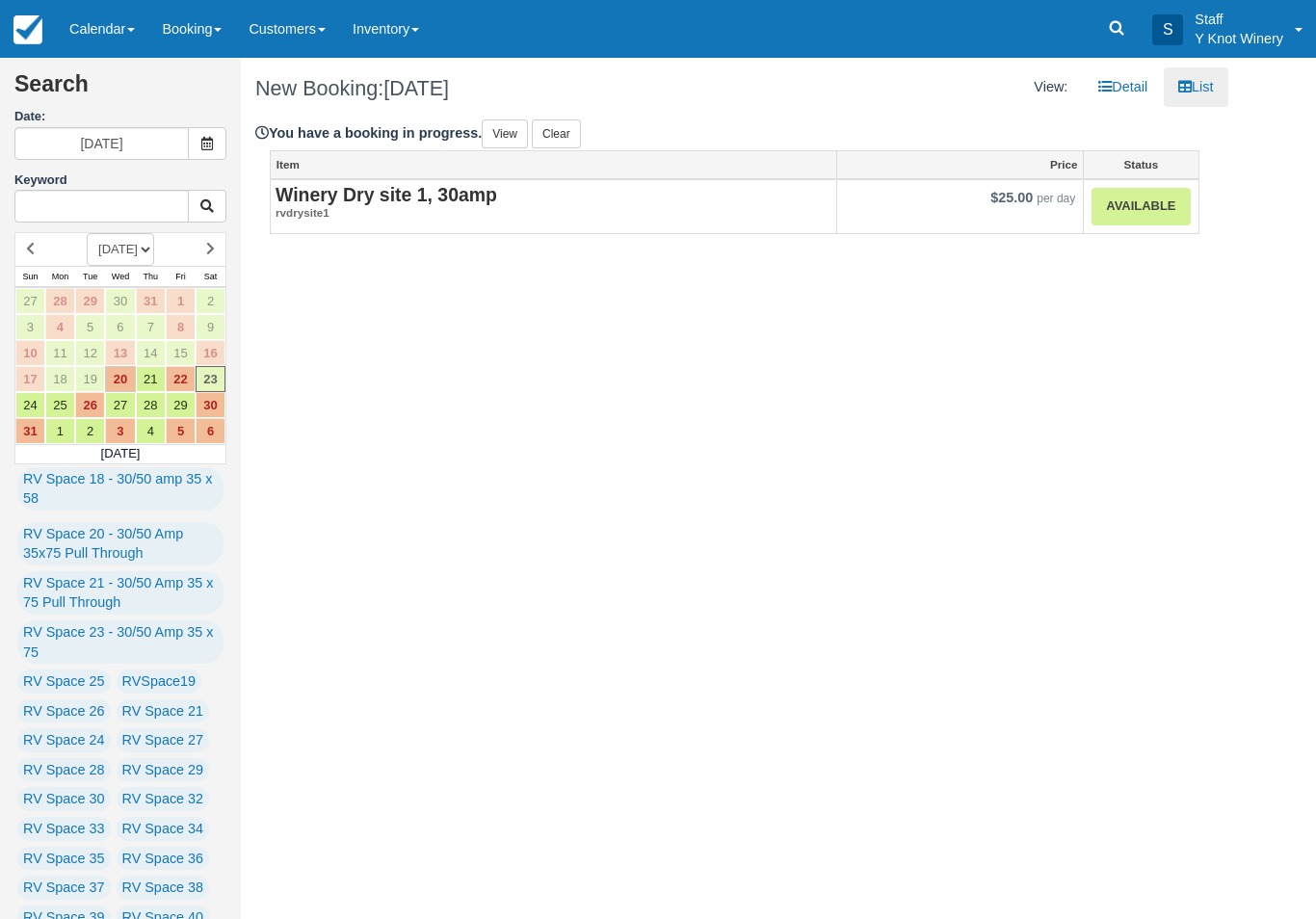
click at [1155, 200] on link "Available" at bounding box center [1141, 207] width 98 height 38
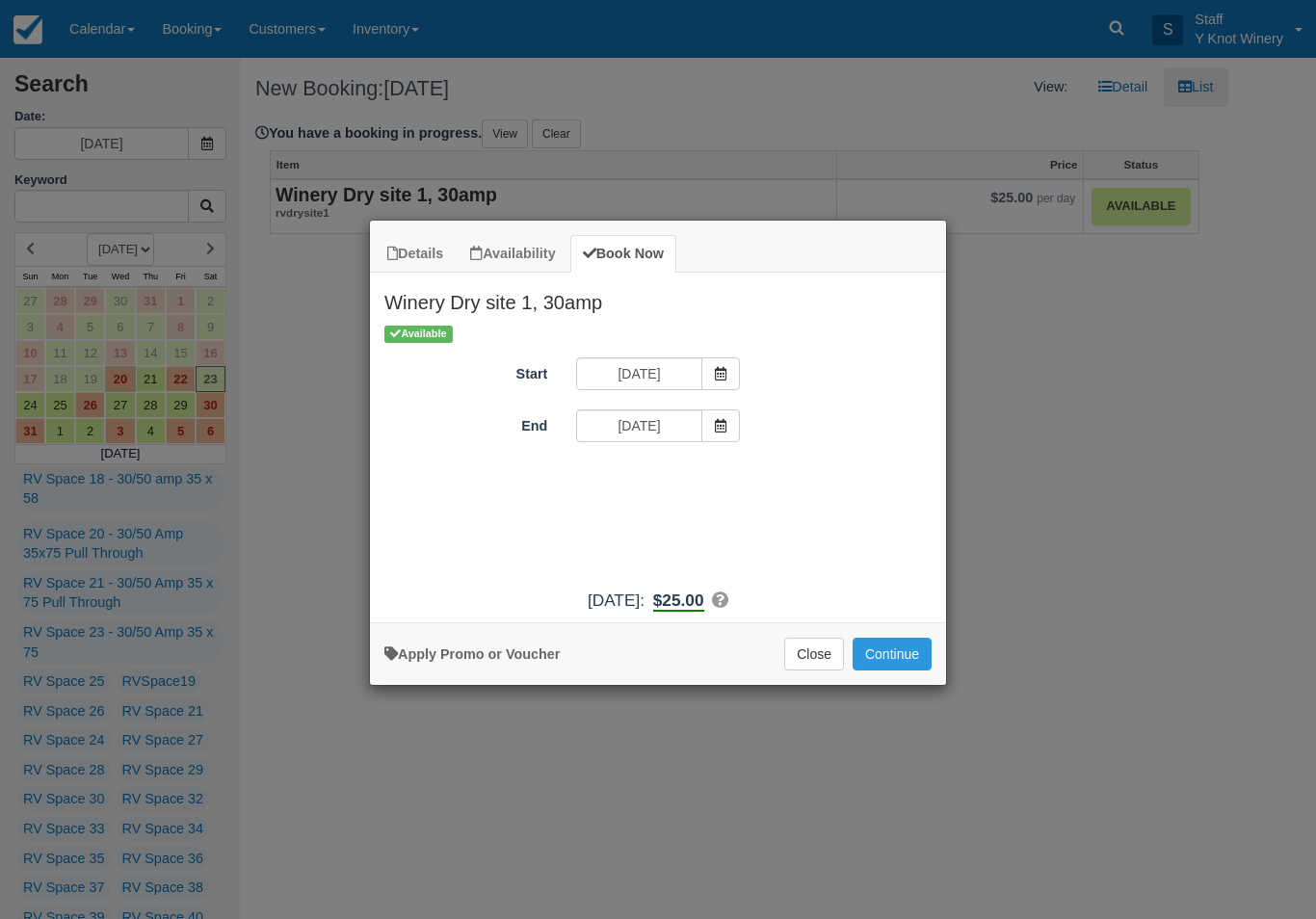
click at [907, 671] on button "Continue" at bounding box center [892, 654] width 79 height 33
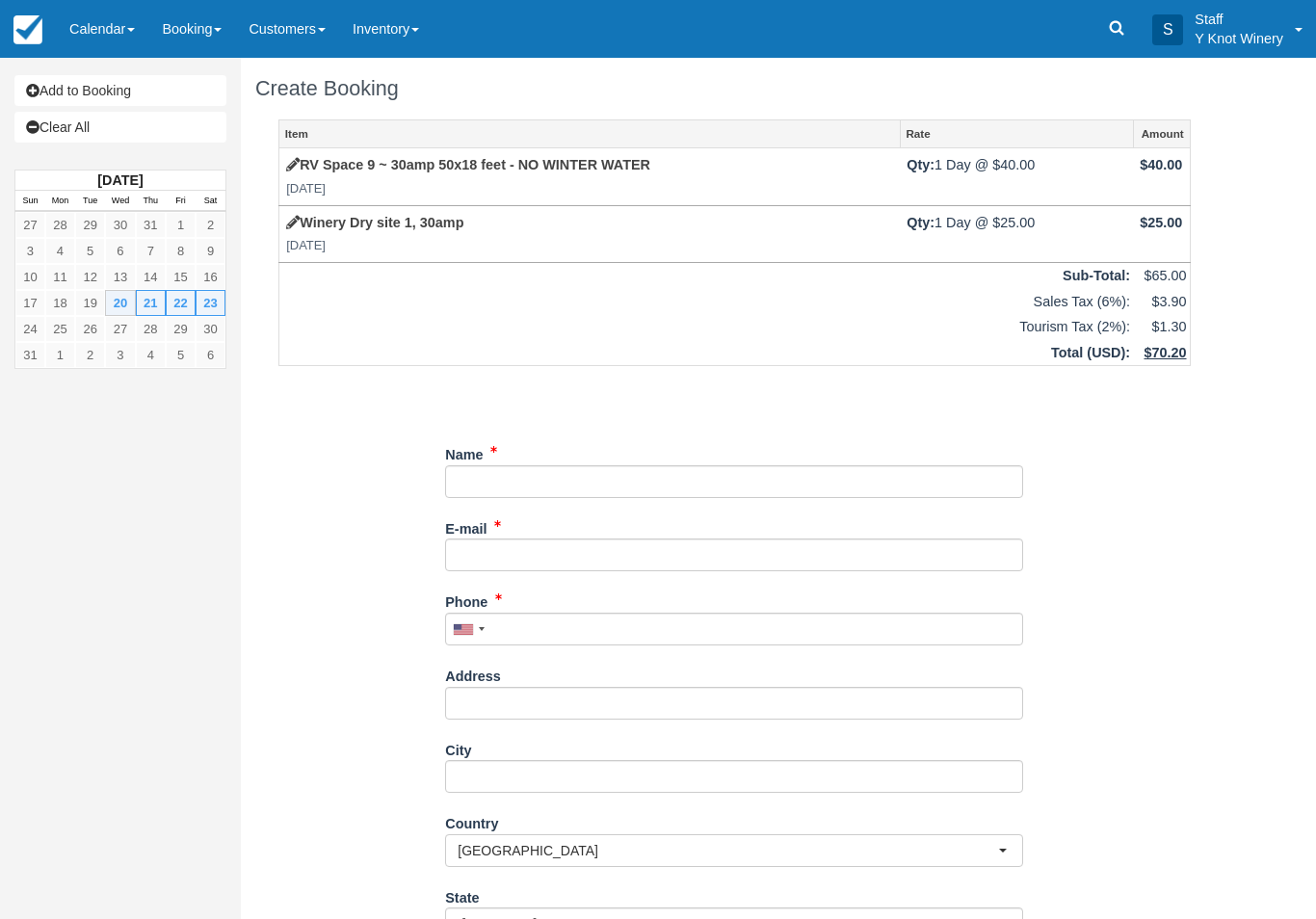
click at [297, 167] on icon at bounding box center [292, 164] width 13 height 13
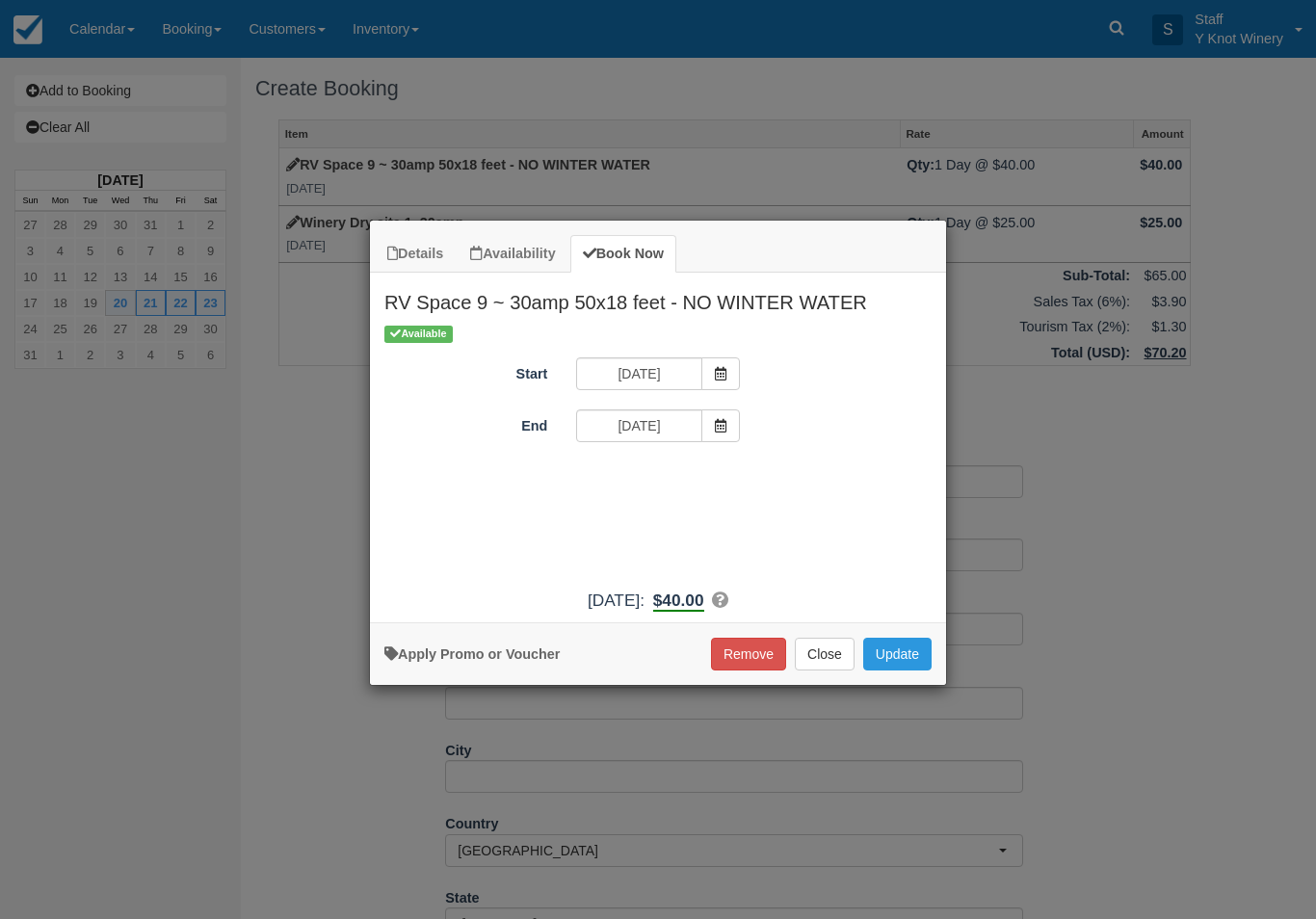
click at [750, 671] on button "Remove" at bounding box center [748, 654] width 75 height 33
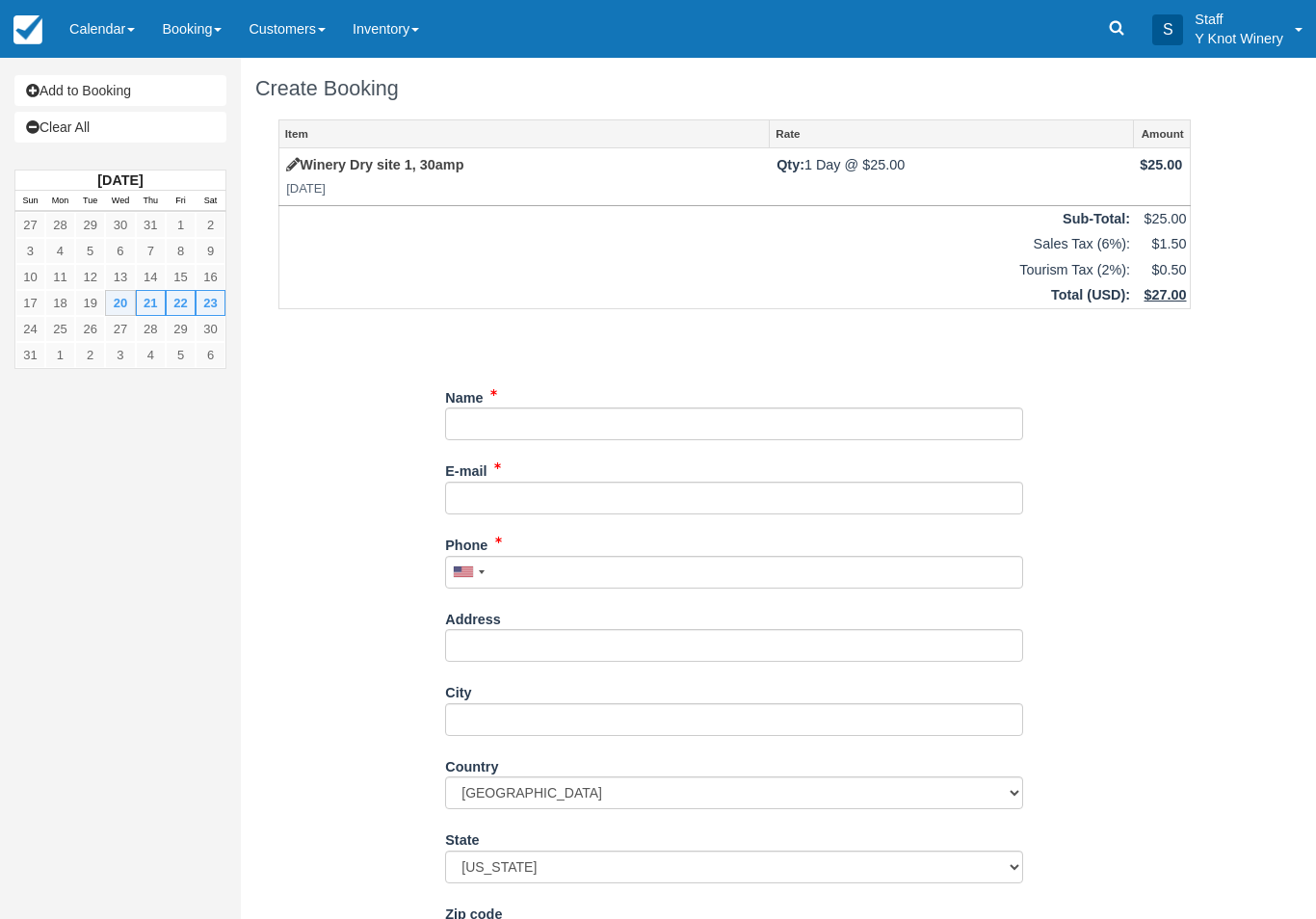
click at [856, 382] on div "Name" at bounding box center [734, 412] width 578 height 60
click at [844, 416] on input "Name" at bounding box center [734, 424] width 578 height 33
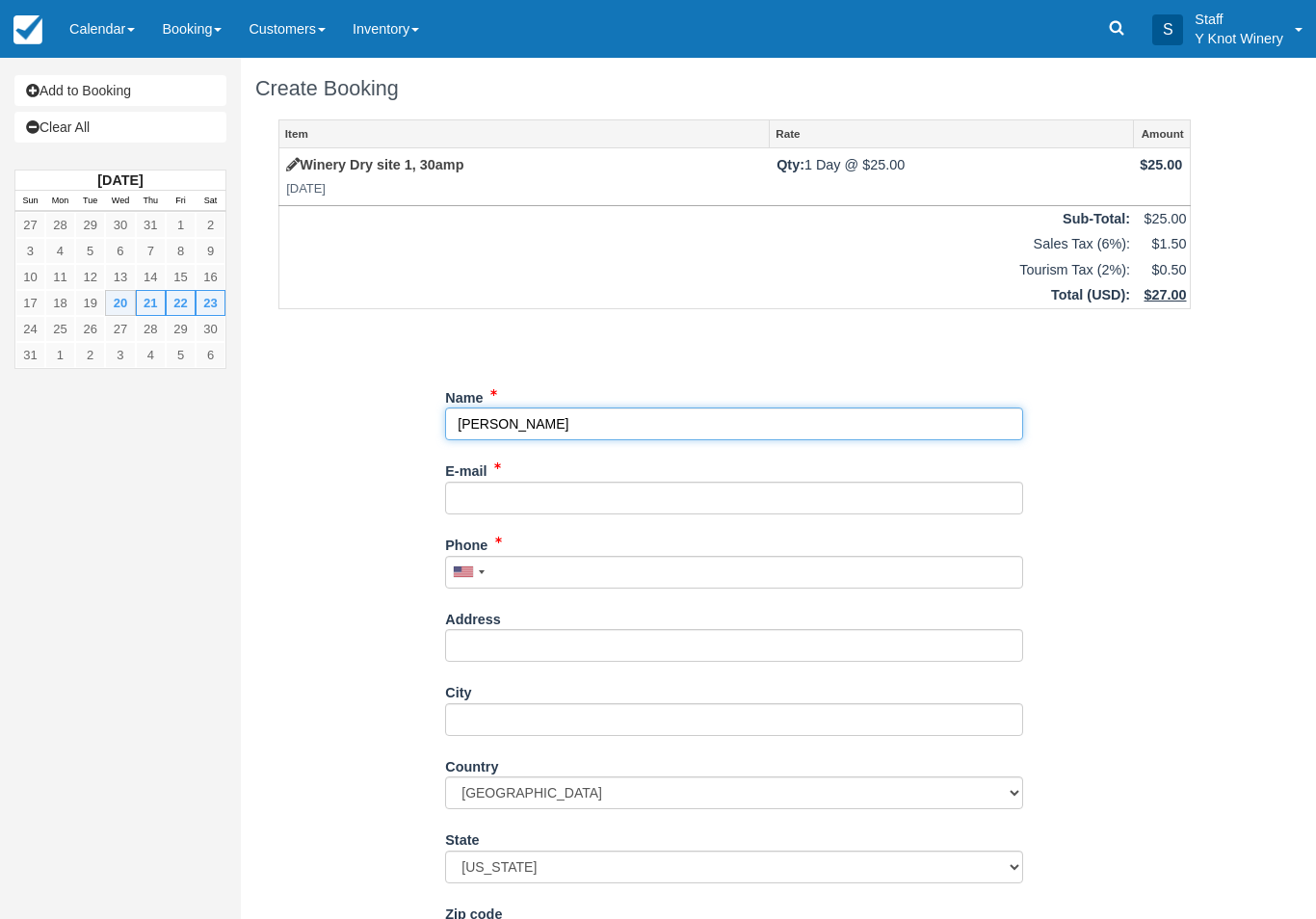
type input "[PERSON_NAME]"
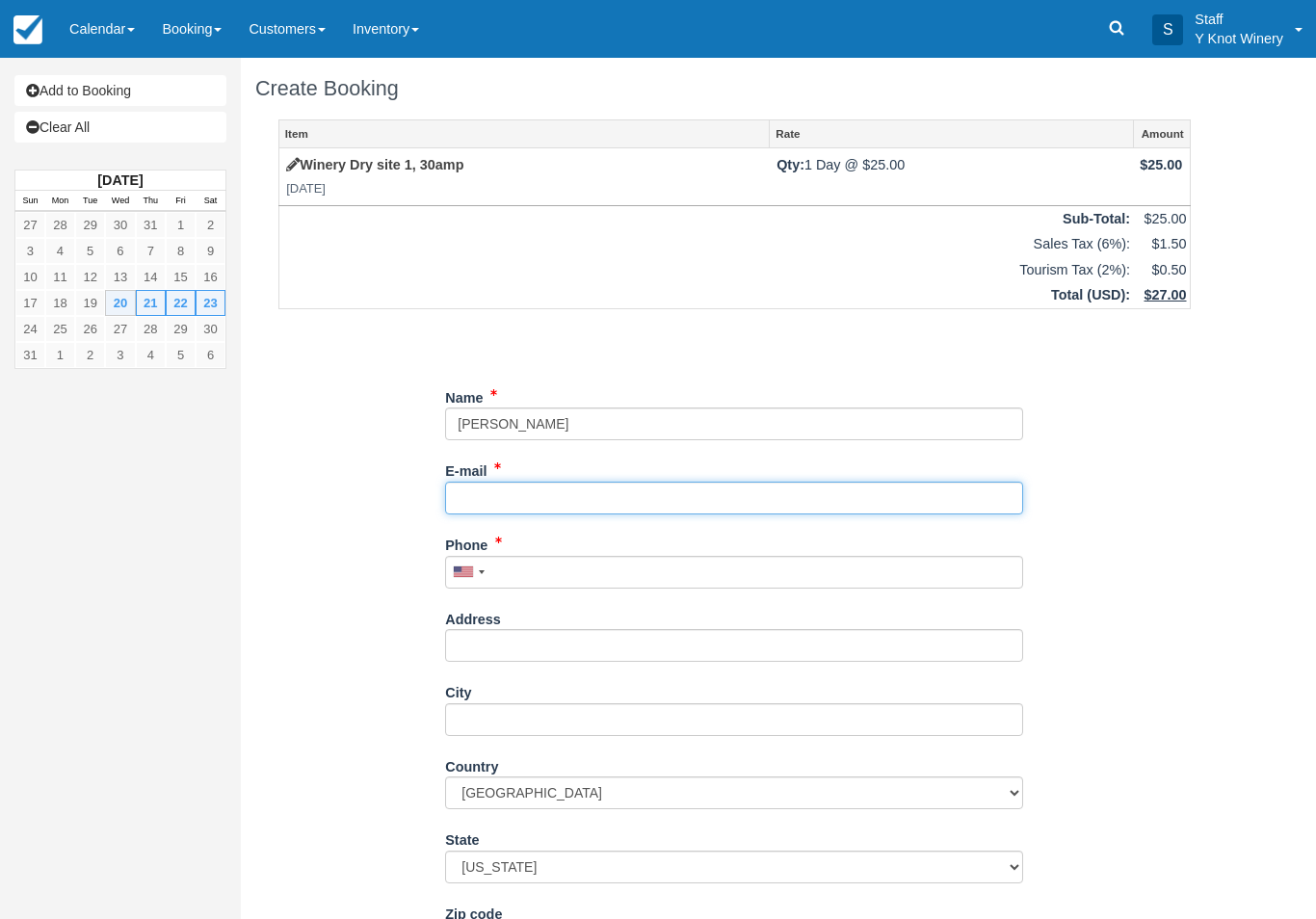
click at [476, 498] on input "E-mail" at bounding box center [734, 498] width 578 height 33
type input "[EMAIL_ADDRESS][DOMAIN_NAME]"
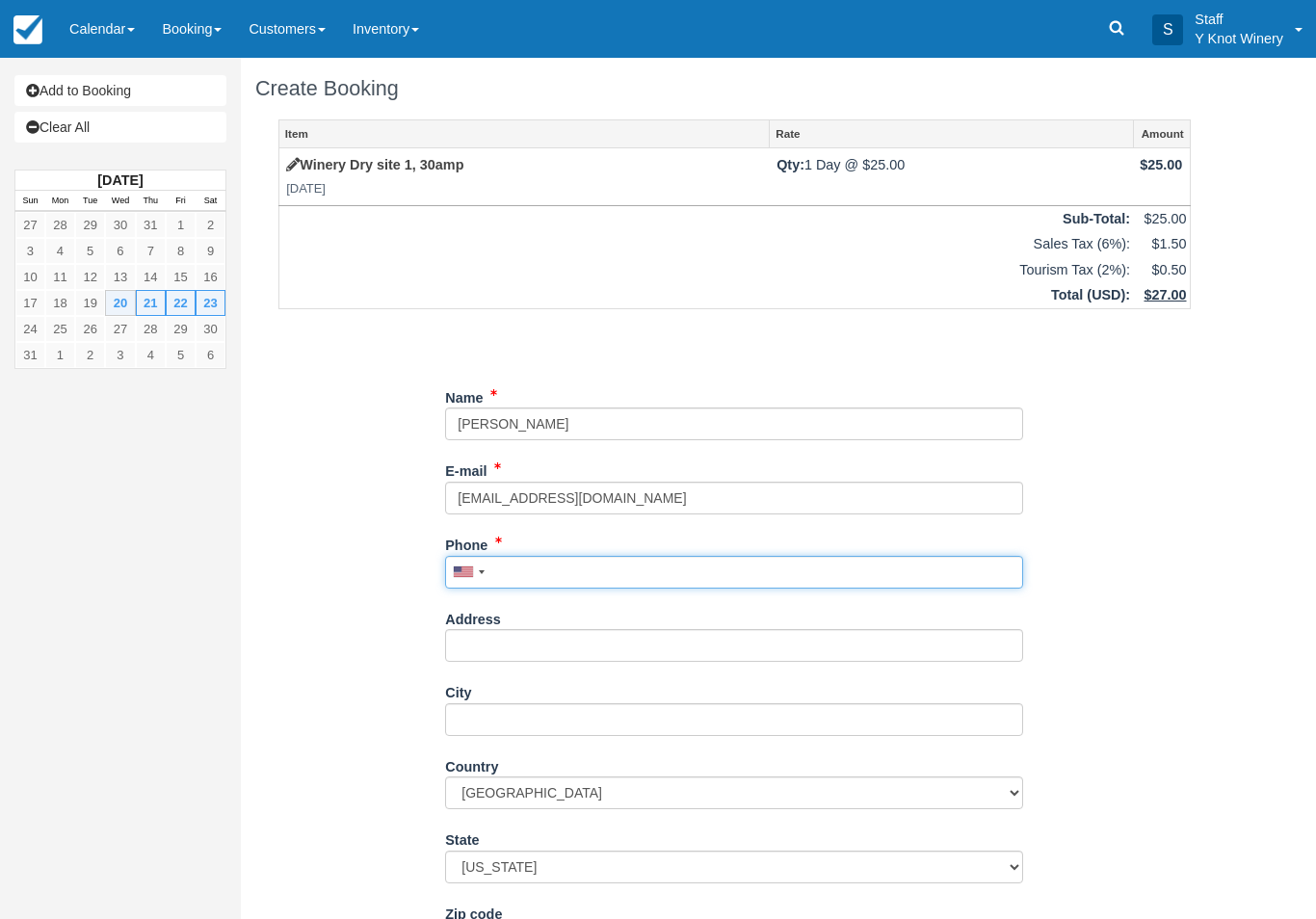
click at [604, 557] on input "Phone" at bounding box center [734, 572] width 578 height 33
type input "2"
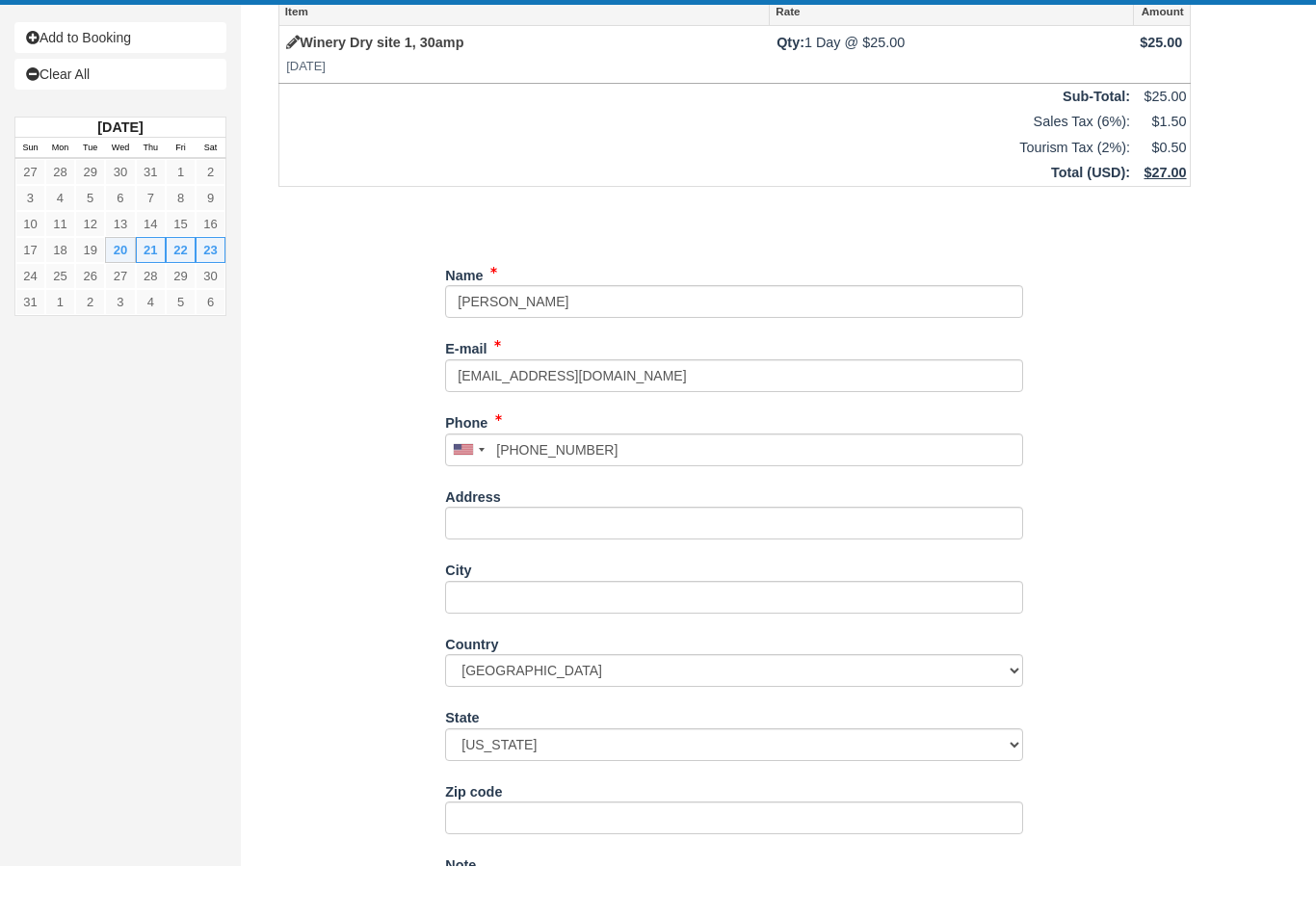
type input "+15412701670"
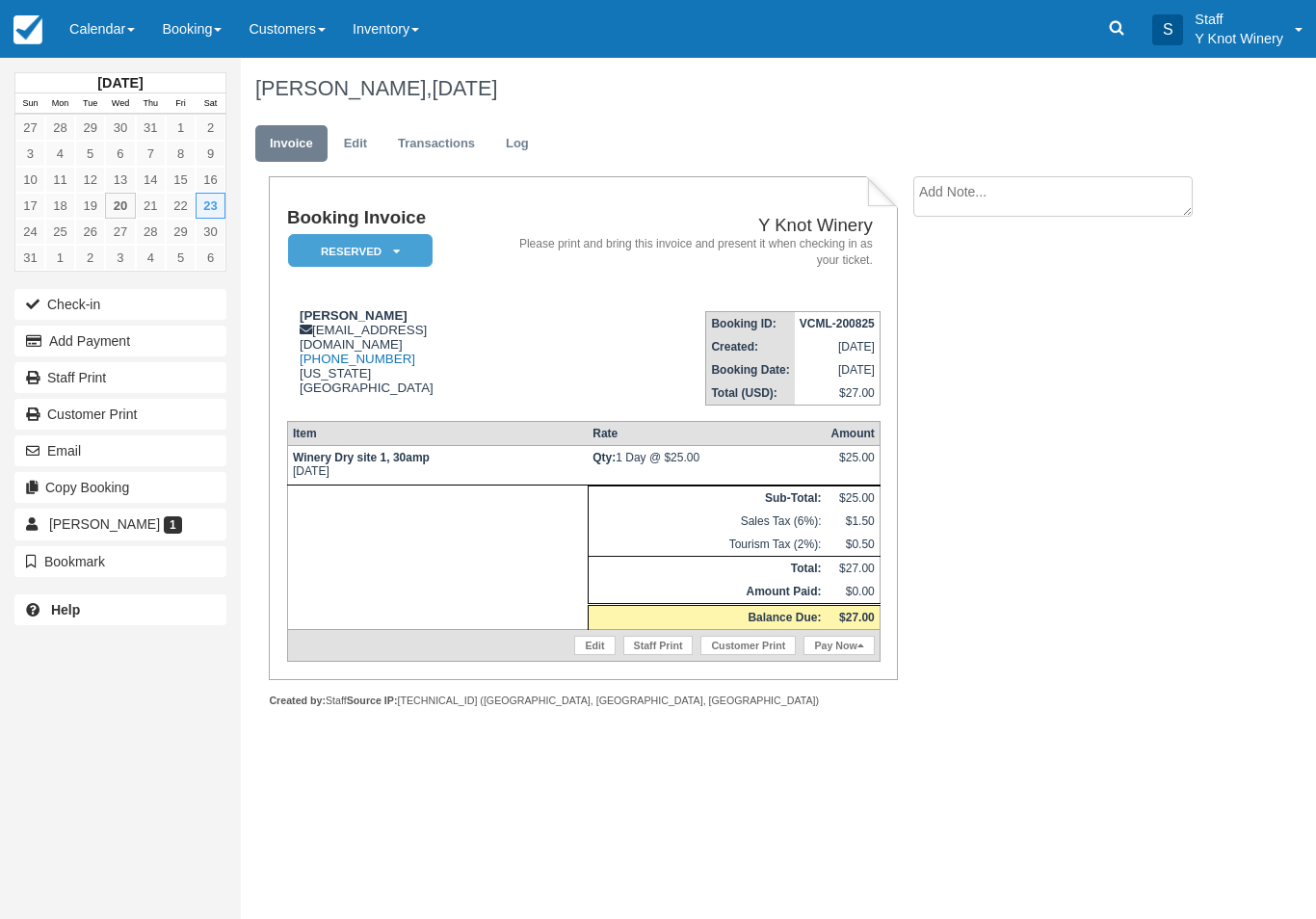
click at [104, 38] on link "Calendar" at bounding box center [102, 29] width 92 height 58
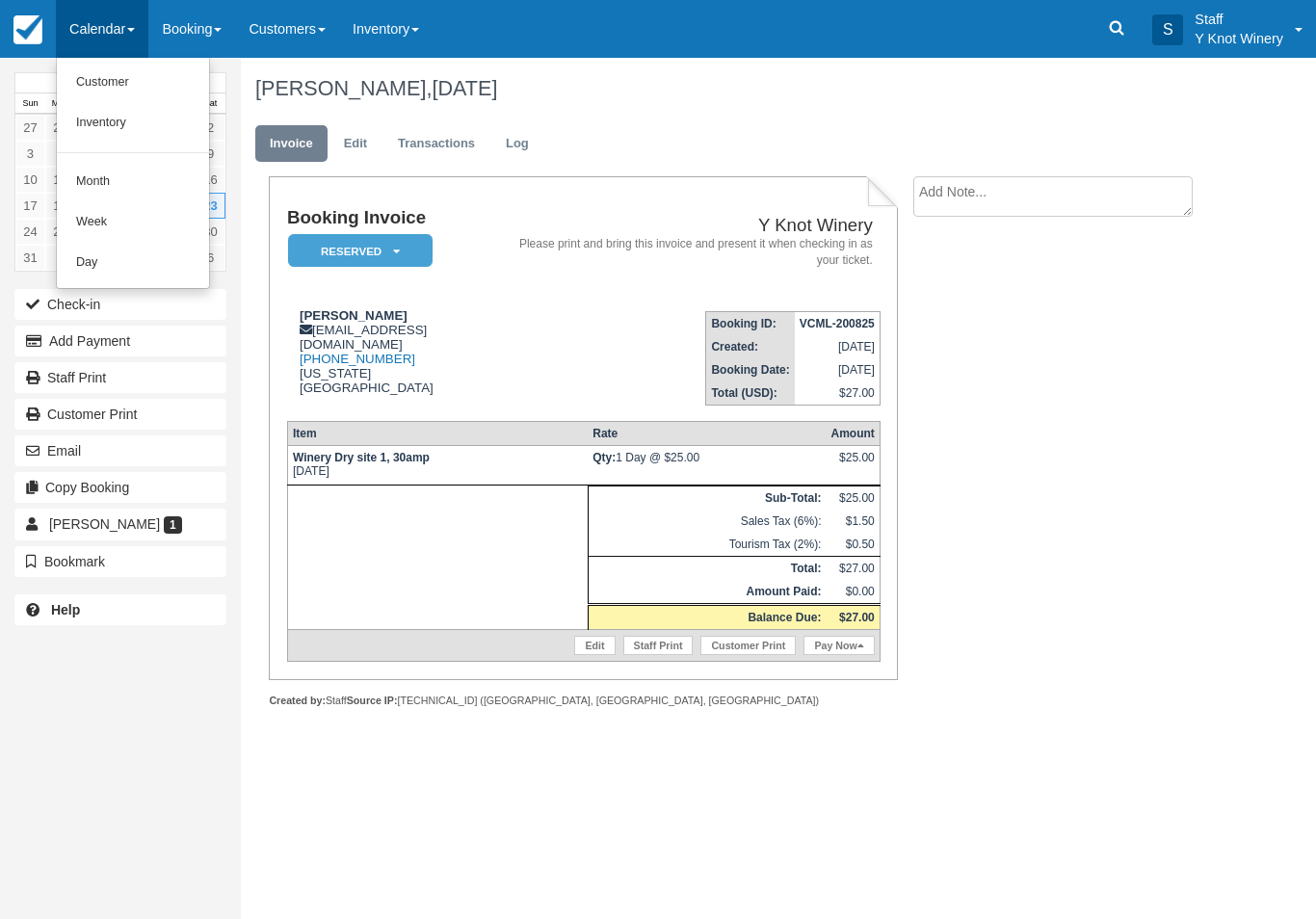
click at [101, 77] on link "Customer" at bounding box center [133, 83] width 152 height 40
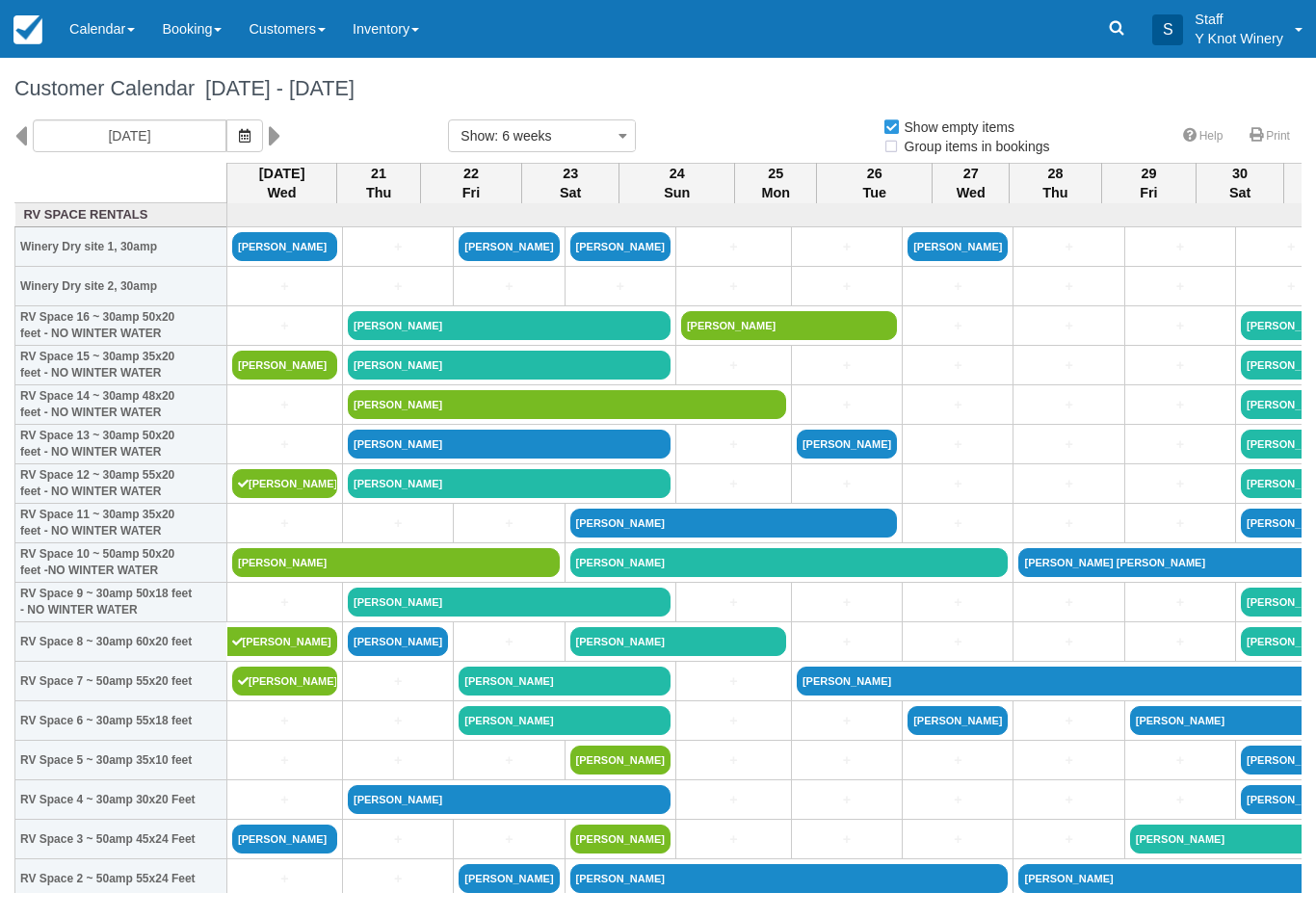
select select
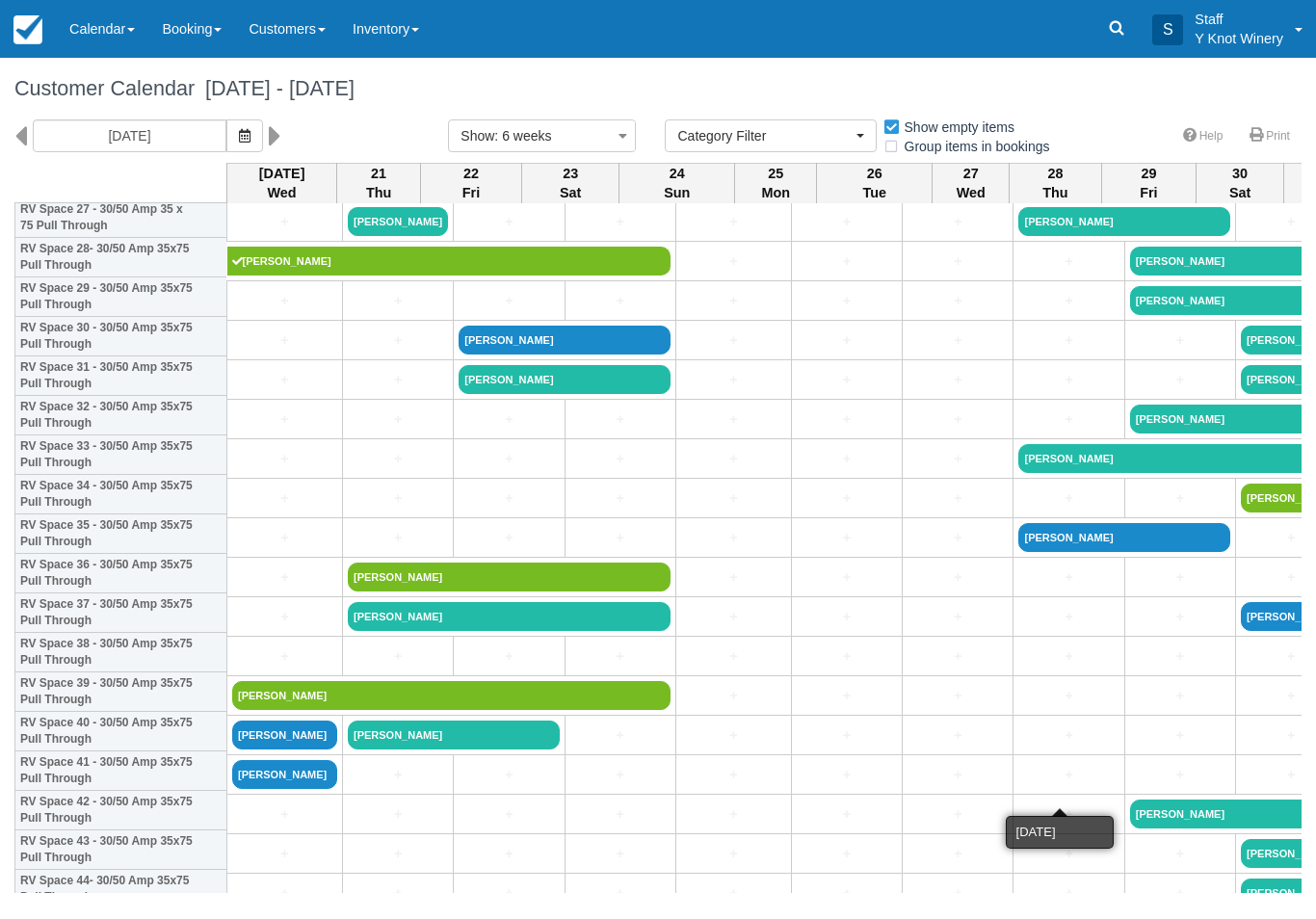
scroll to position [1135, 0]
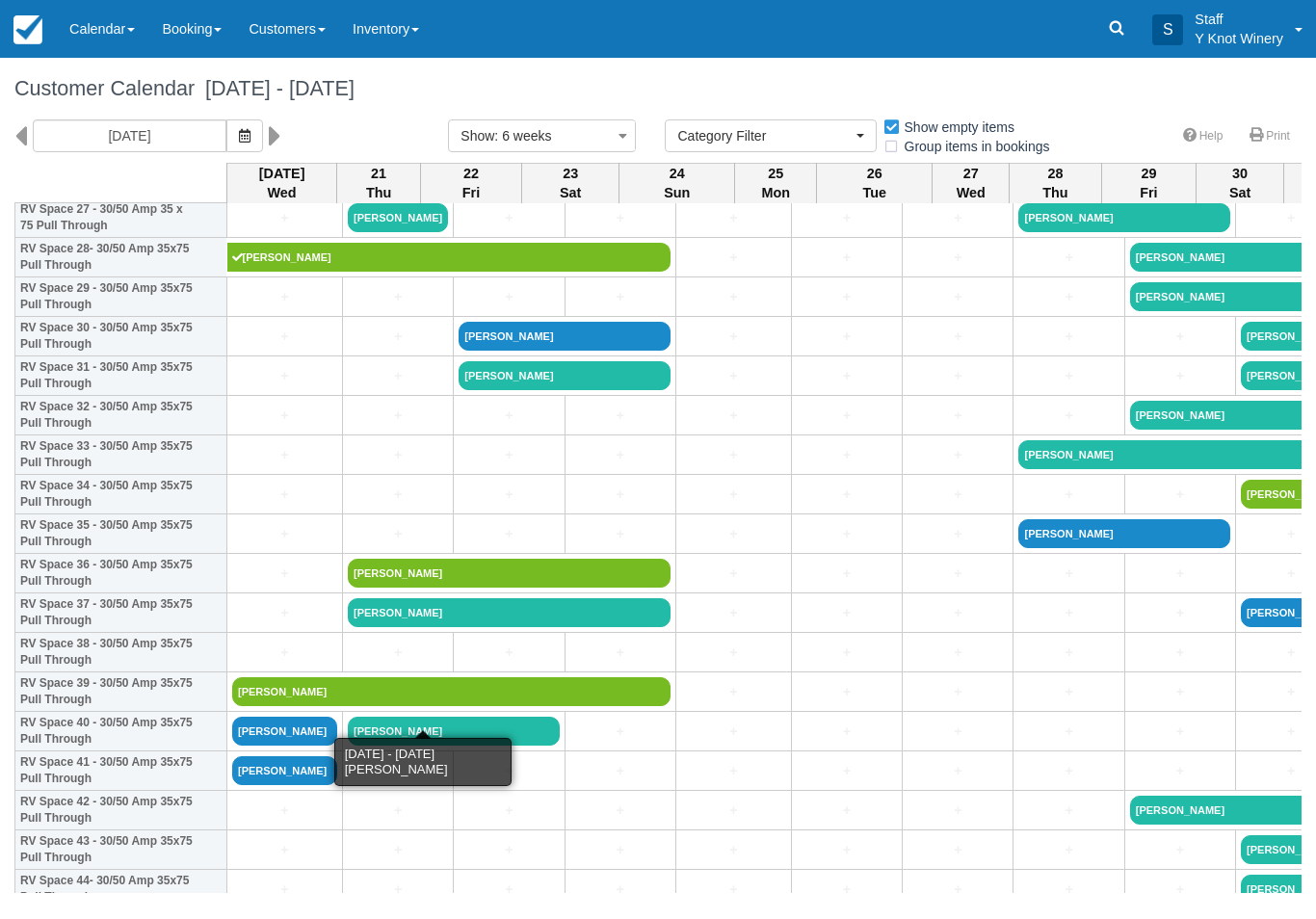
click at [264, 706] on link "[PERSON_NAME]" at bounding box center [451, 691] width 438 height 29
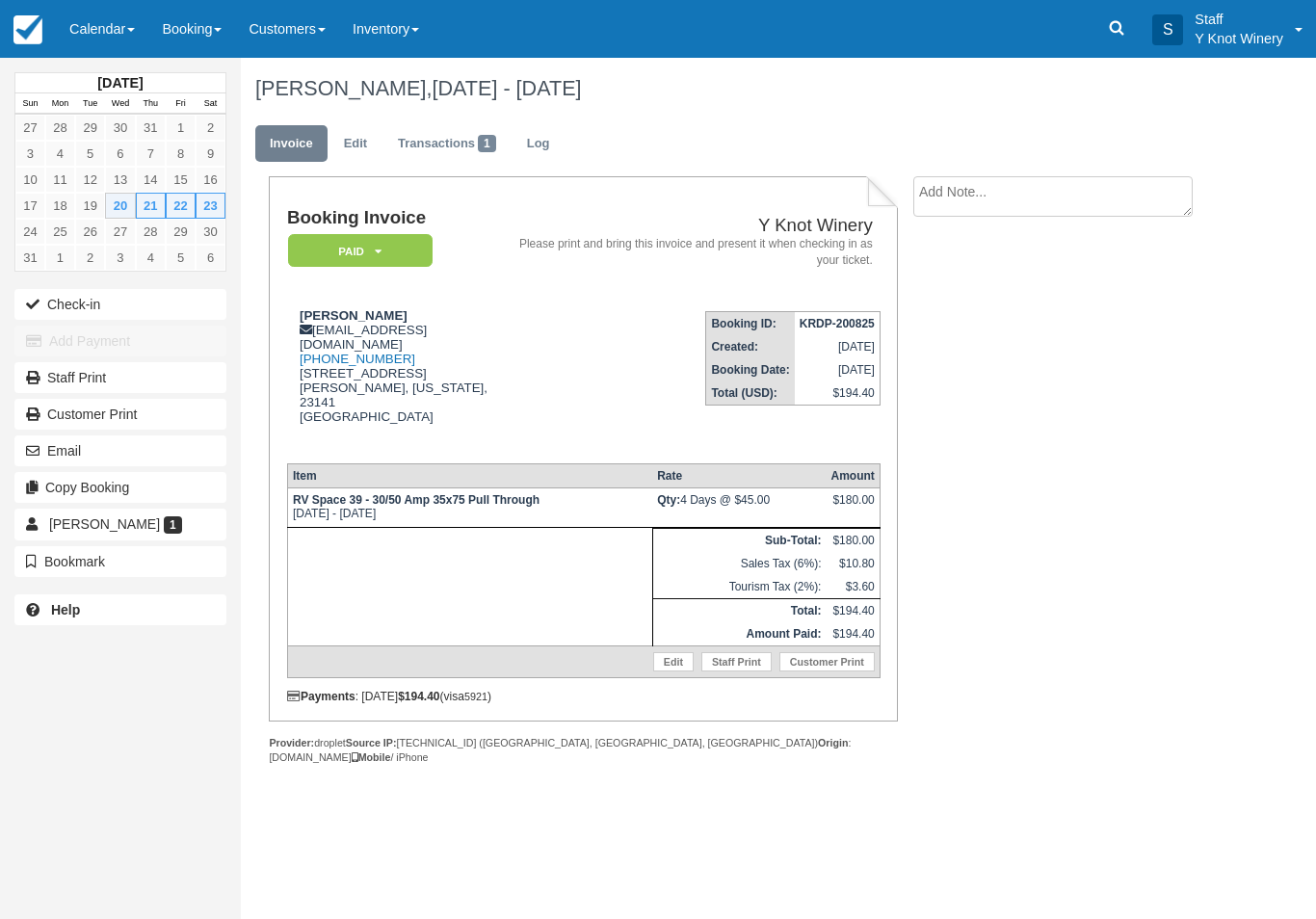
click at [67, 317] on button "Check-in" at bounding box center [120, 304] width 212 height 31
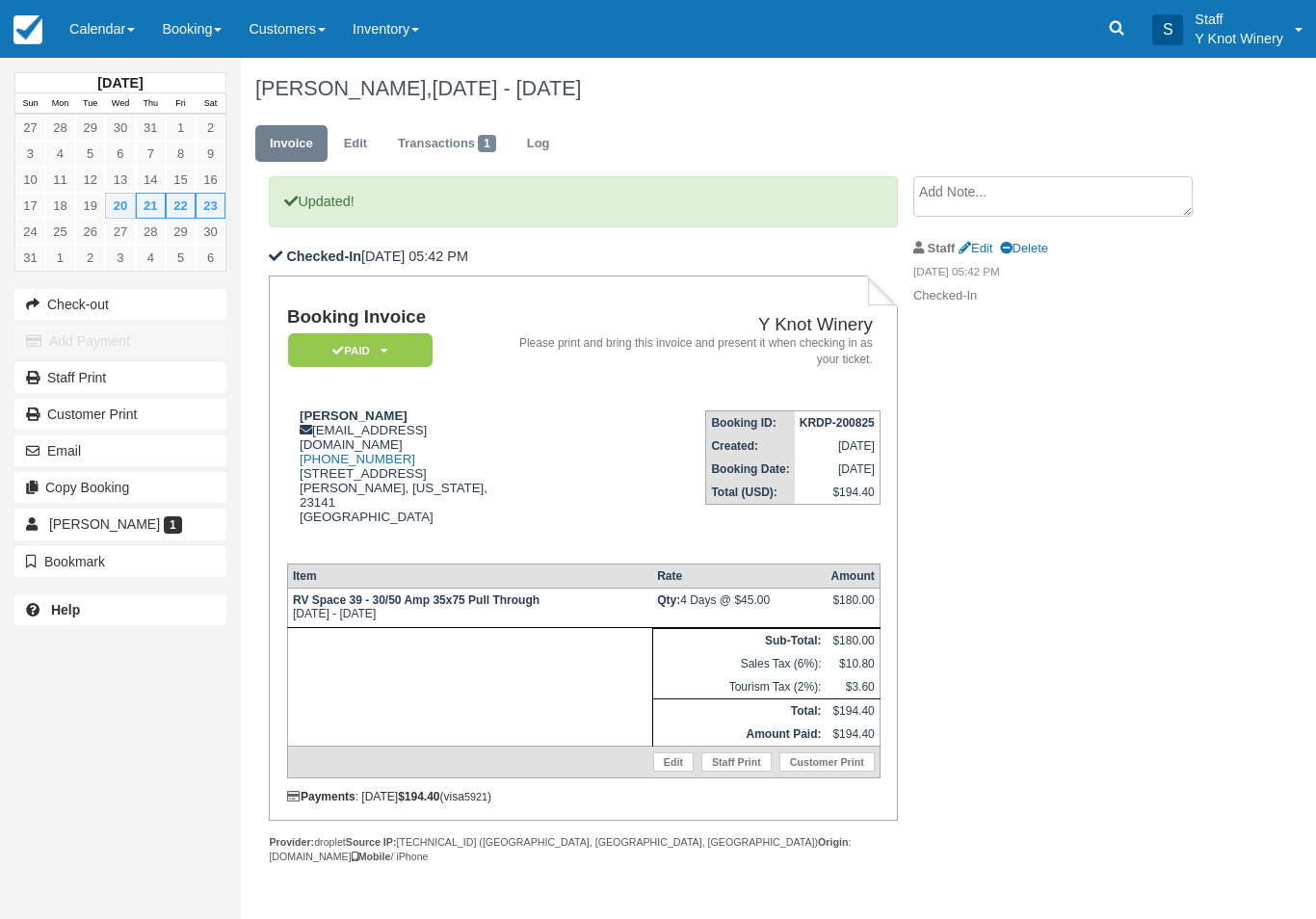
click at [106, 39] on link "Calendar" at bounding box center [102, 29] width 92 height 58
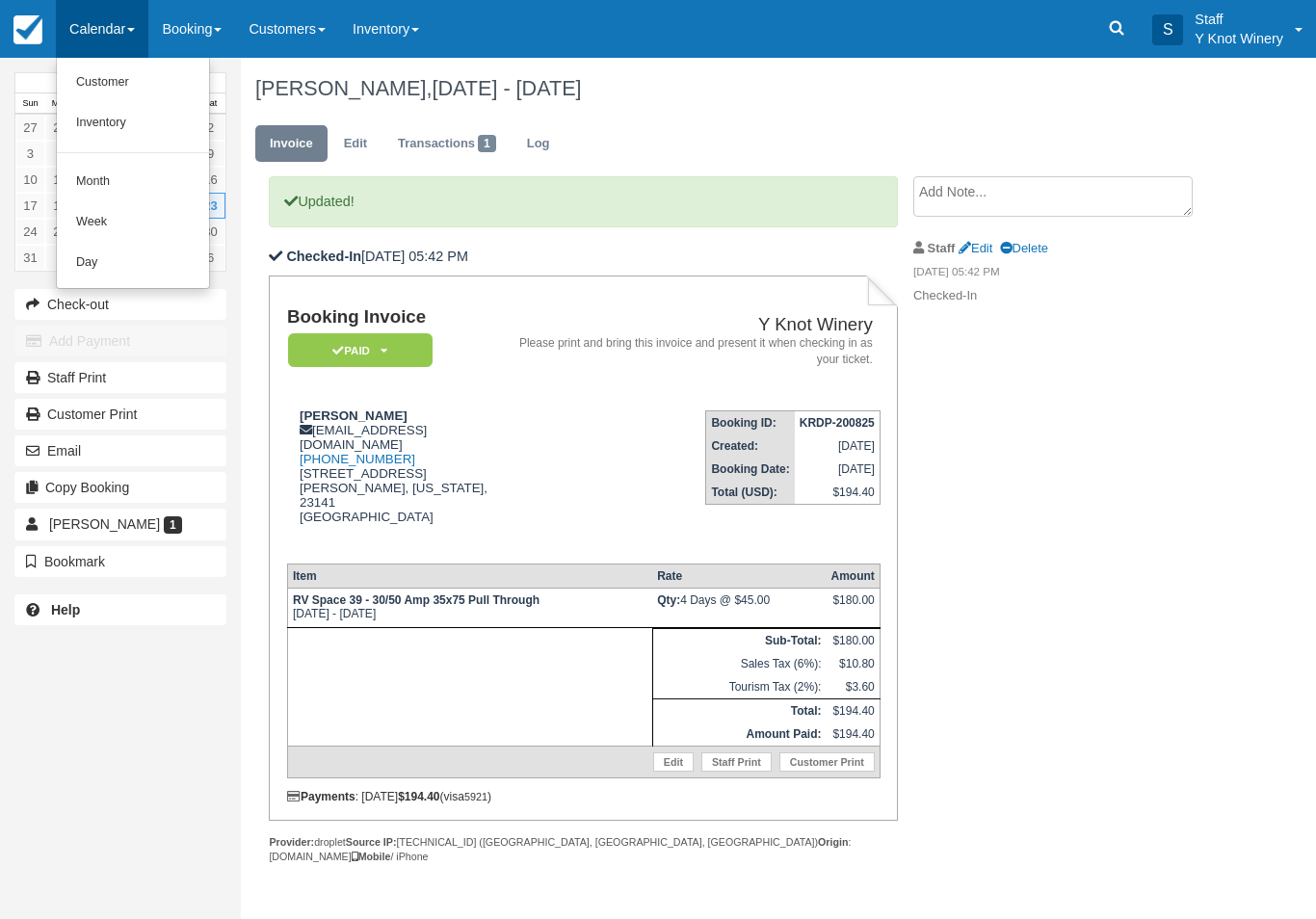
click at [86, 91] on link "Customer" at bounding box center [133, 83] width 152 height 40
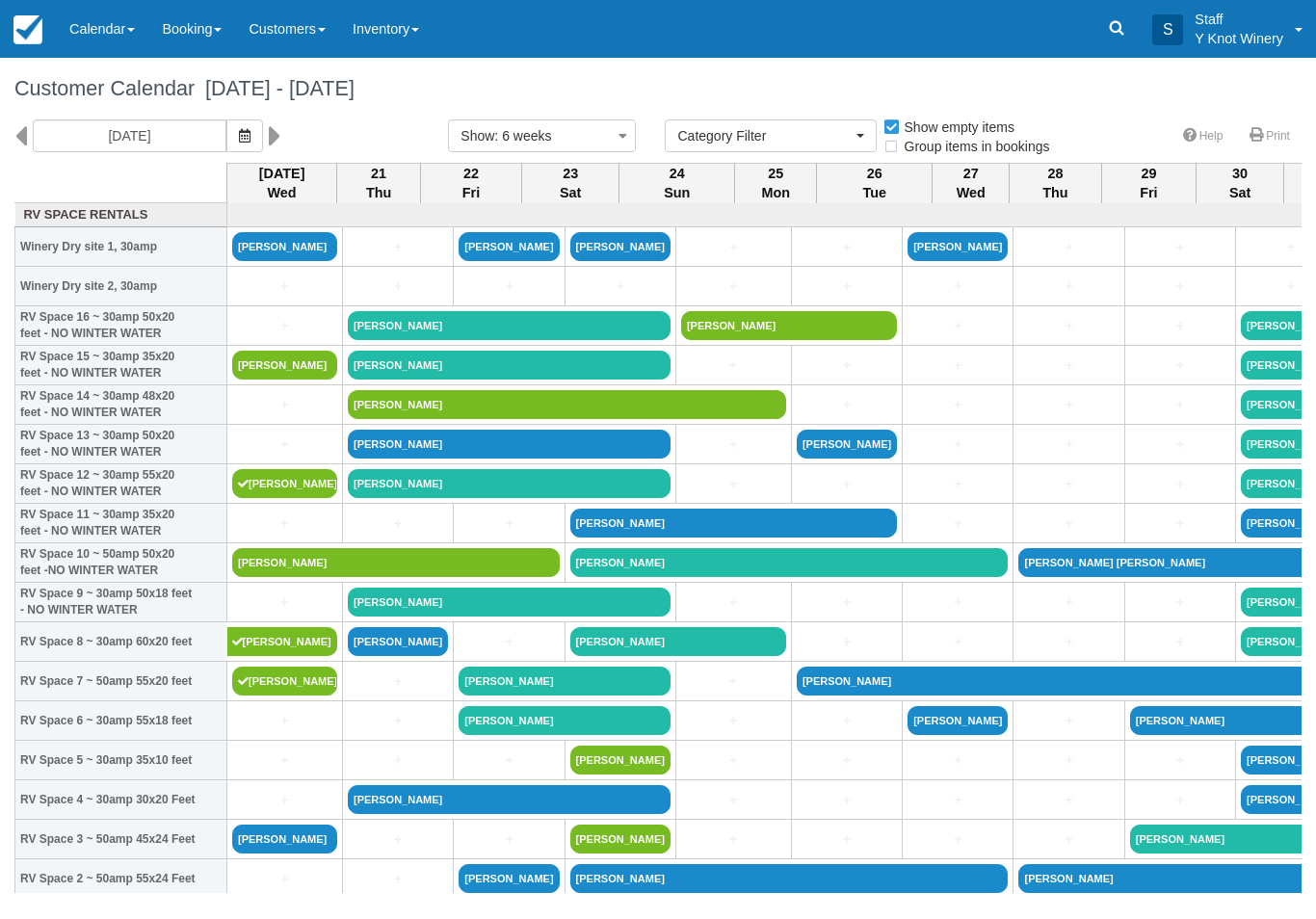
select select
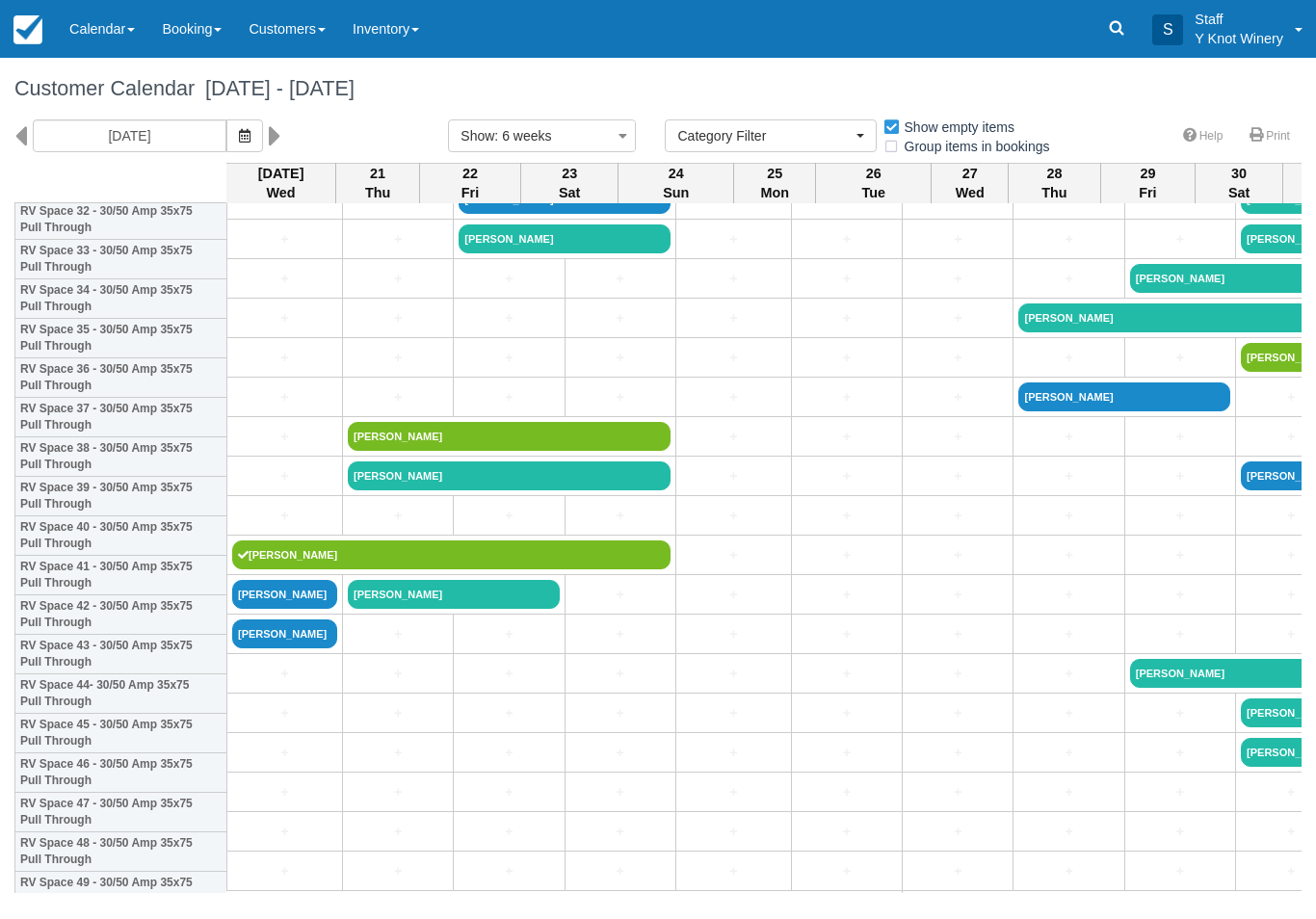
scroll to position [1332, 0]
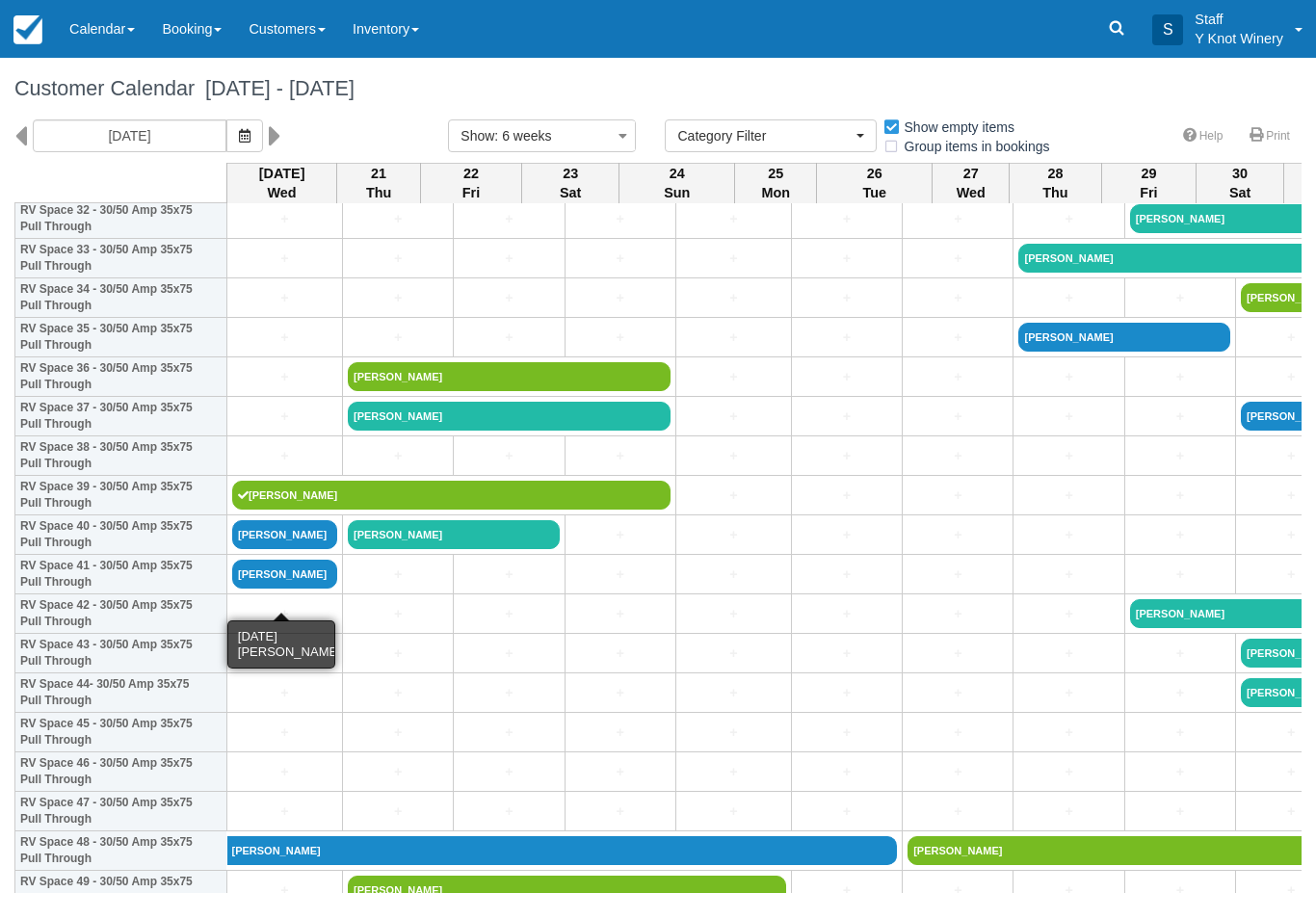
click at [276, 589] on link "[PERSON_NAME]" at bounding box center [284, 574] width 105 height 29
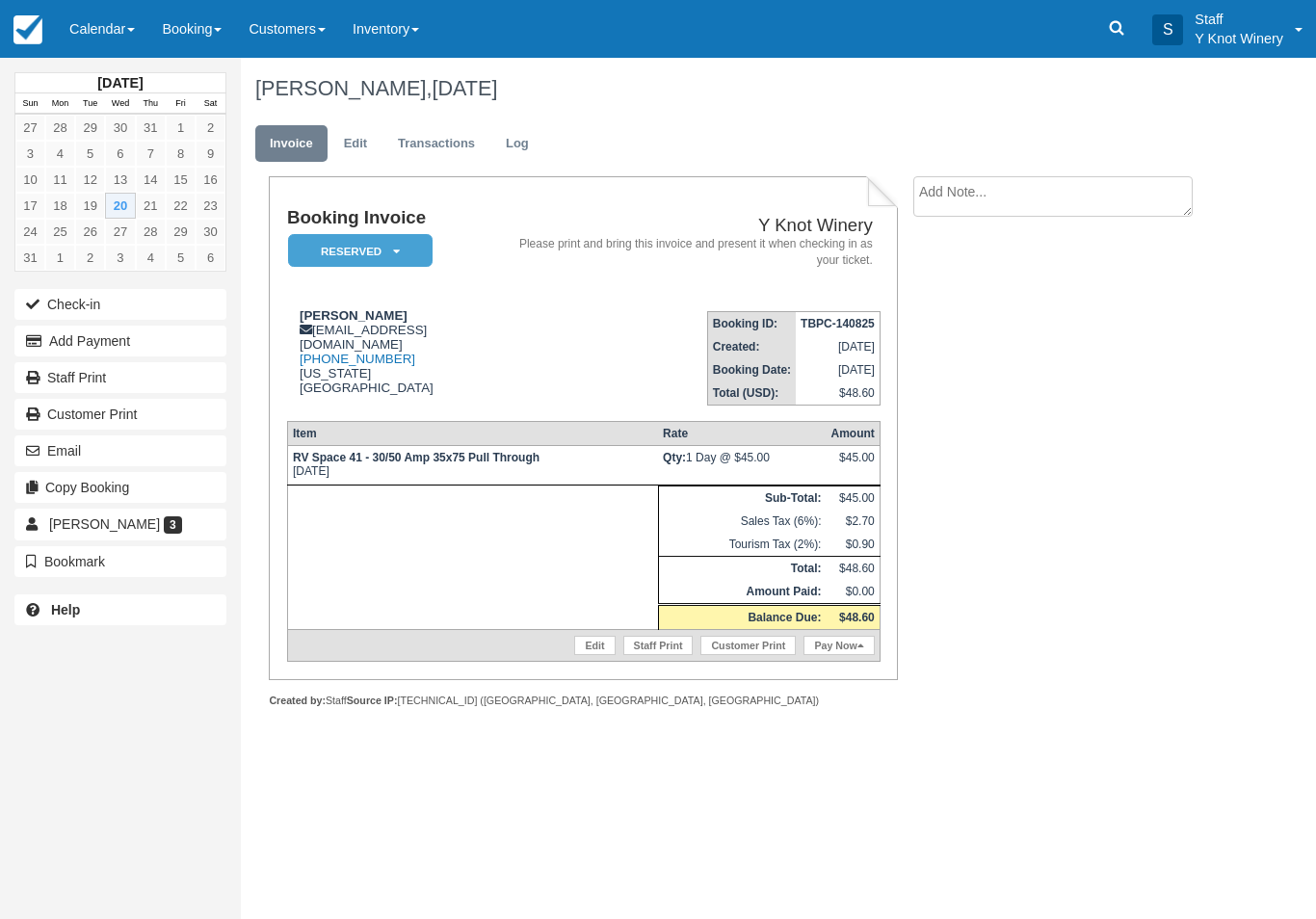
click at [844, 655] on link "Pay Now" at bounding box center [839, 645] width 70 height 19
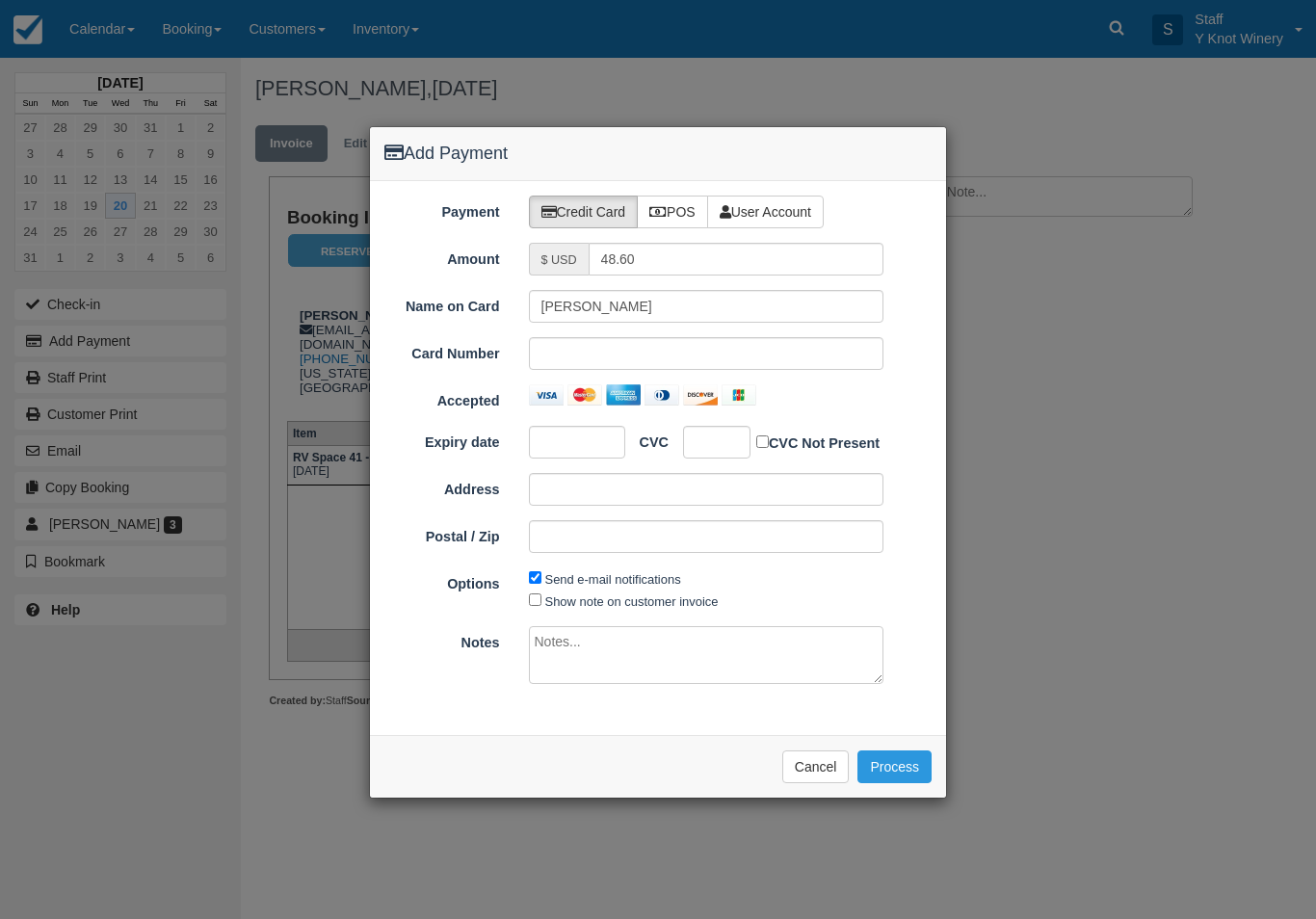
click at [673, 207] on label "POS" at bounding box center [672, 212] width 71 height 33
radio input "true"
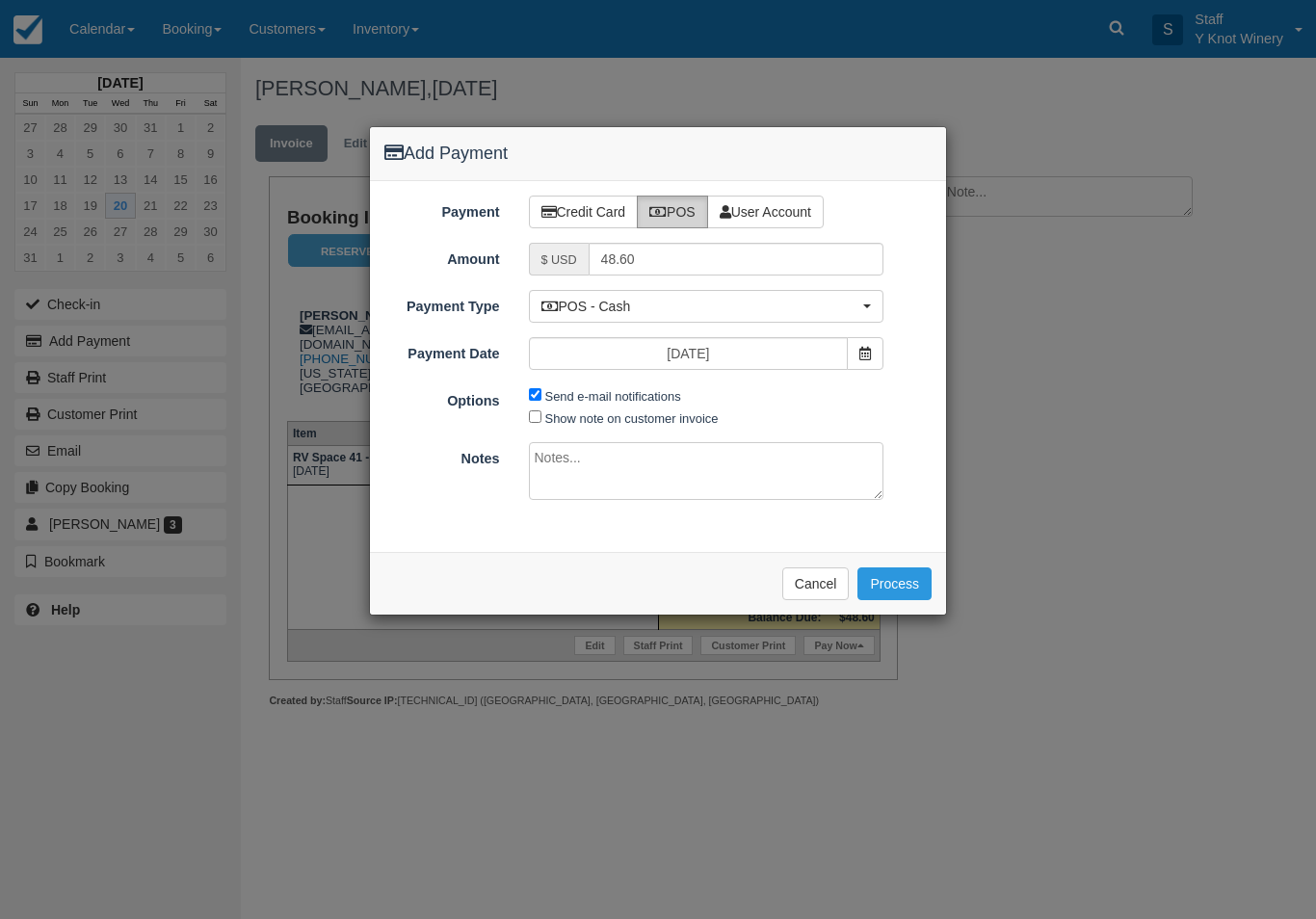
click at [831, 291] on button "POS - Cash" at bounding box center [707, 306] width 356 height 33
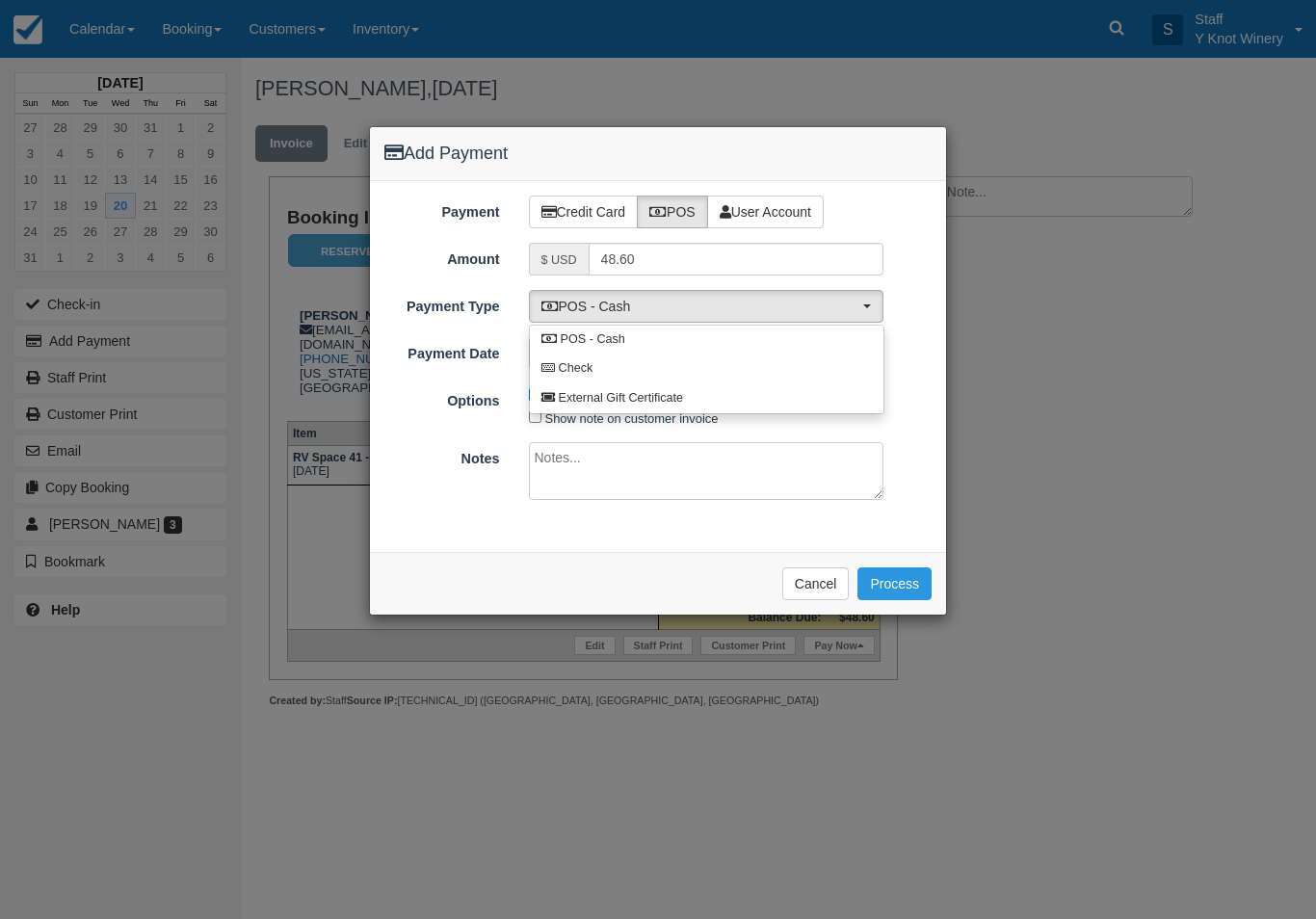
click at [907, 599] on div at bounding box center [658, 370] width 578 height 489
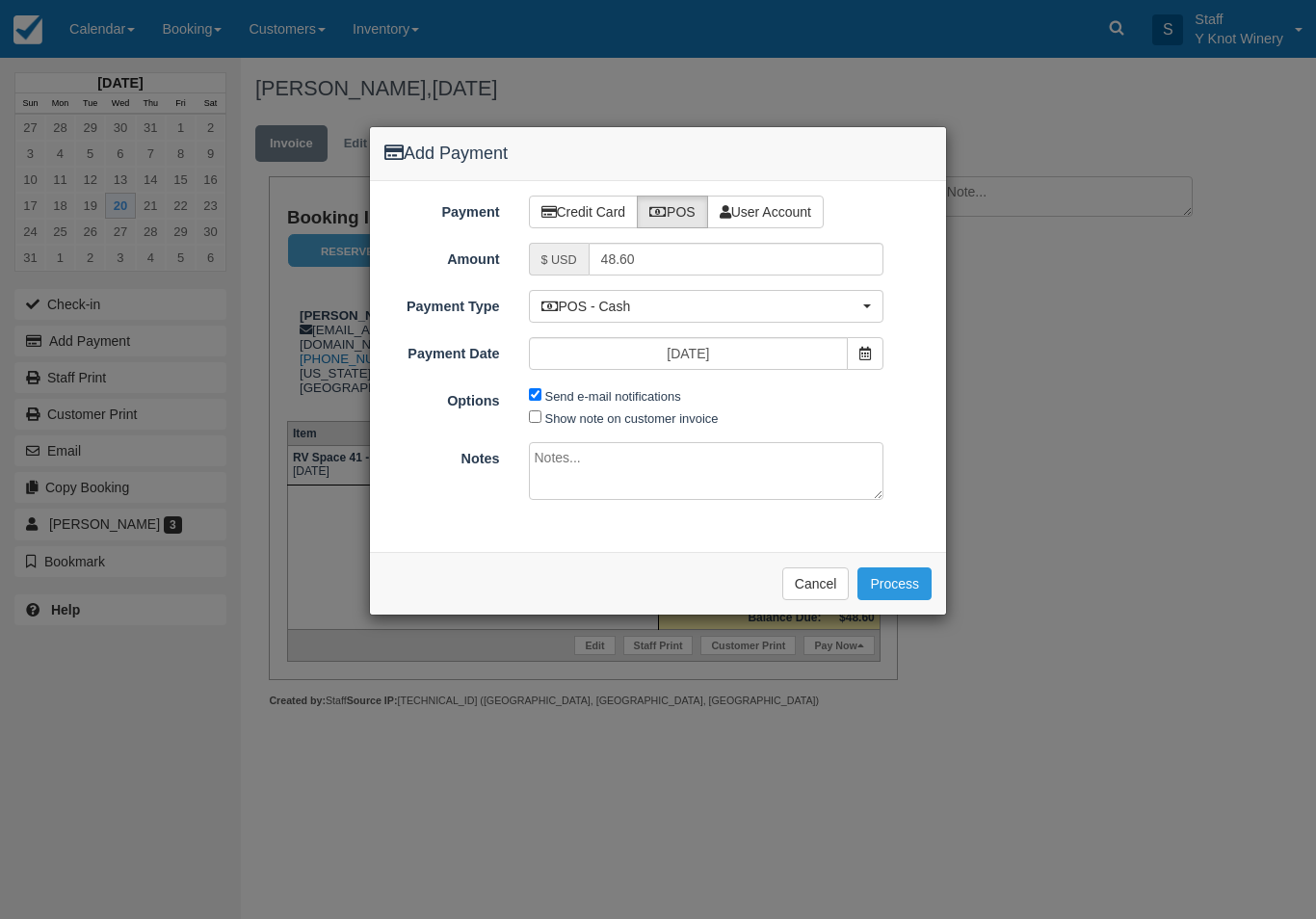
click at [908, 570] on button "Process" at bounding box center [895, 583] width 74 height 33
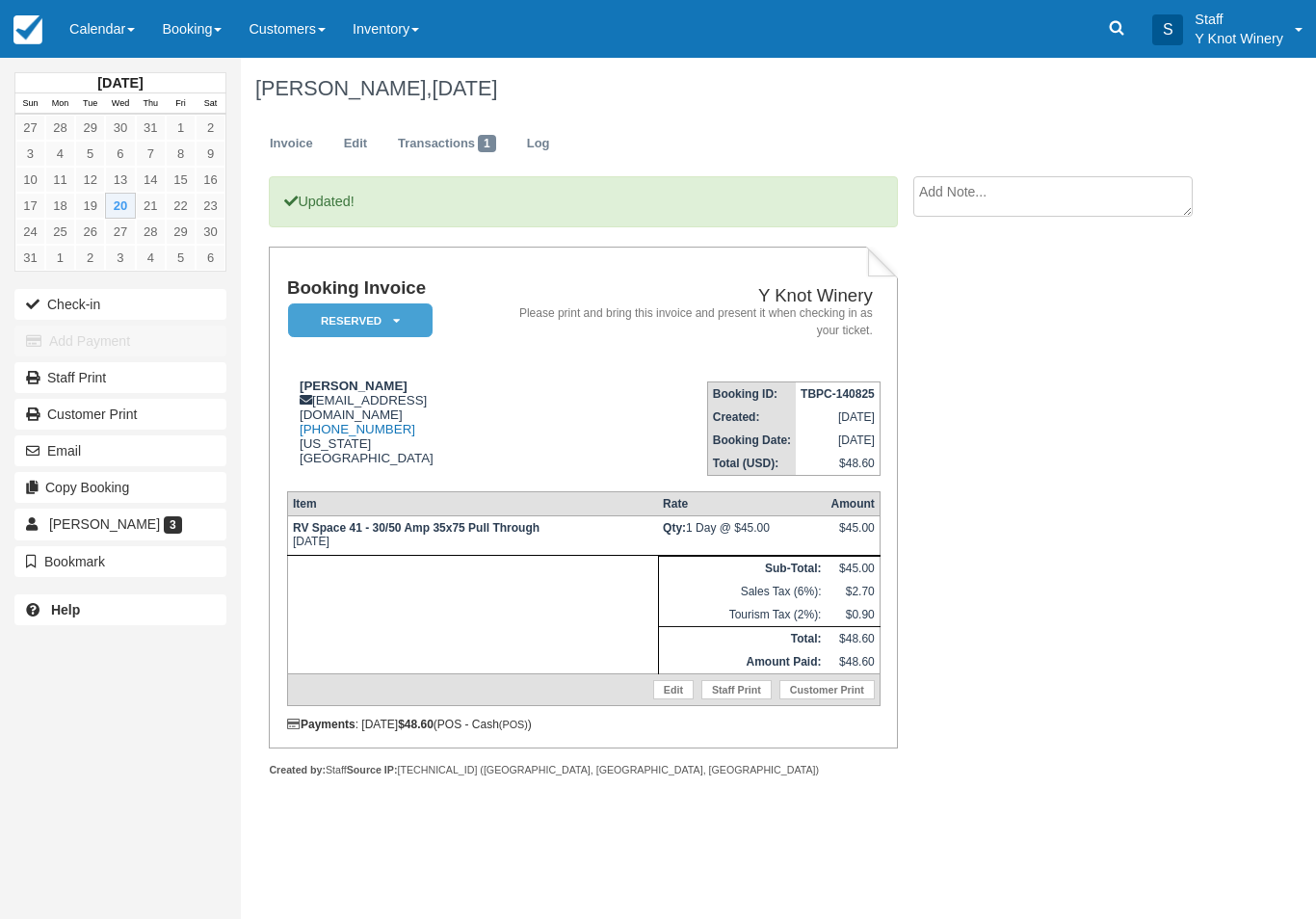
click at [100, 40] on link "Calendar" at bounding box center [102, 29] width 92 height 58
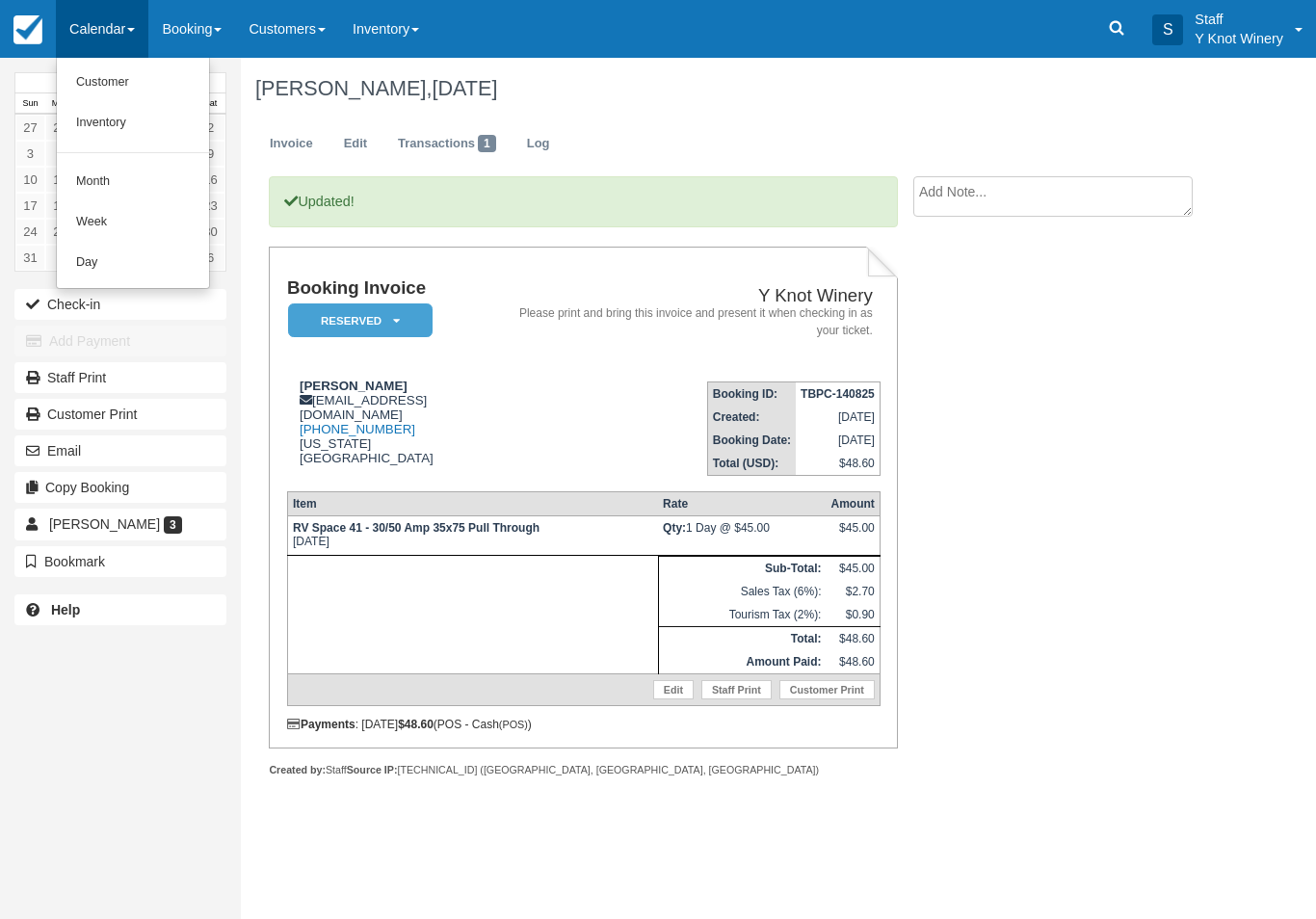
click at [93, 83] on link "Customer" at bounding box center [133, 83] width 152 height 40
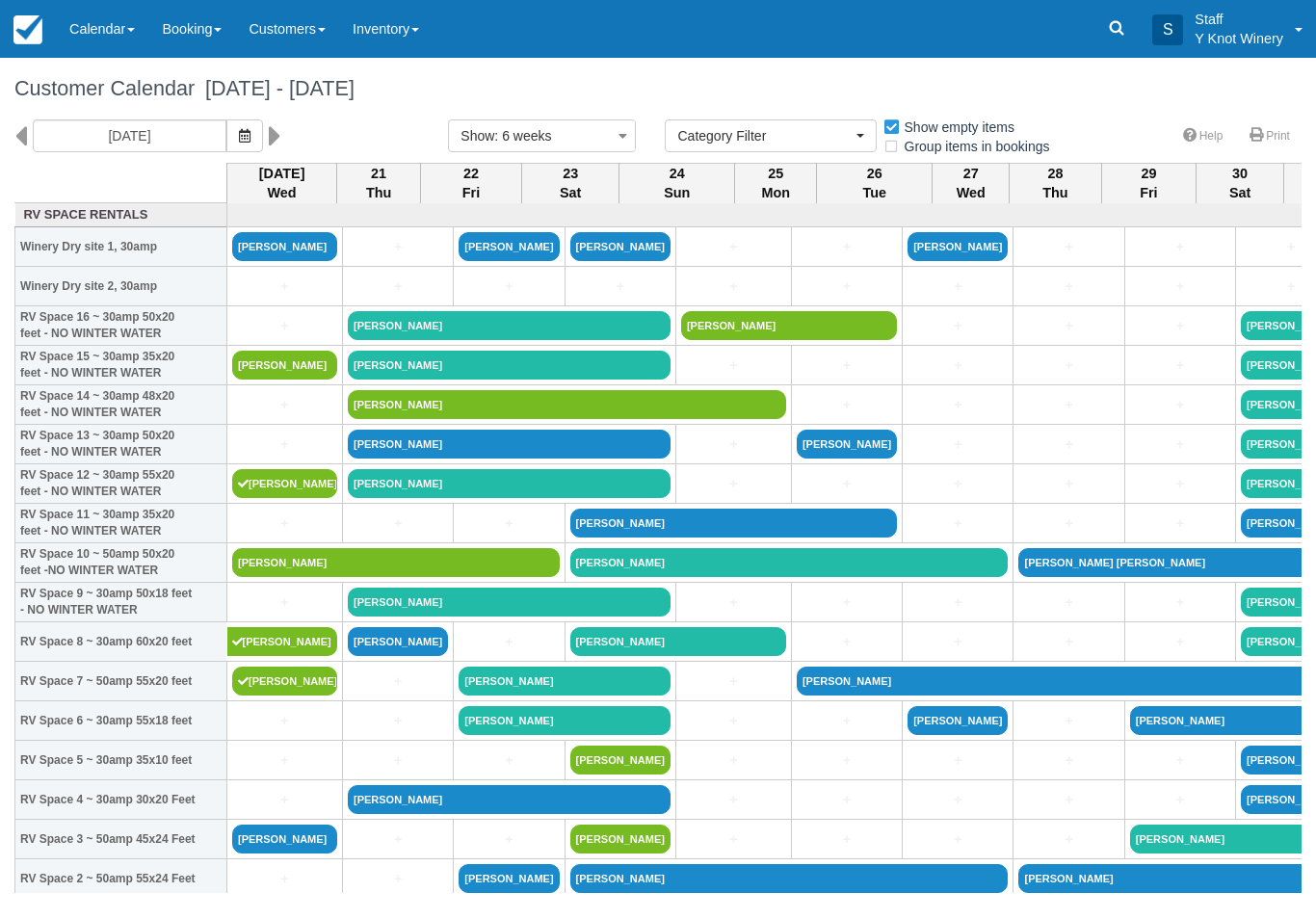
select select
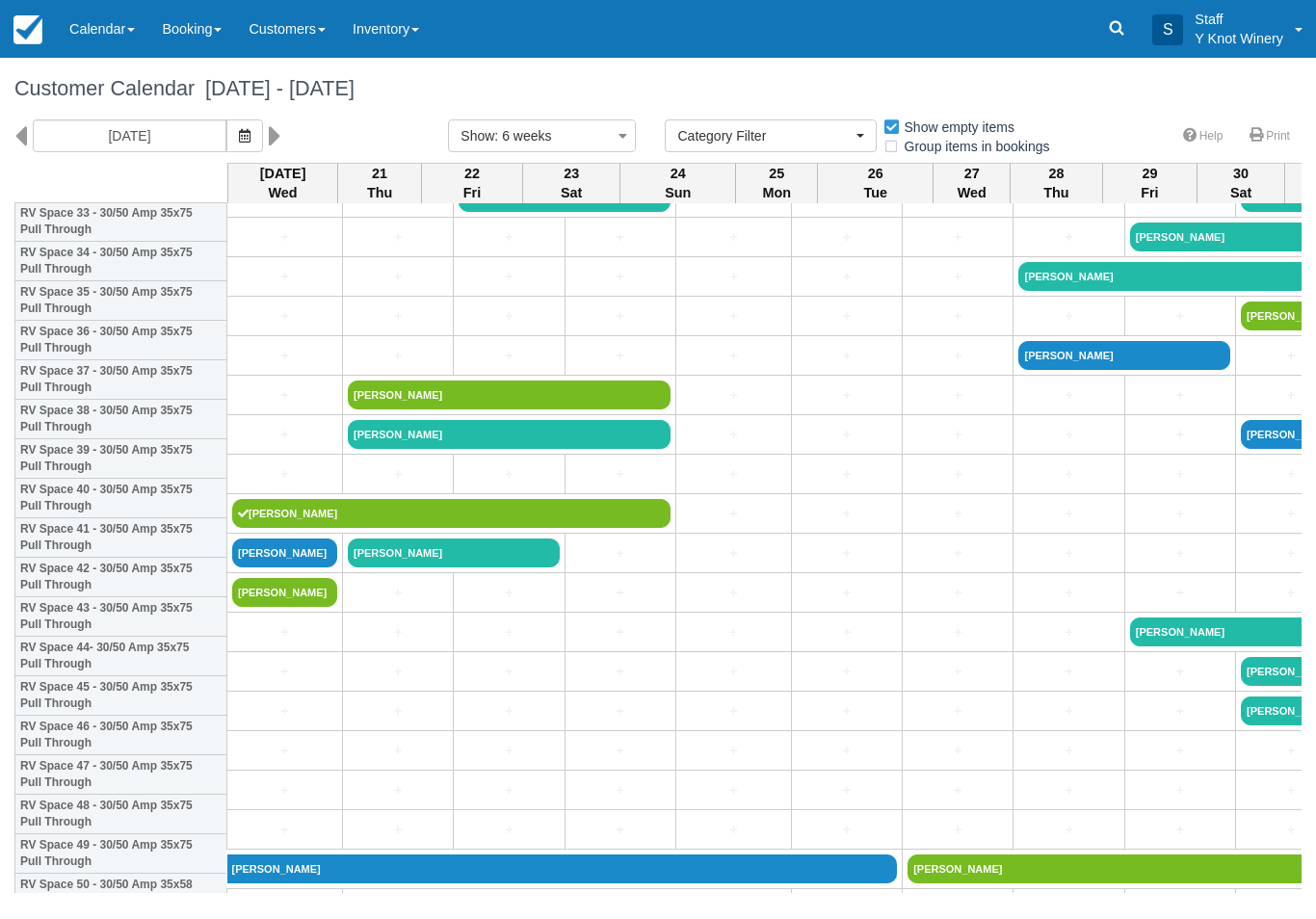
scroll to position [1368, 0]
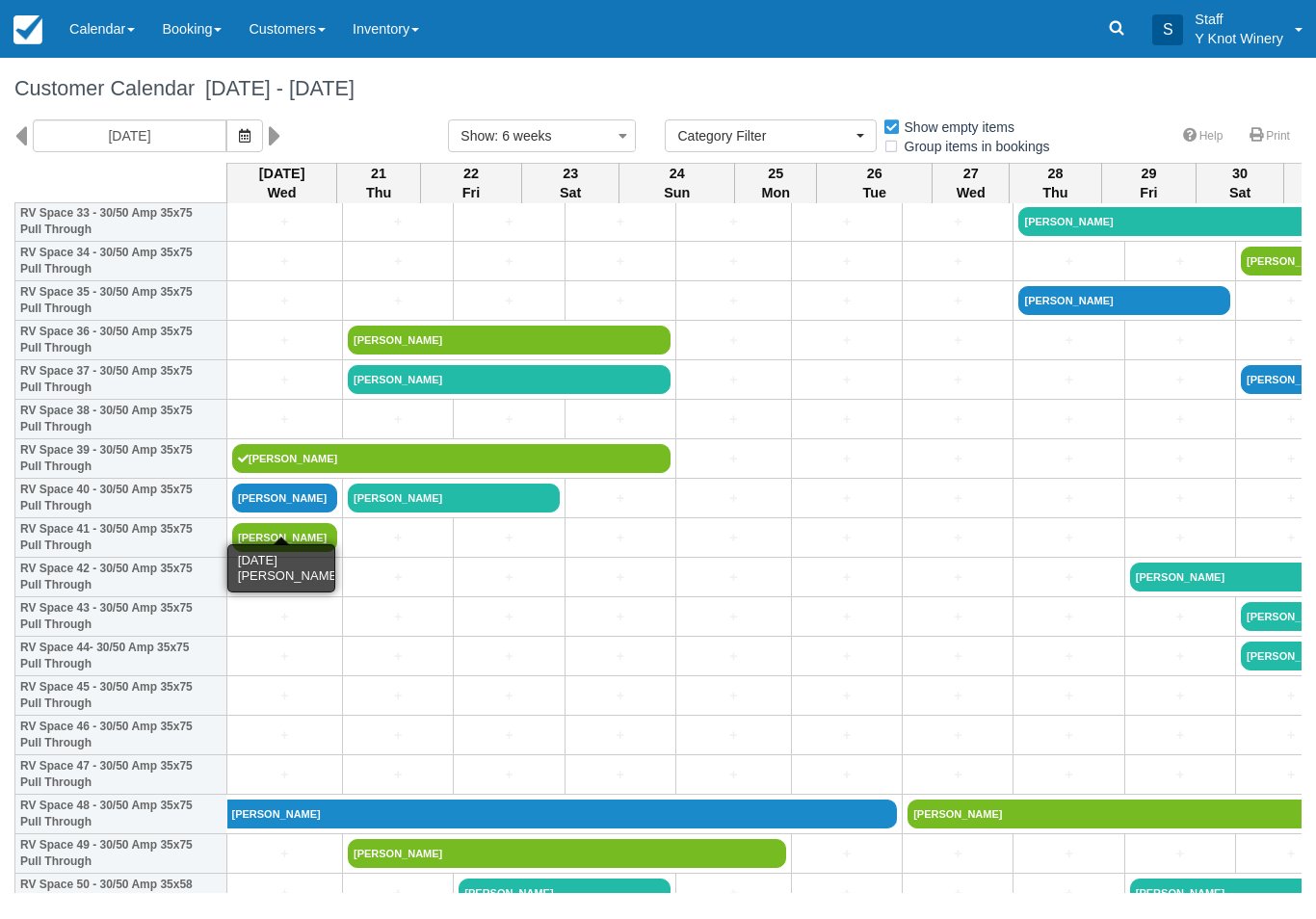
click at [294, 513] on link "Richard Bay" at bounding box center [284, 498] width 105 height 29
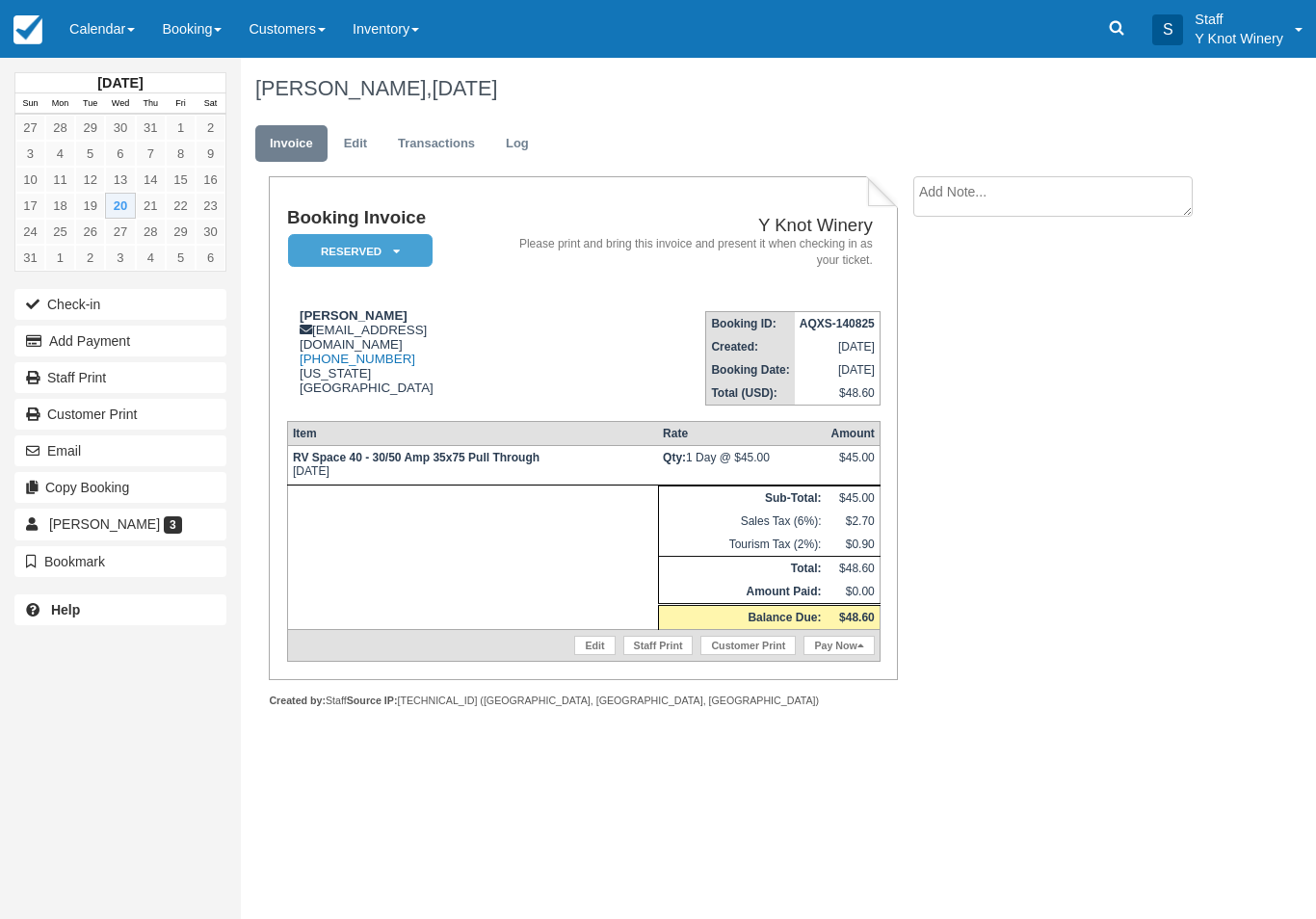
click at [858, 651] on icon at bounding box center [861, 646] width 7 height 11
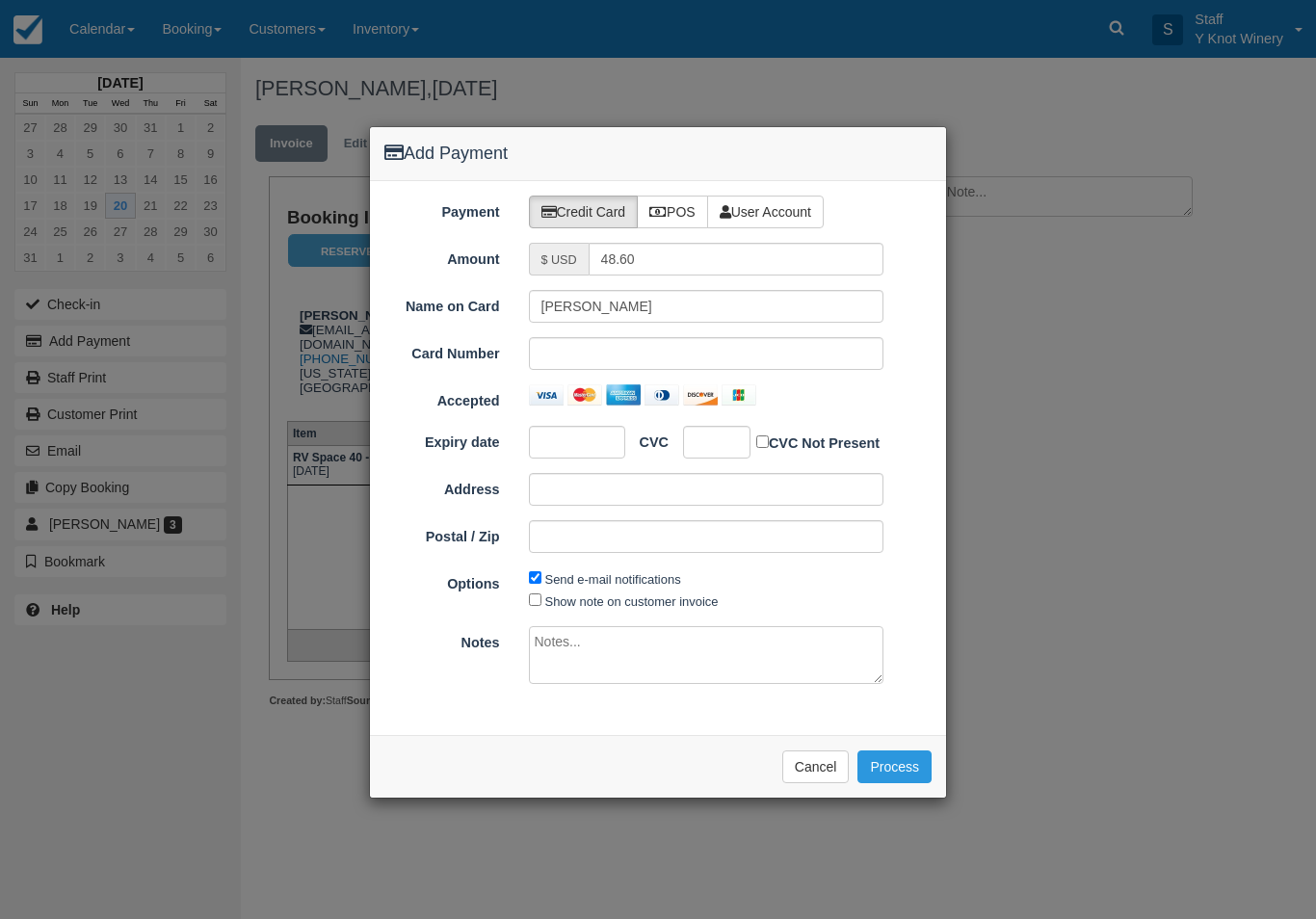
click at [679, 222] on label "POS" at bounding box center [672, 212] width 71 height 33
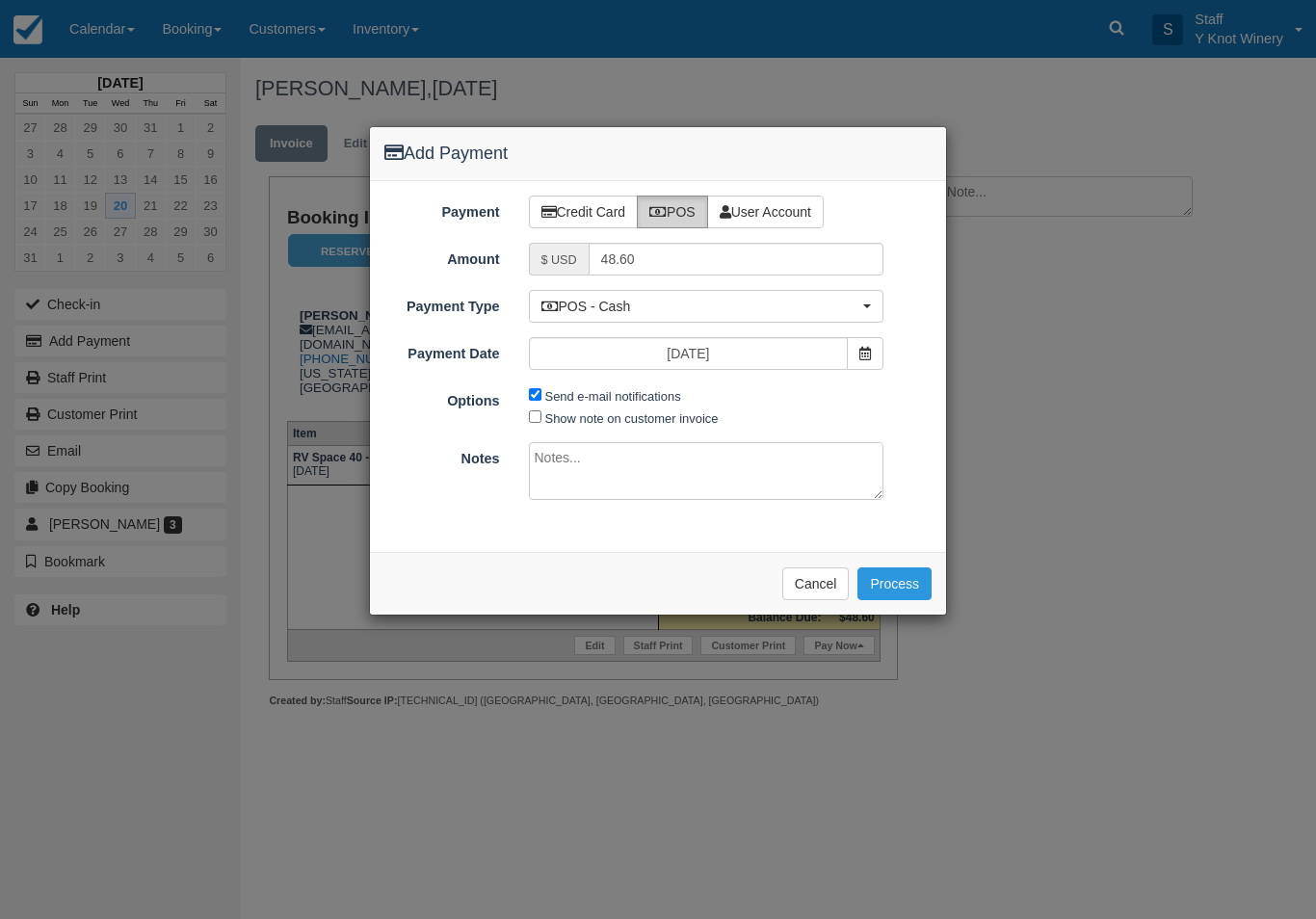
radio input "true"
click at [901, 567] on button "Process" at bounding box center [895, 583] width 74 height 33
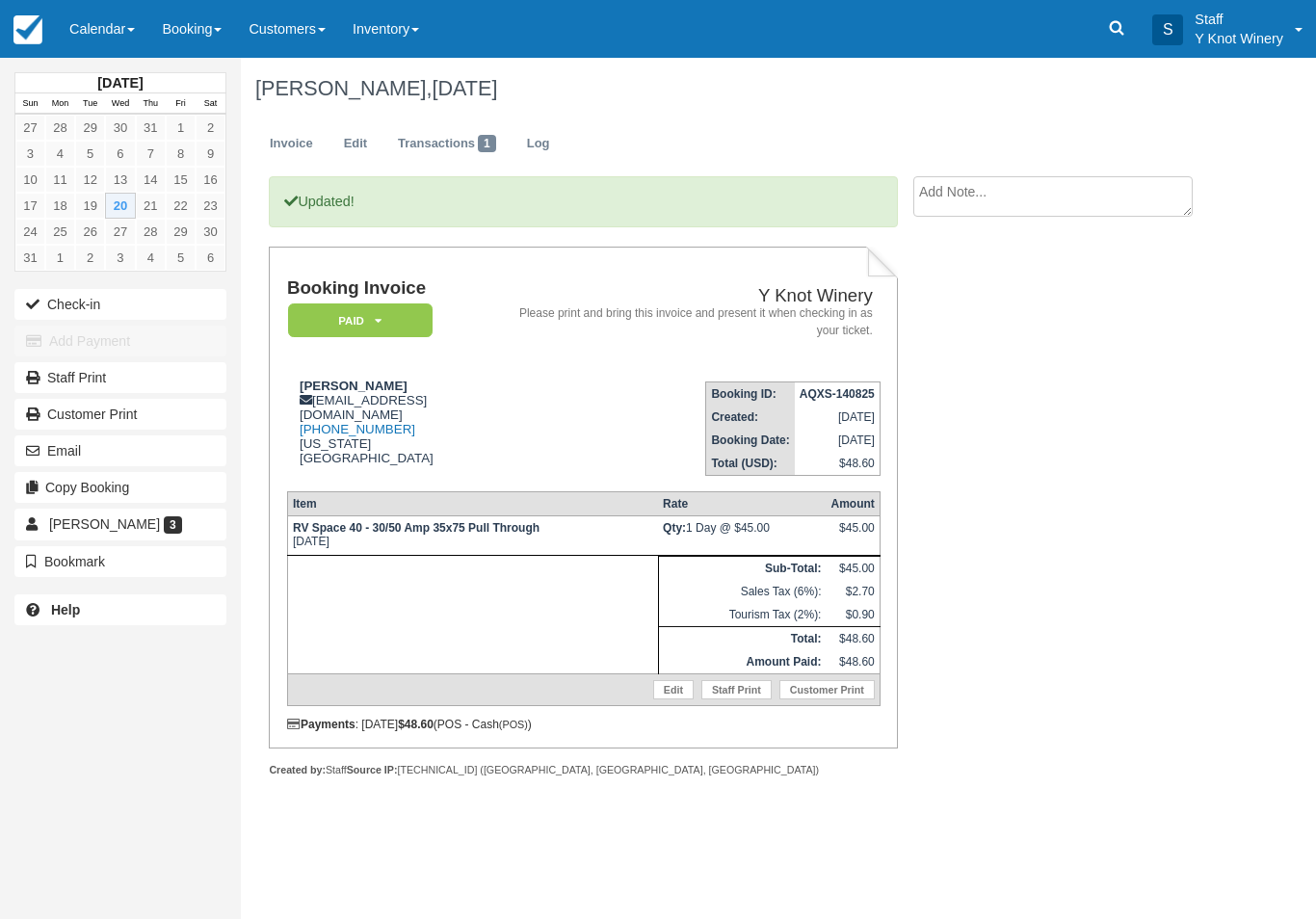
click at [107, 5] on link "Calendar" at bounding box center [102, 29] width 92 height 58
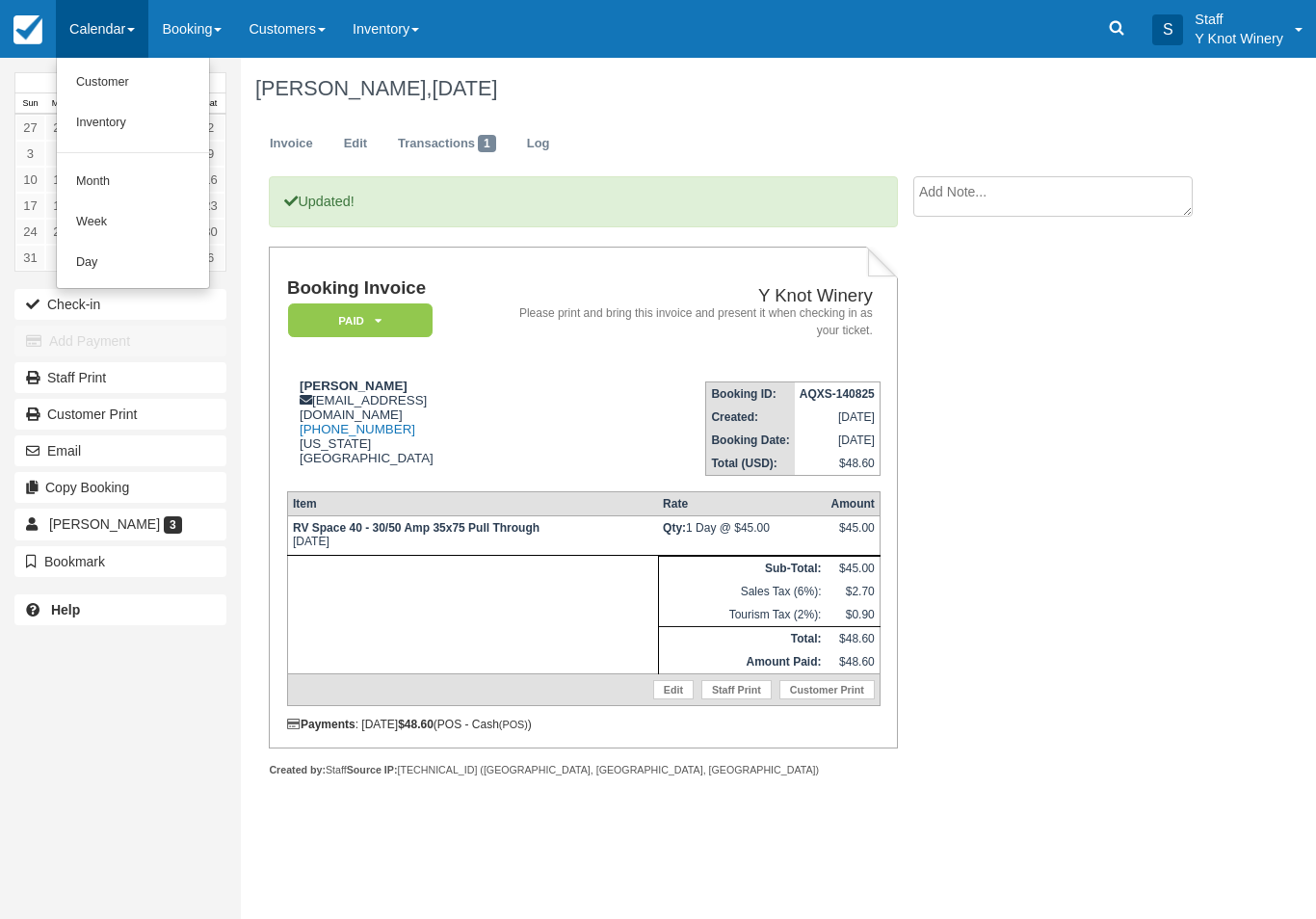
click at [94, 75] on link "Customer" at bounding box center [133, 83] width 152 height 40
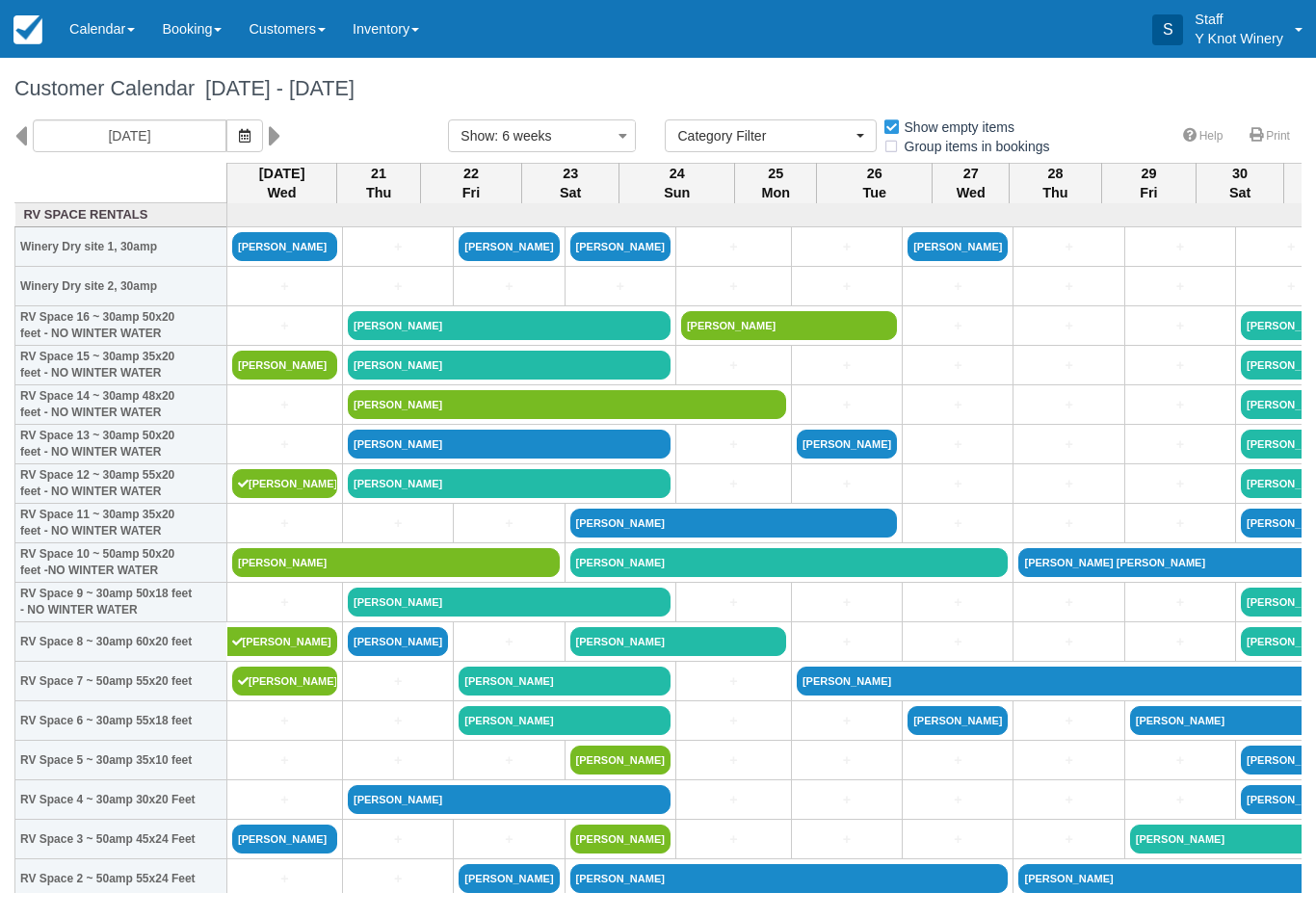
select select
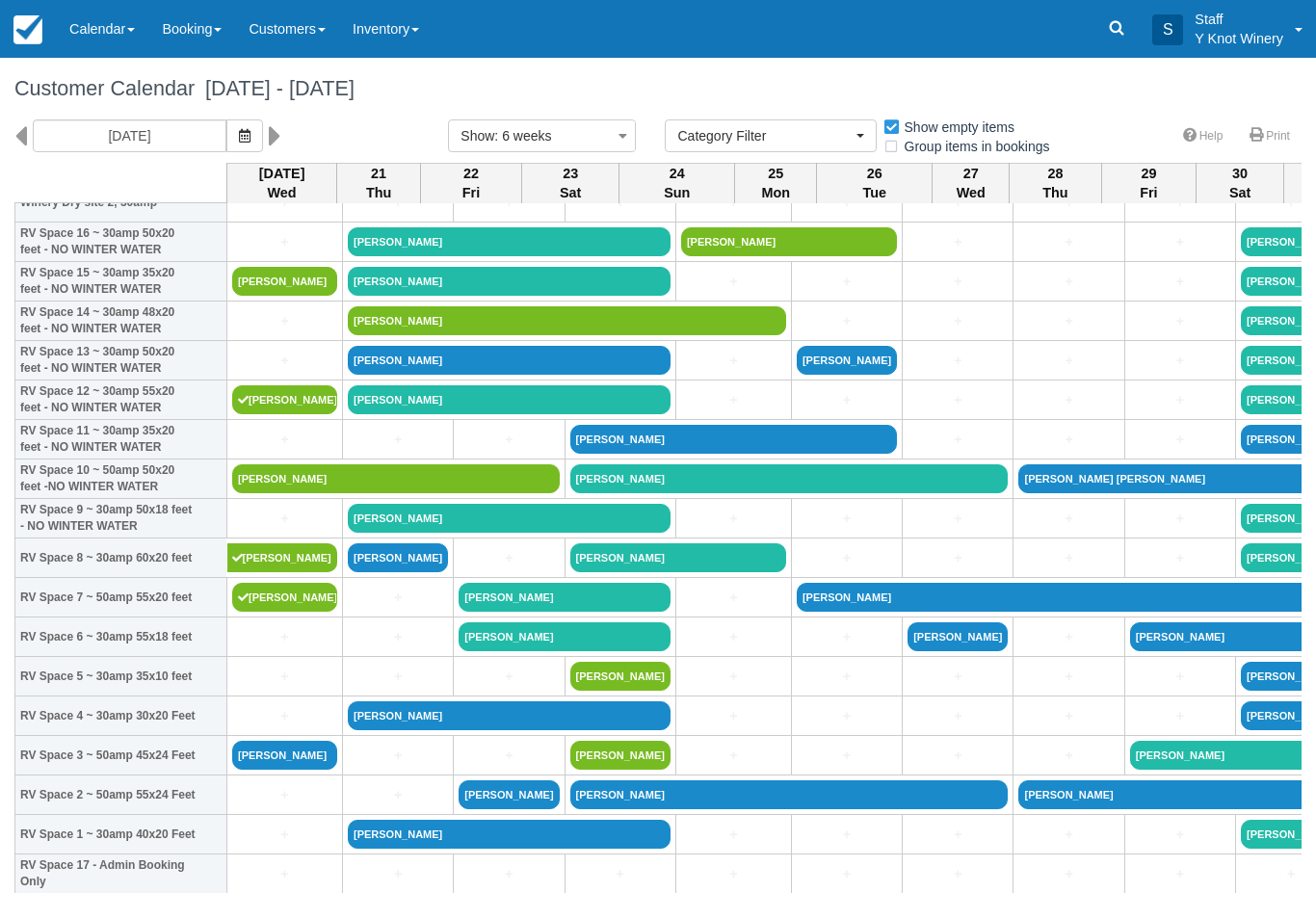
scroll to position [84, 0]
click at [269, 529] on link "+" at bounding box center [284, 519] width 105 height 20
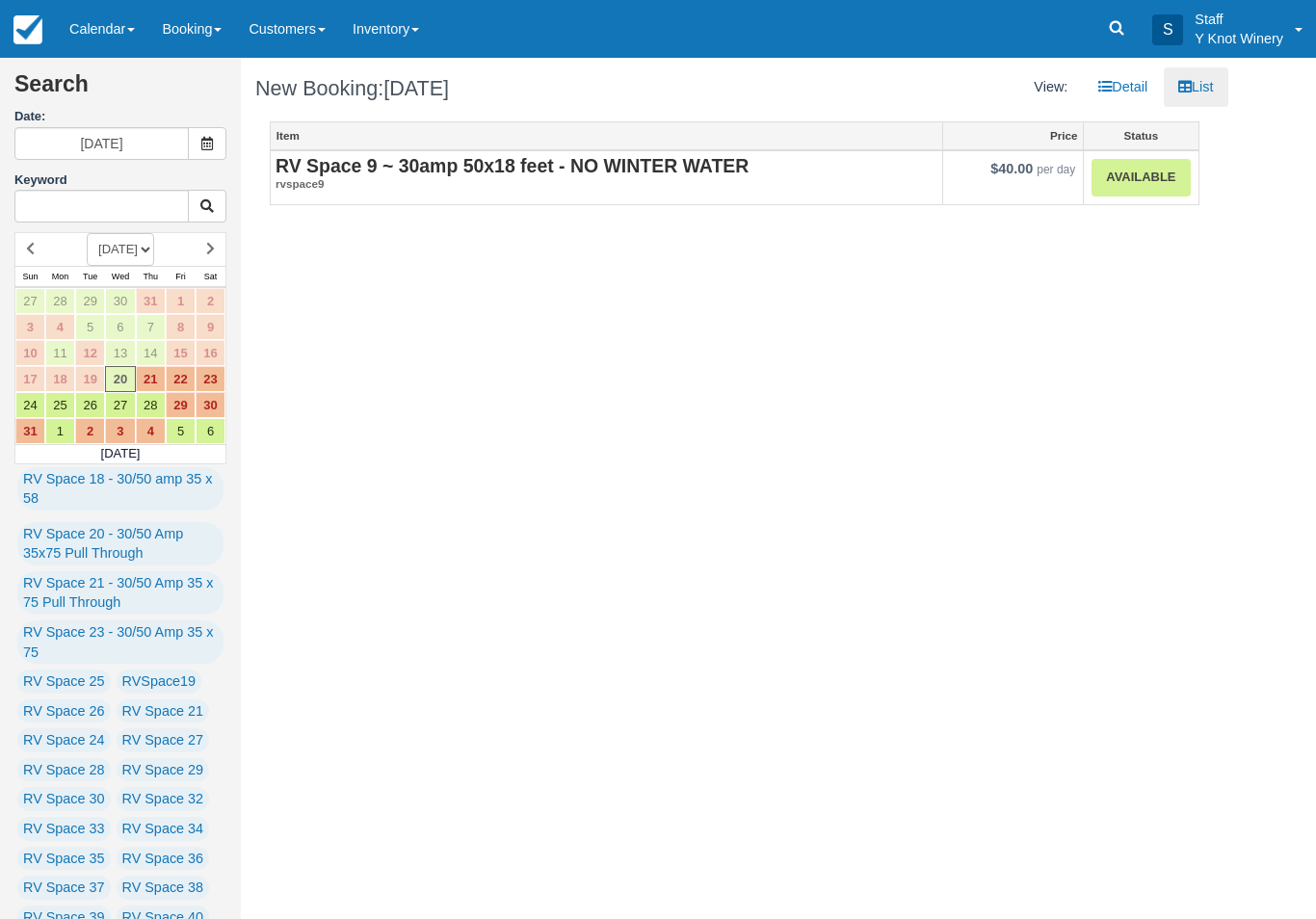
click at [1162, 163] on link "Available" at bounding box center [1141, 178] width 98 height 38
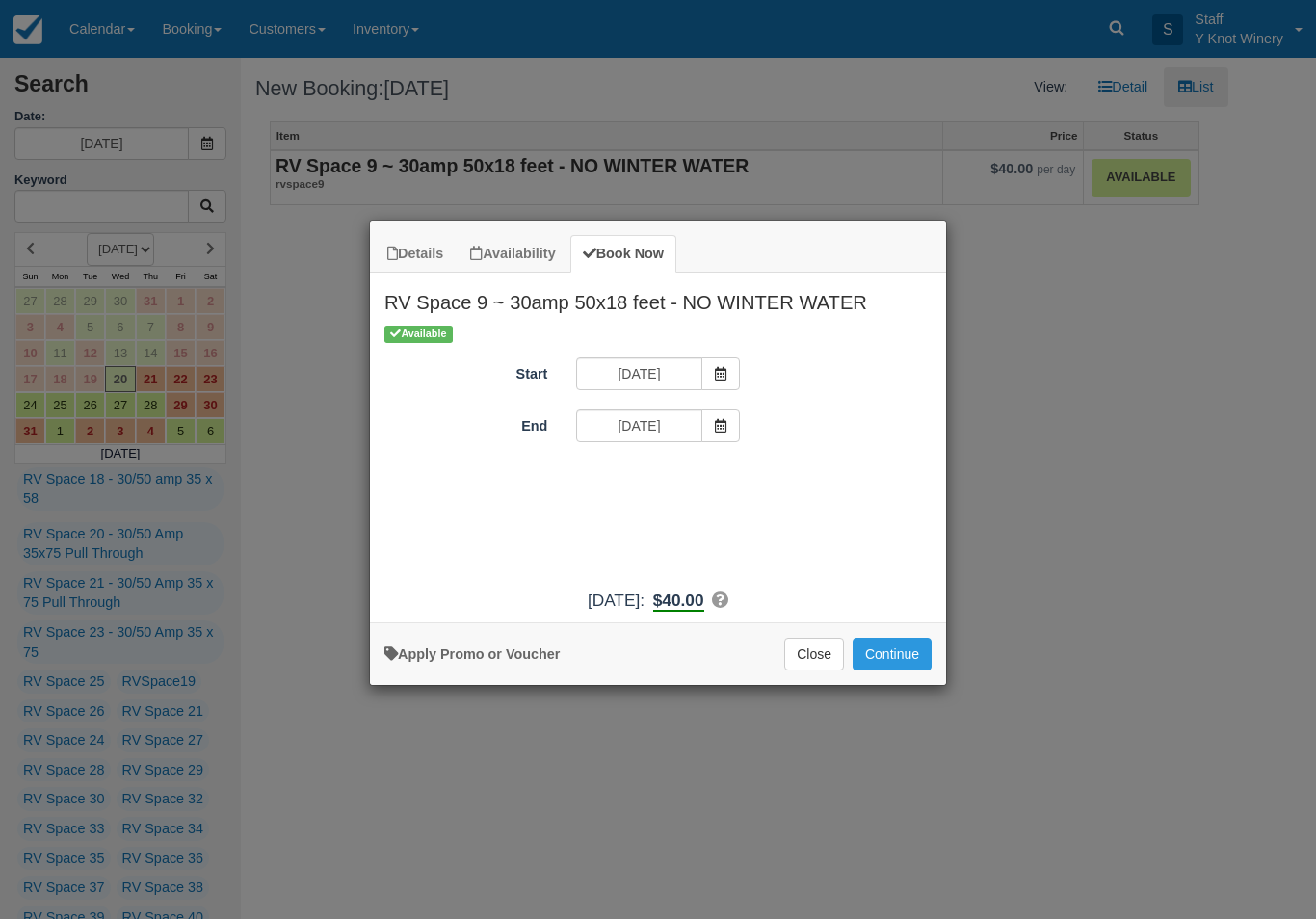
click at [892, 656] on button "Continue" at bounding box center [892, 654] width 79 height 33
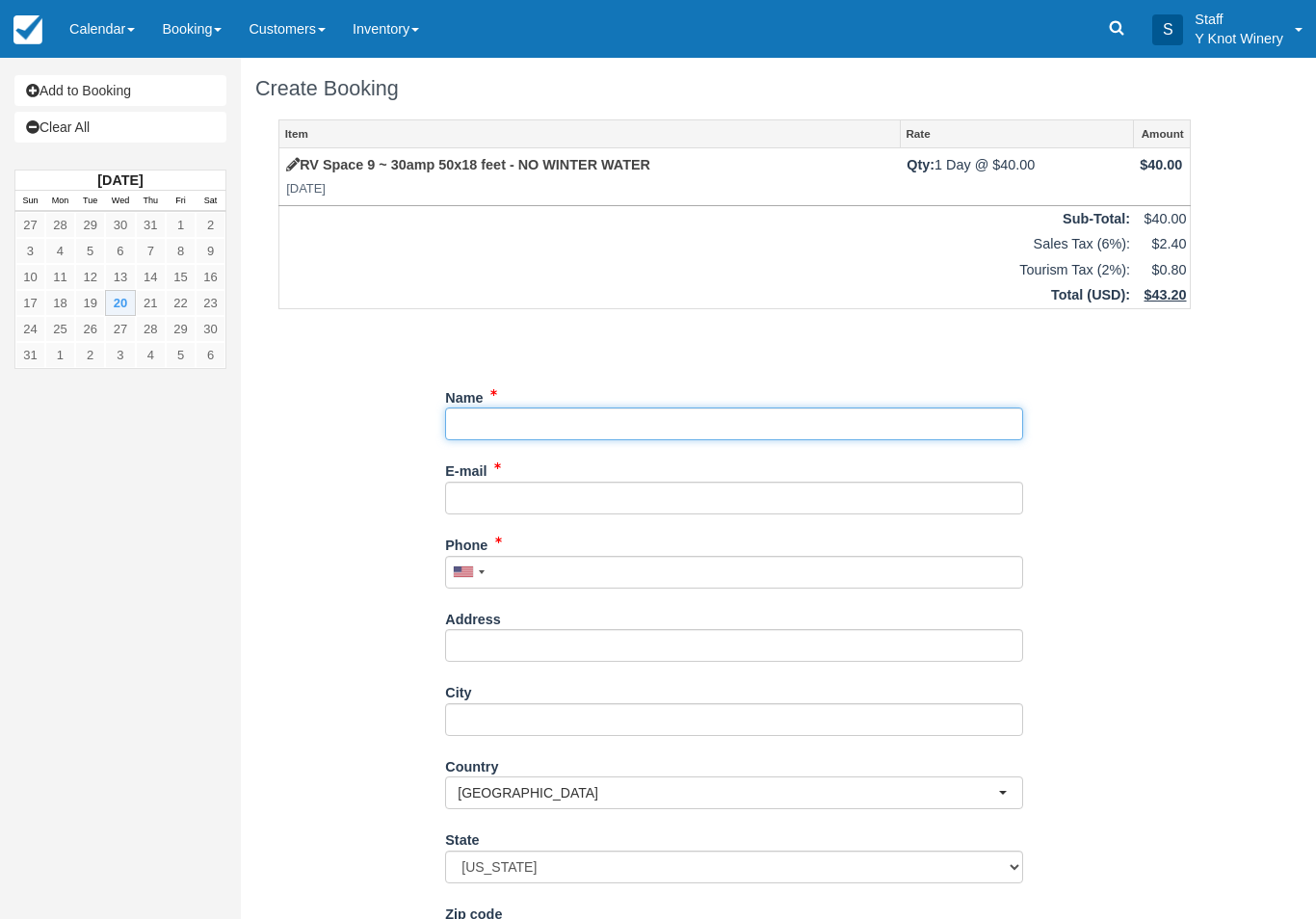
click at [570, 429] on input "Name" at bounding box center [734, 424] width 578 height 33
click at [503, 419] on input "Name" at bounding box center [734, 424] width 578 height 33
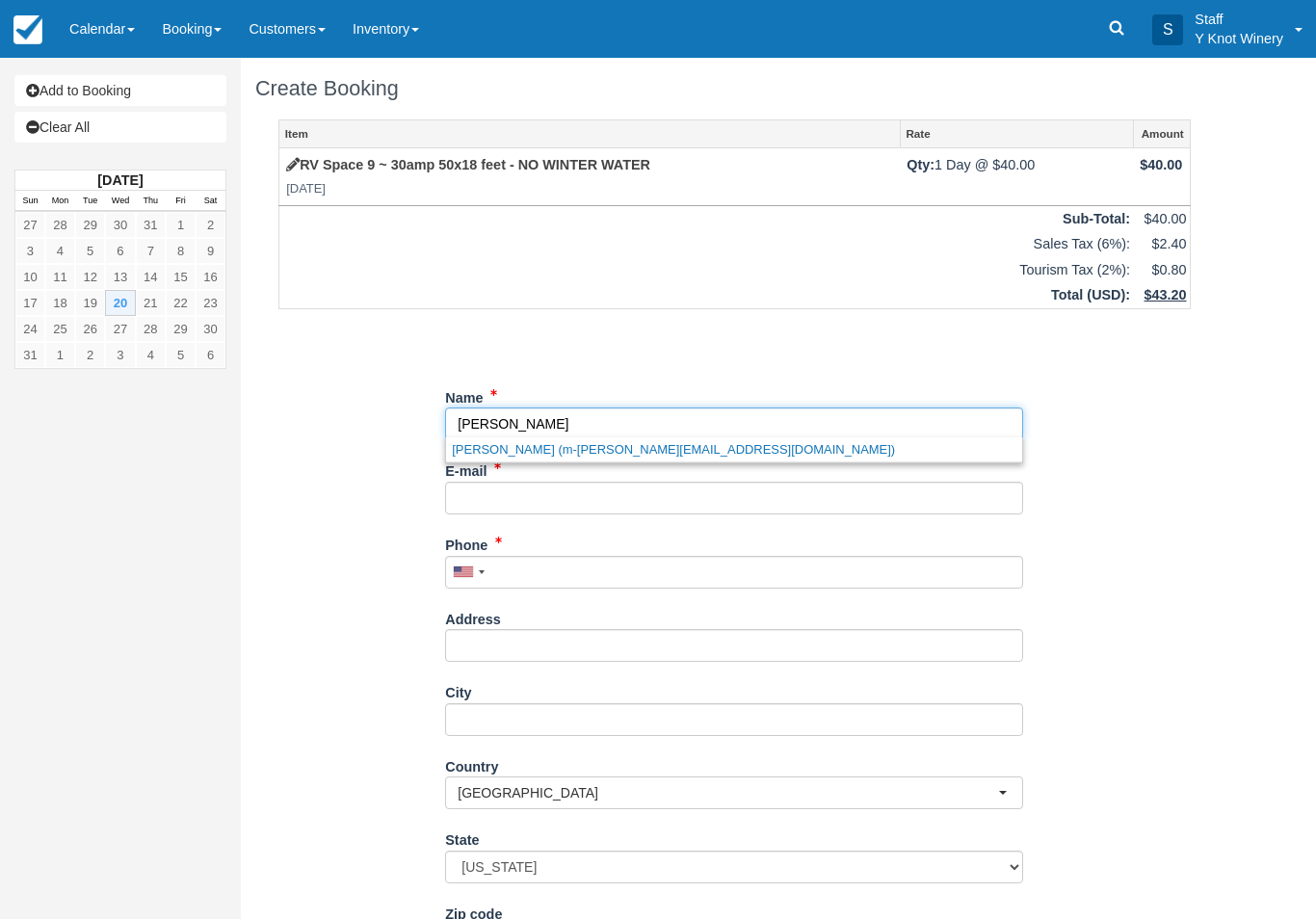
click at [463, 453] on link "Mary Currier (m-currier@comcast.net)" at bounding box center [734, 449] width 576 height 24
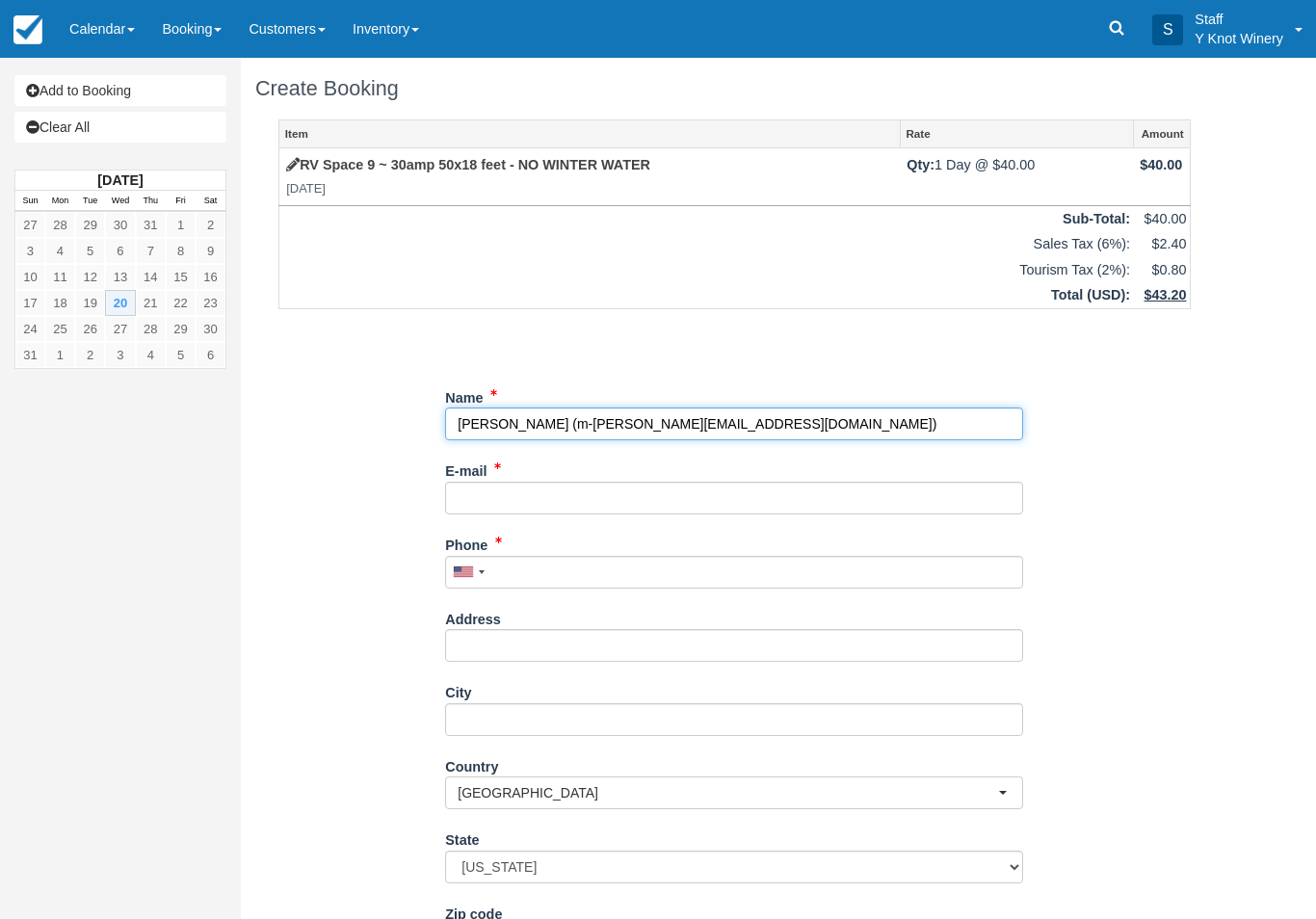
type input "[PERSON_NAME]"
type input "m-[PERSON_NAME][EMAIL_ADDRESS][DOMAIN_NAME]"
type input "+18474215738"
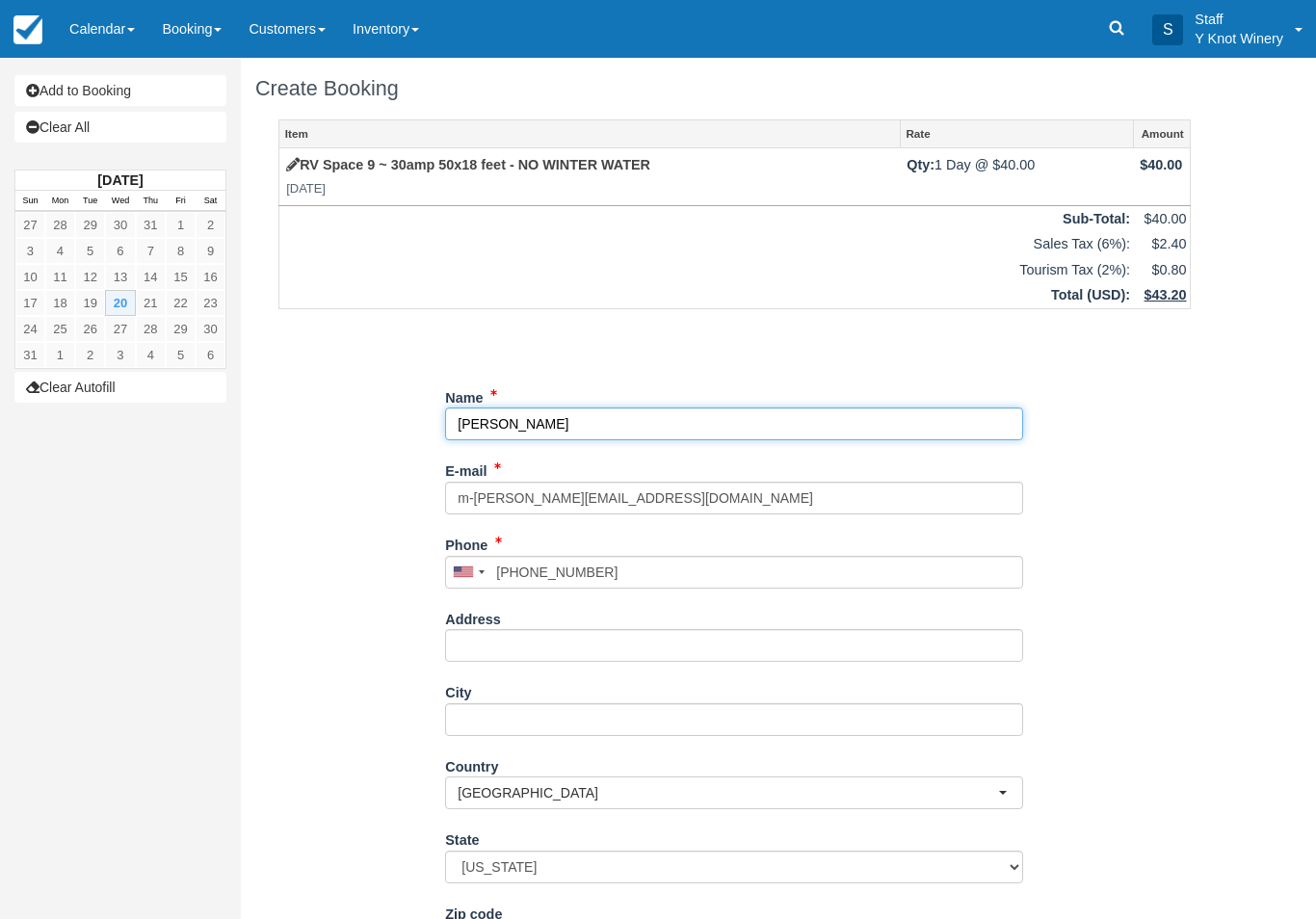
select select "OH"
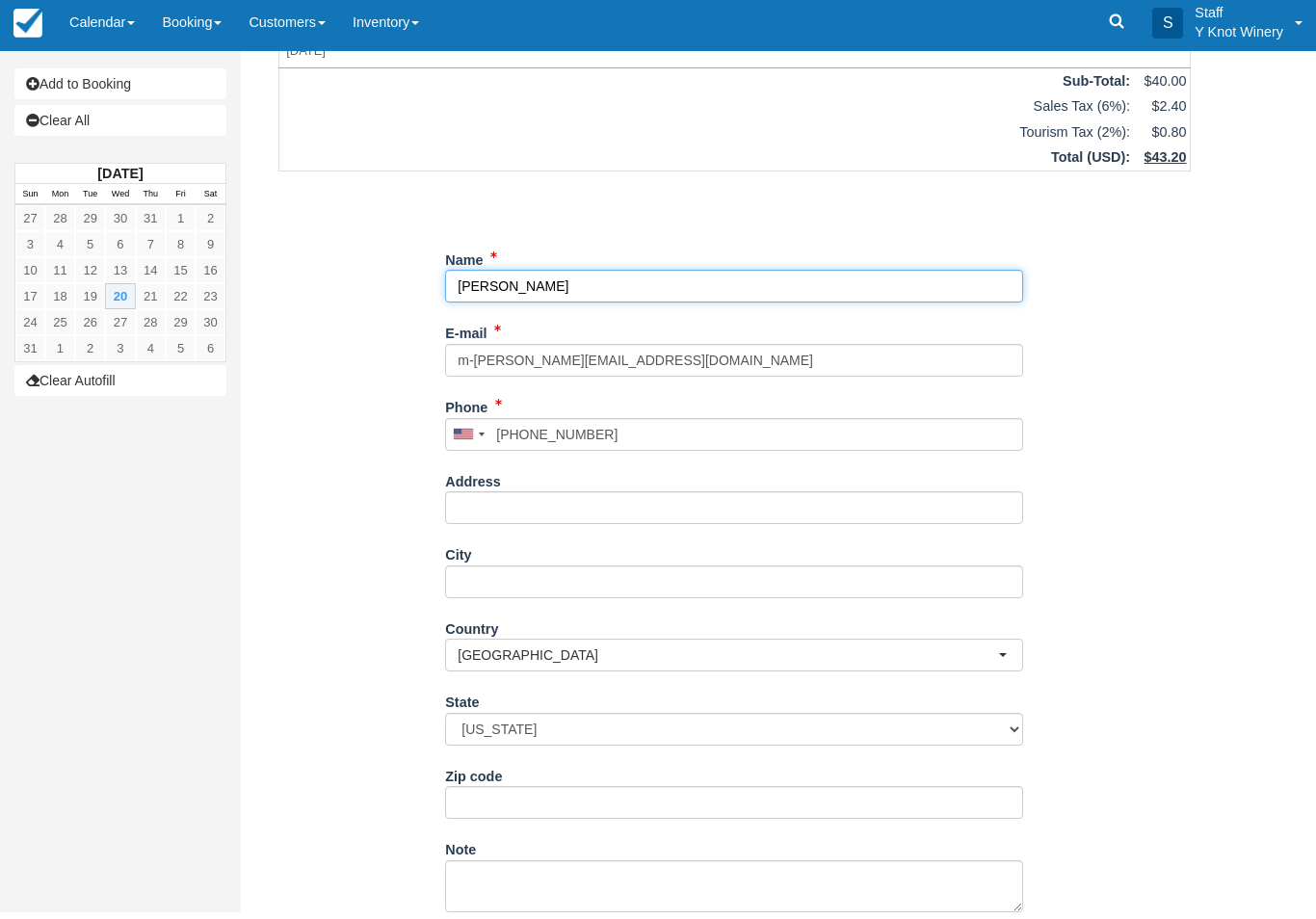
scroll to position [155, 0]
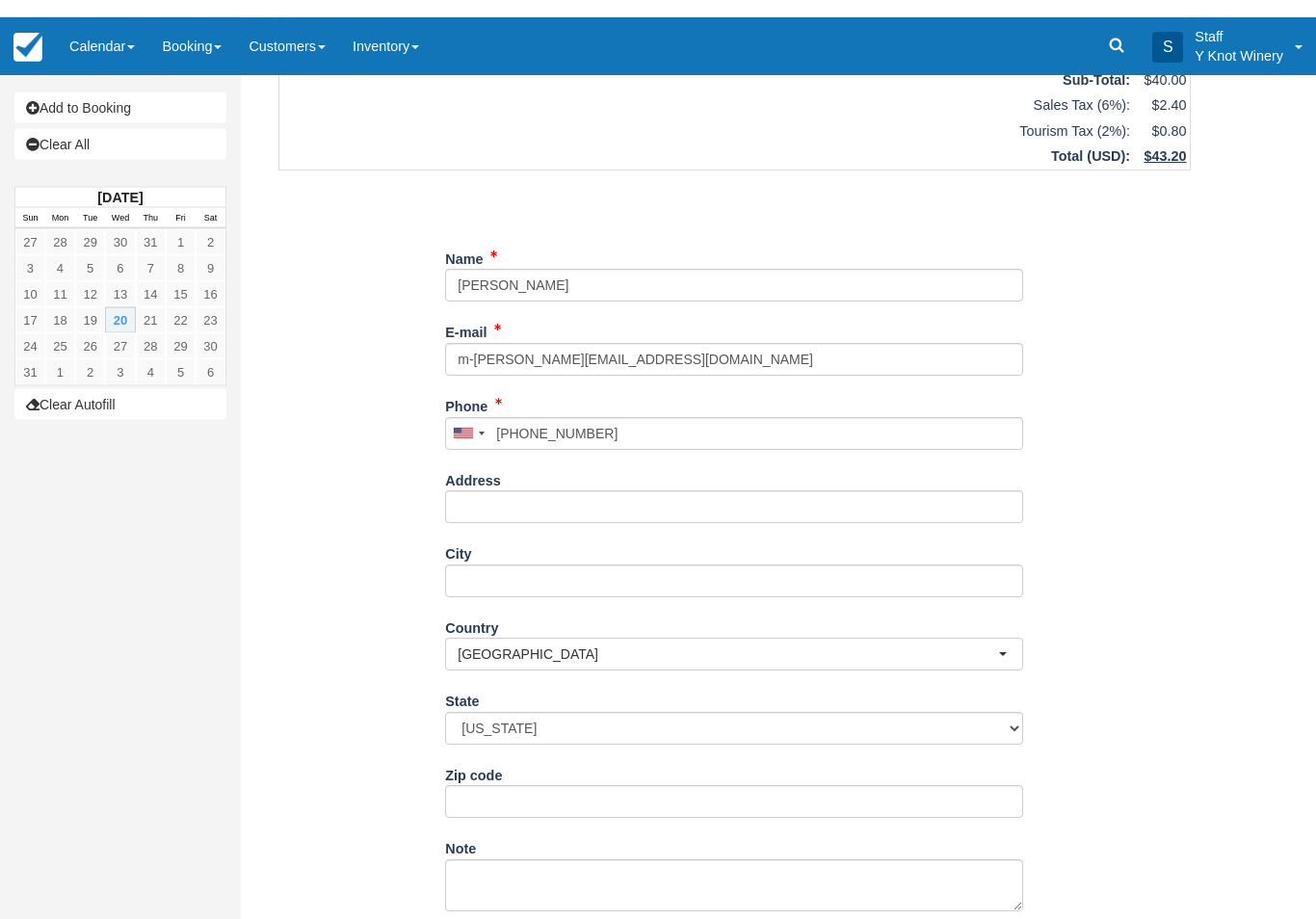
click at [407, 744] on div "Item Rate Amount RV Space 9 ~ 30amp 50x18 feet - NO WINTER WATER Wed Aug 20, 20…" at bounding box center [734, 436] width 959 height 945
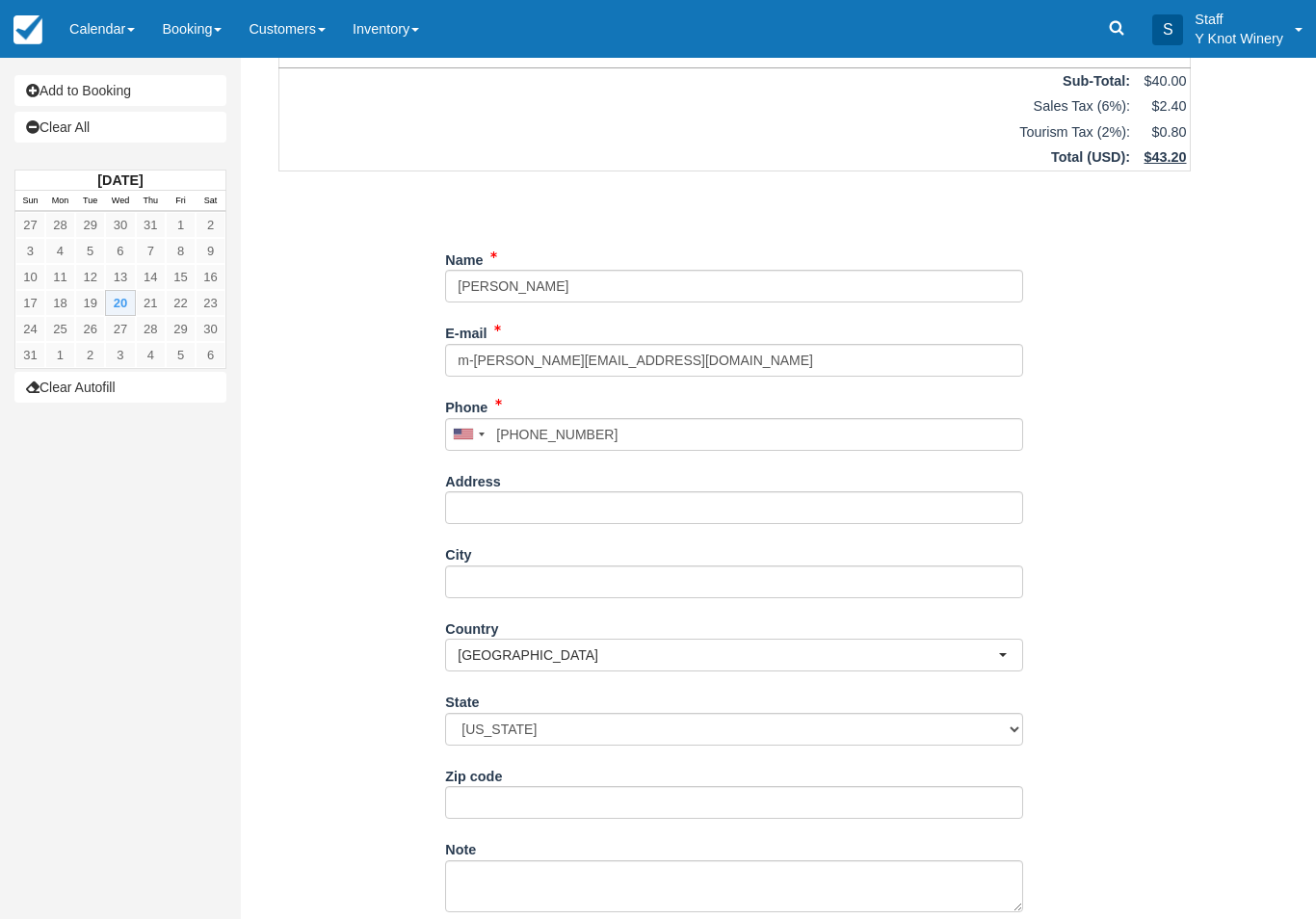
click at [508, 898] on div "Note" at bounding box center [734, 879] width 578 height 93
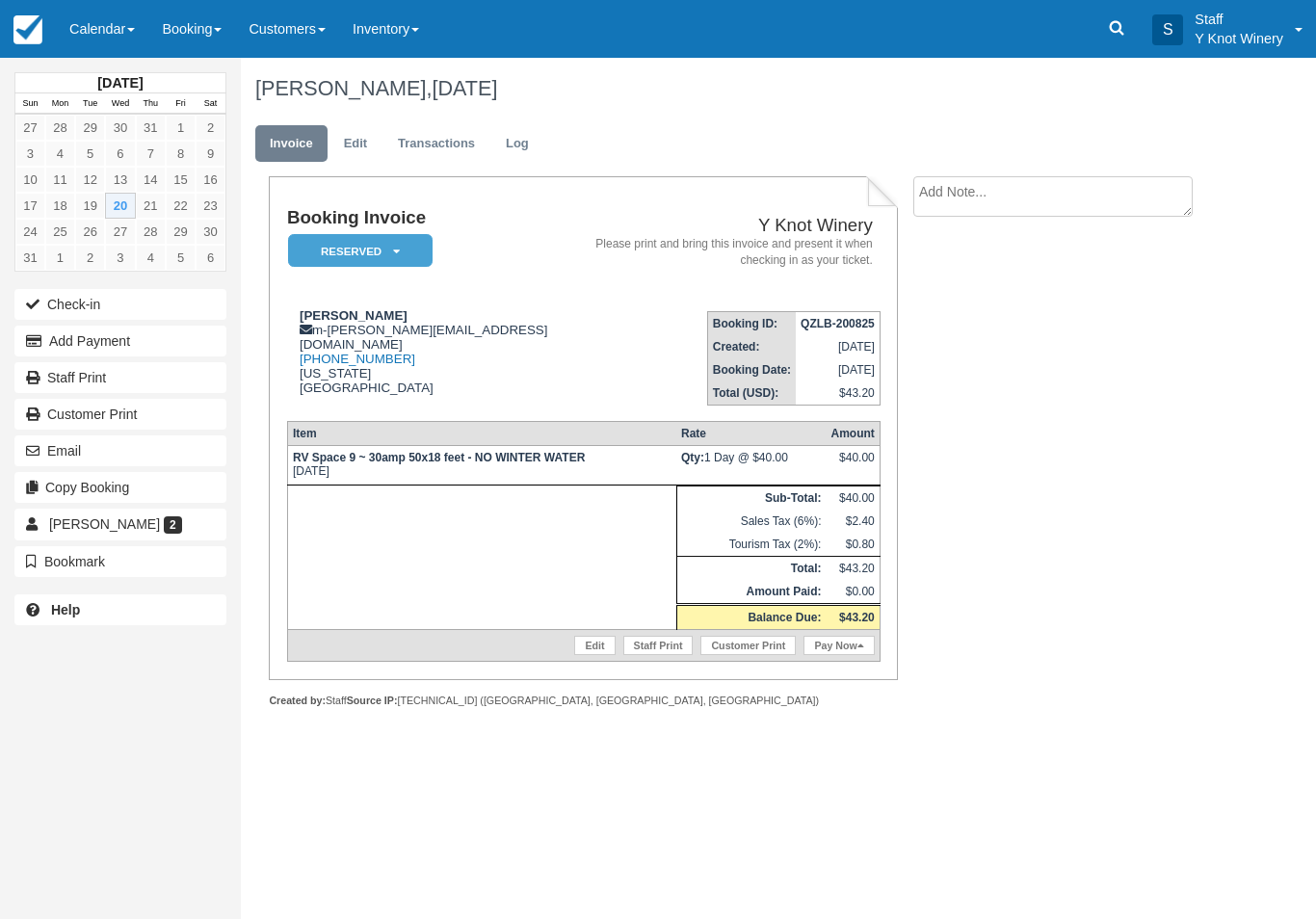
click at [849, 655] on link "Pay Now" at bounding box center [839, 645] width 70 height 19
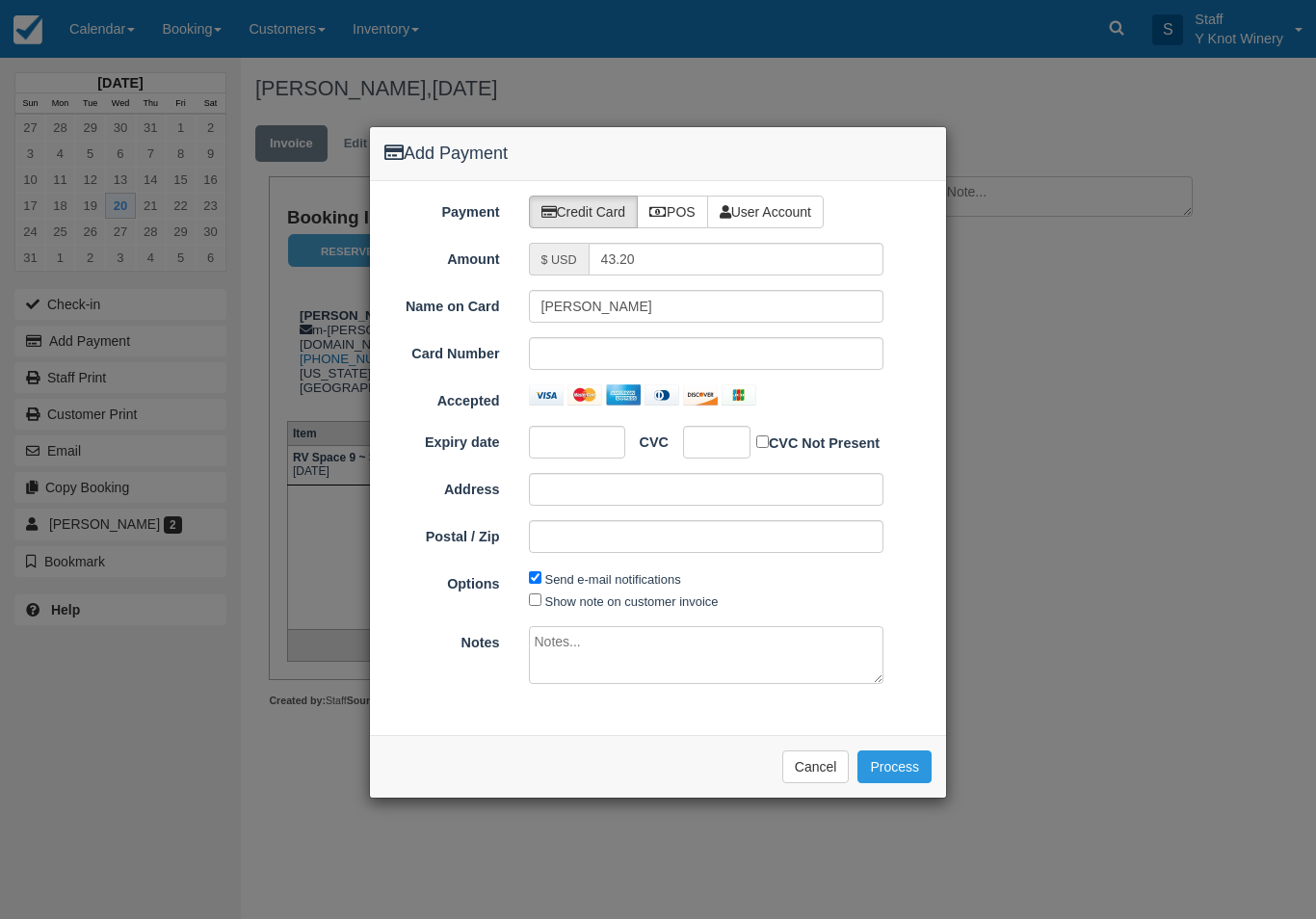
click at [612, 369] on div at bounding box center [707, 353] width 356 height 33
click at [707, 422] on div "Name on Card Mary Currier Card Number Accepted Expiry date CVC CVC Not Present …" at bounding box center [657, 428] width 547 height 277
click at [888, 751] on button "Process" at bounding box center [895, 767] width 74 height 33
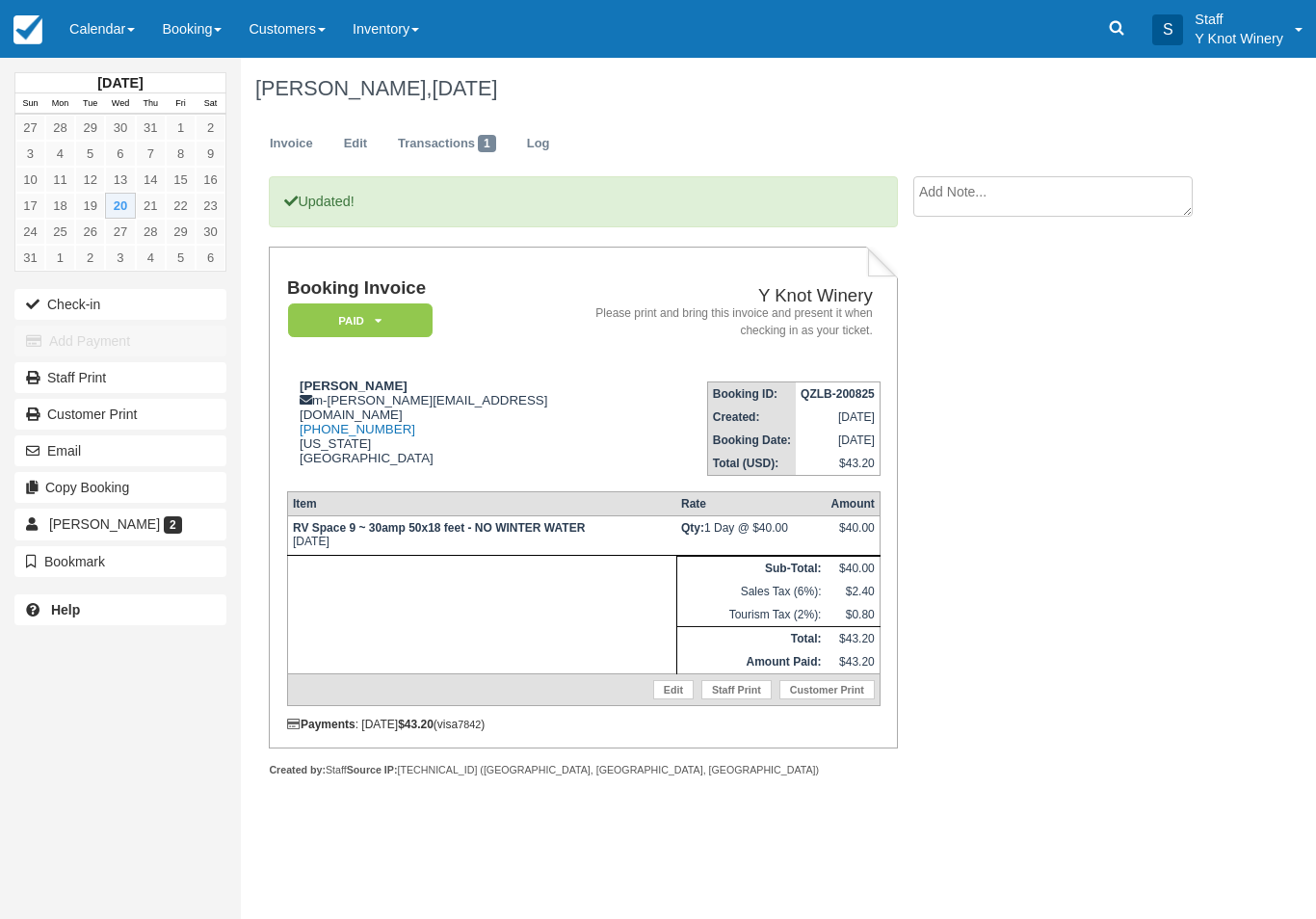
click at [66, 299] on button "Check-in" at bounding box center [120, 304] width 212 height 31
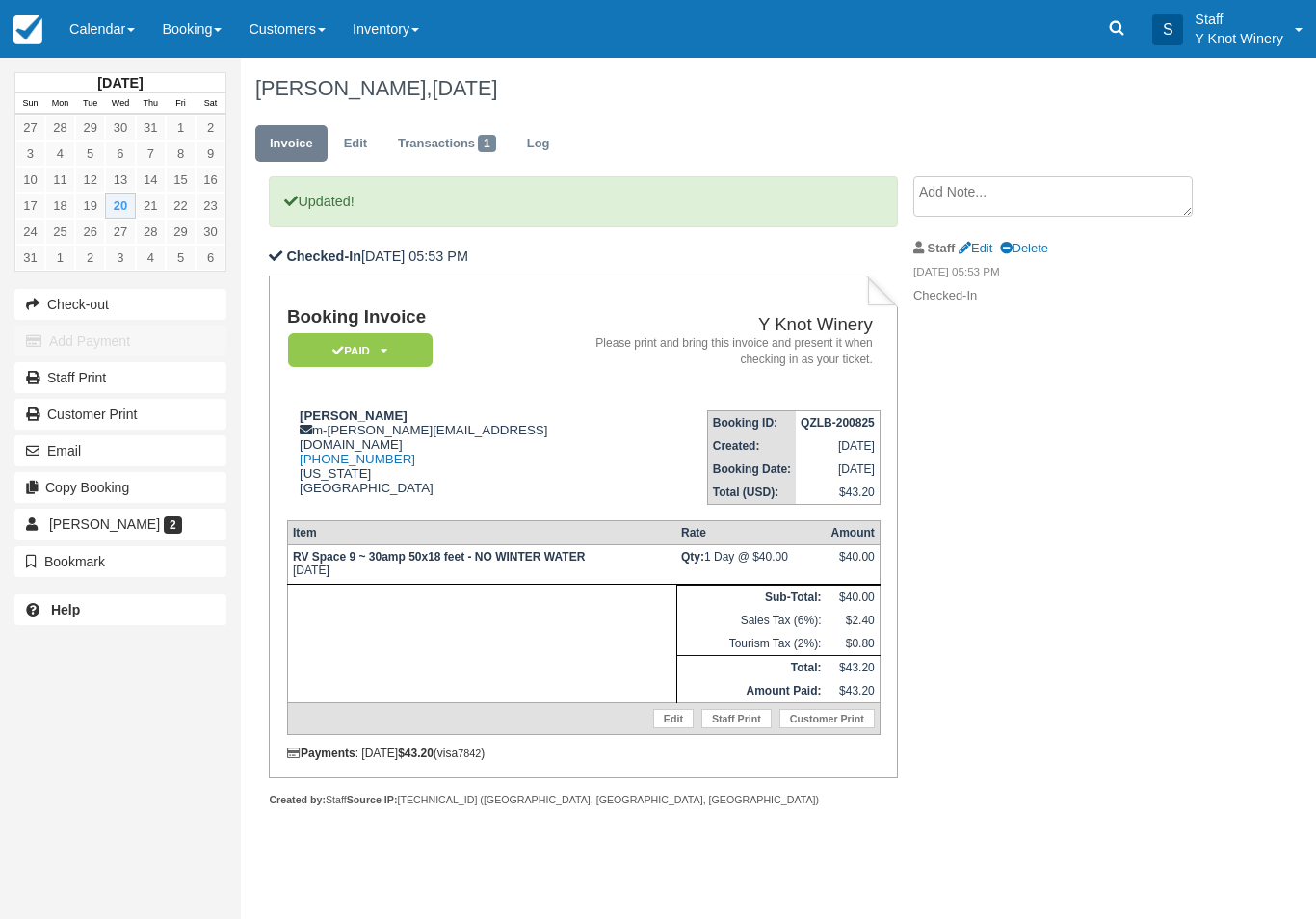
click at [76, 28] on link "Calendar" at bounding box center [102, 29] width 92 height 58
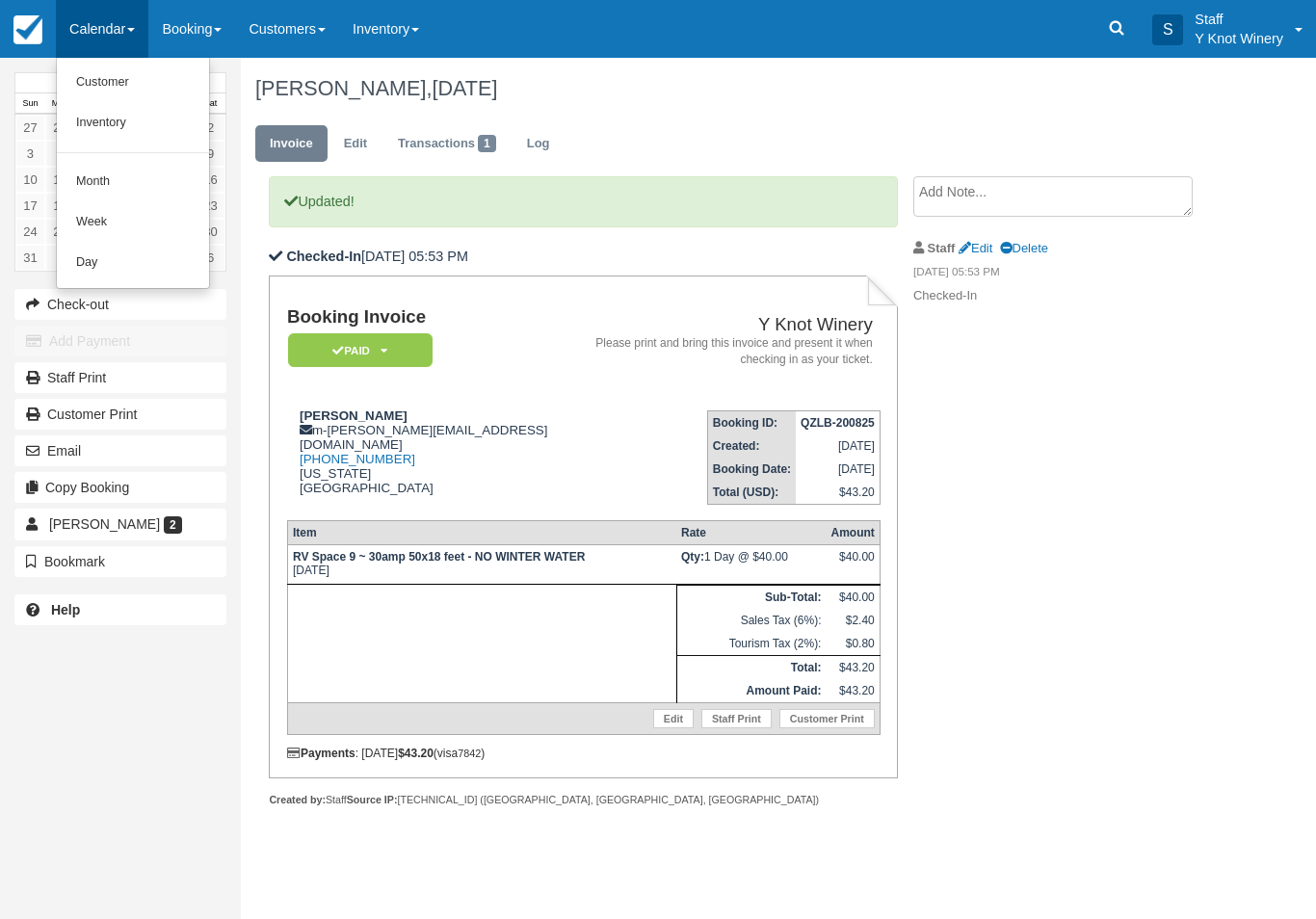
click at [84, 79] on link "Customer" at bounding box center [133, 83] width 152 height 40
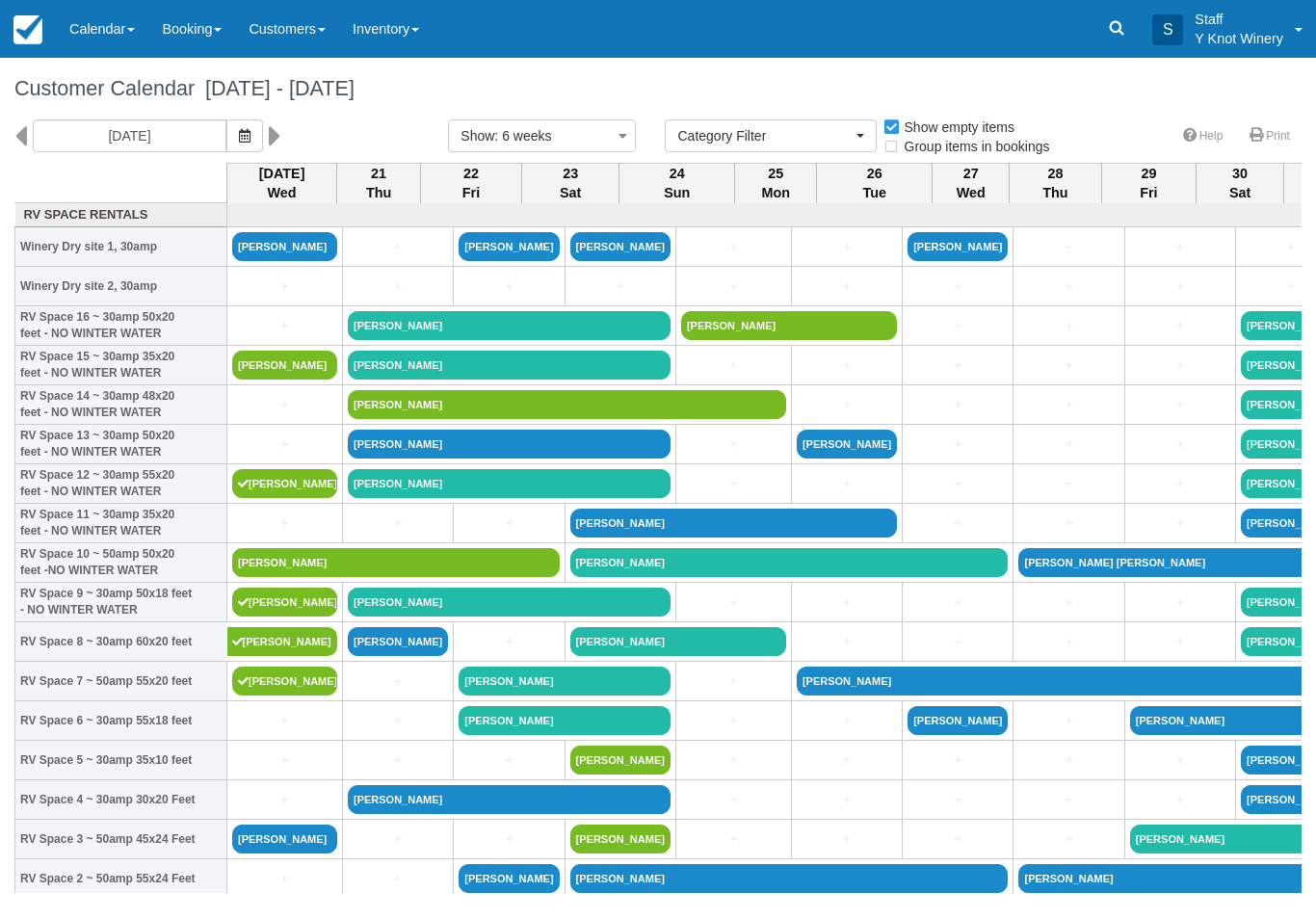
select select
click at [1111, 38] on link at bounding box center [1117, 29] width 44 height 58
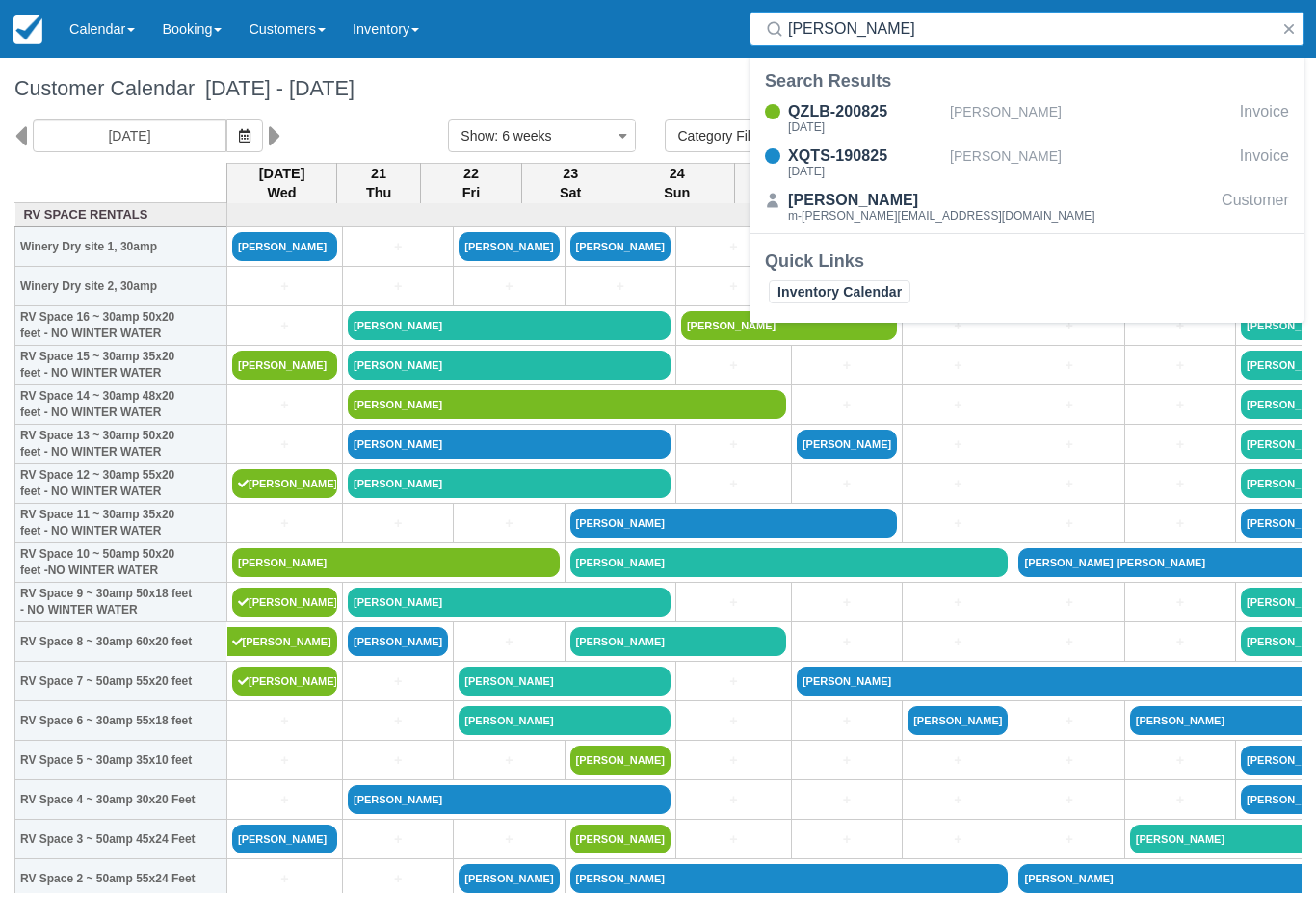
type input "Mary currier"
click at [973, 145] on div "[PERSON_NAME]" at bounding box center [1091, 163] width 282 height 37
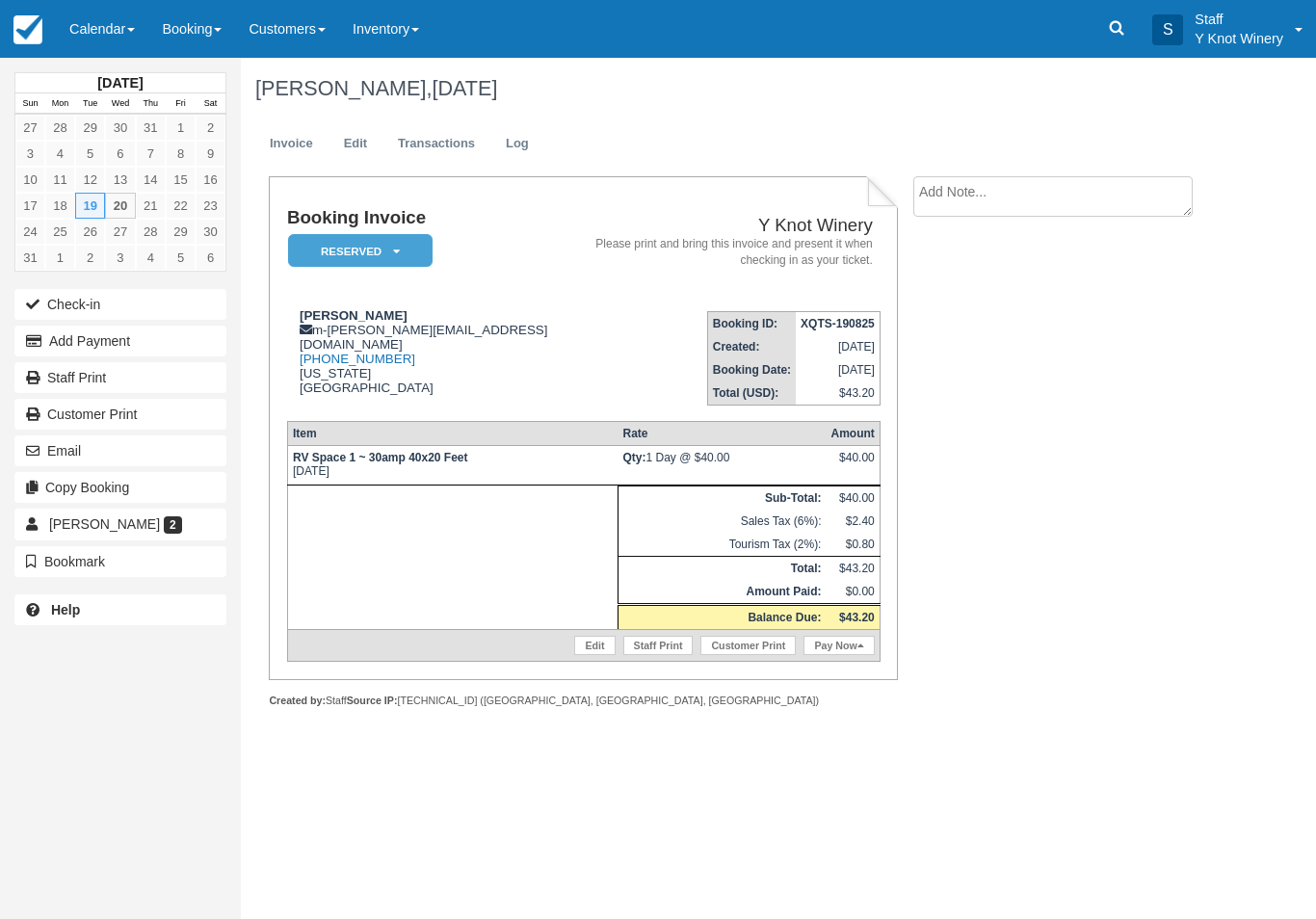
click at [78, 30] on link "Calendar" at bounding box center [102, 29] width 92 height 58
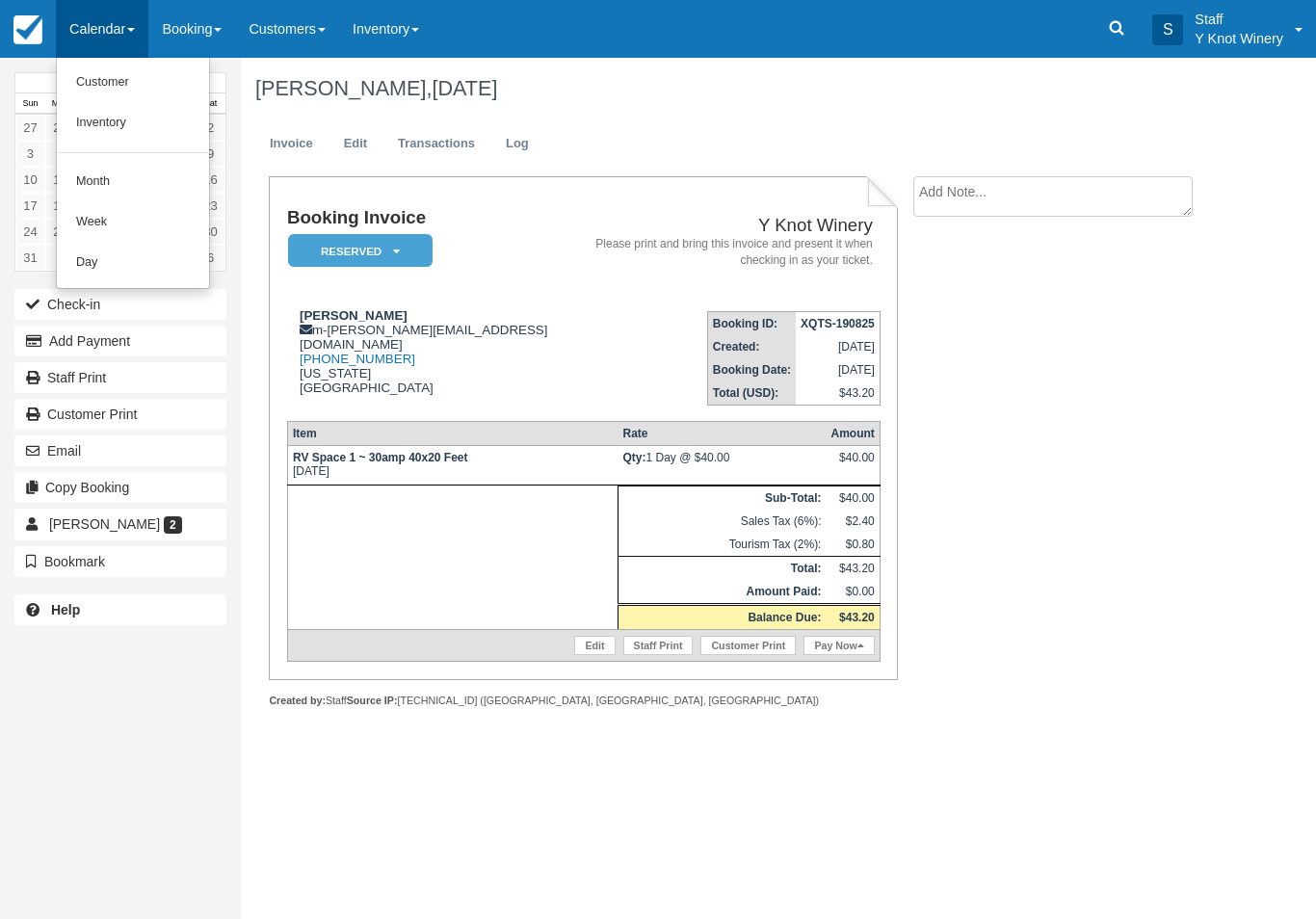
click at [89, 66] on link "Customer" at bounding box center [133, 83] width 152 height 40
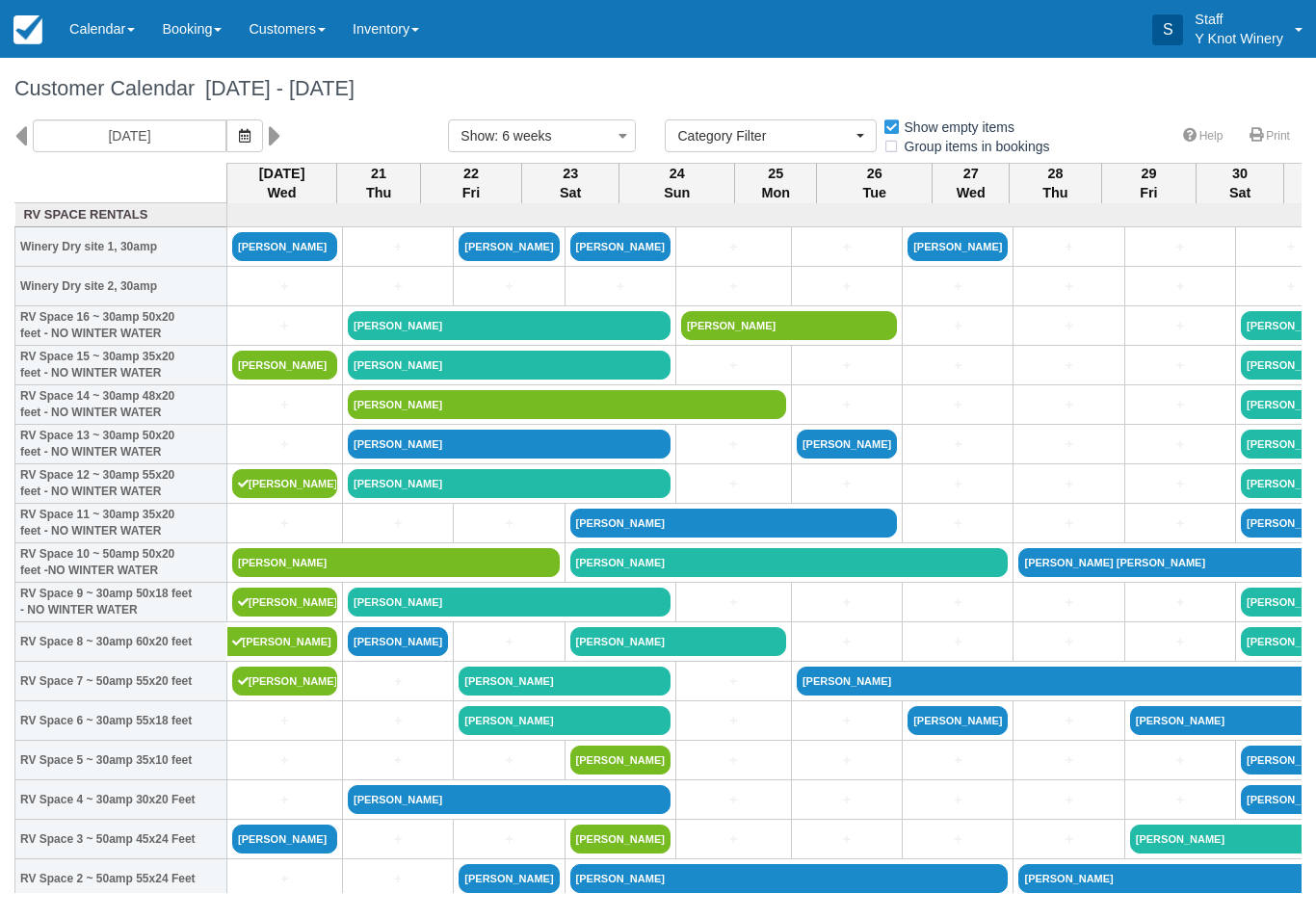
select select
